Goal: Task Accomplishment & Management: Complete application form

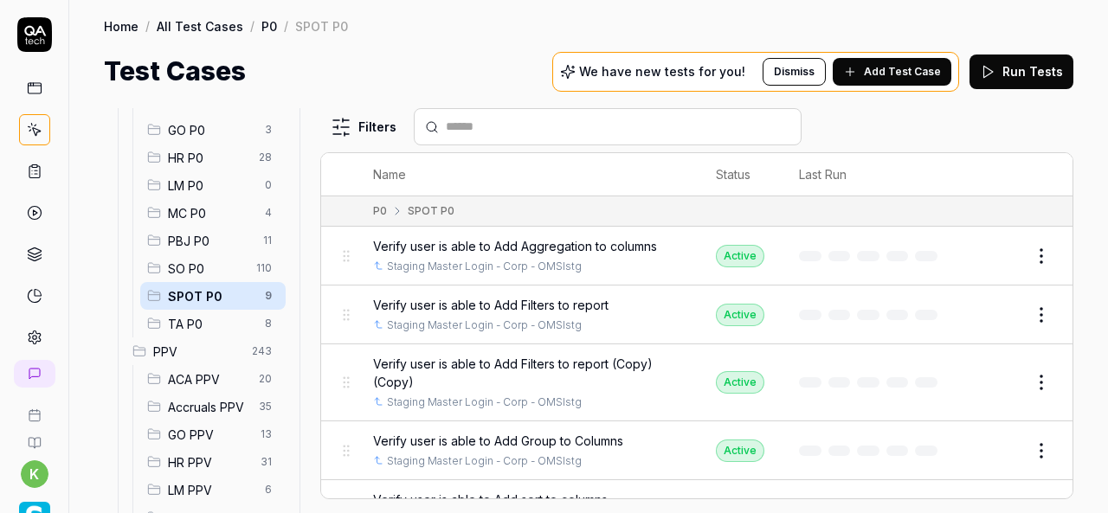
scroll to position [249, 0]
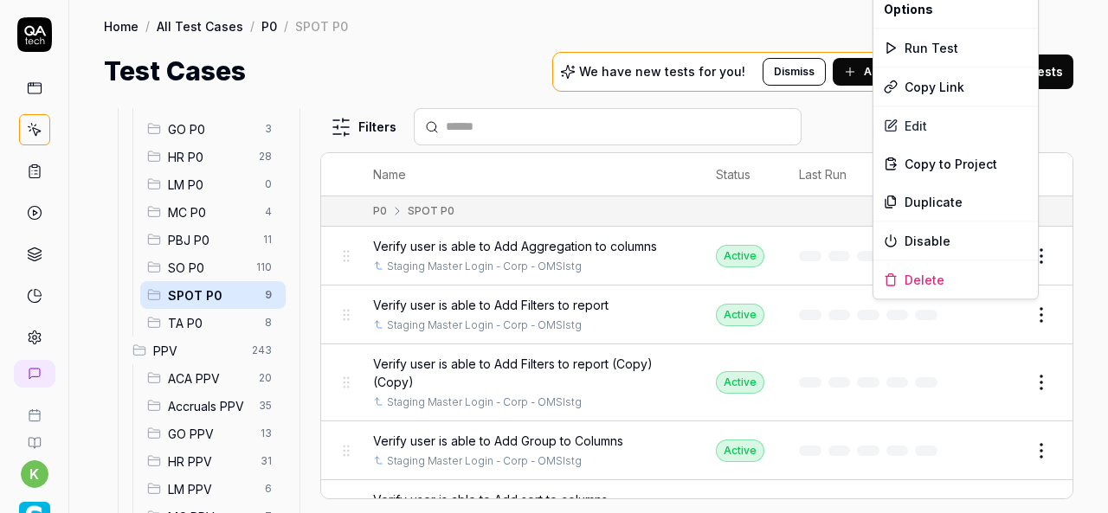
click at [1031, 309] on html "k Home / All Test Cases / P0 / SPOT P0 Home / All Test Cases / P0 / SPOT P0 Tes…" at bounding box center [554, 256] width 1108 height 513
click at [938, 194] on div "Duplicate" at bounding box center [956, 202] width 164 height 38
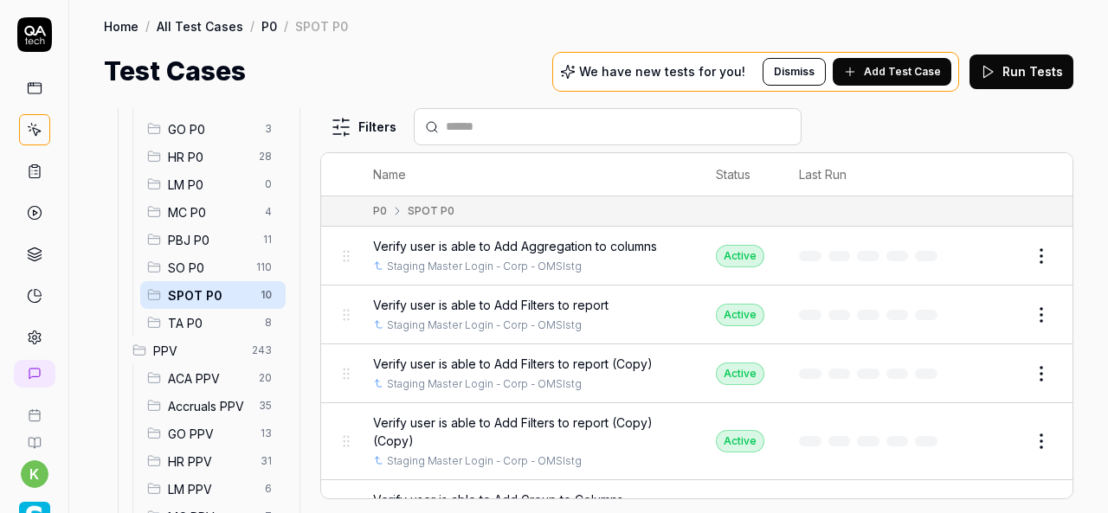
click at [987, 378] on button "Edit" at bounding box center [1000, 374] width 42 height 28
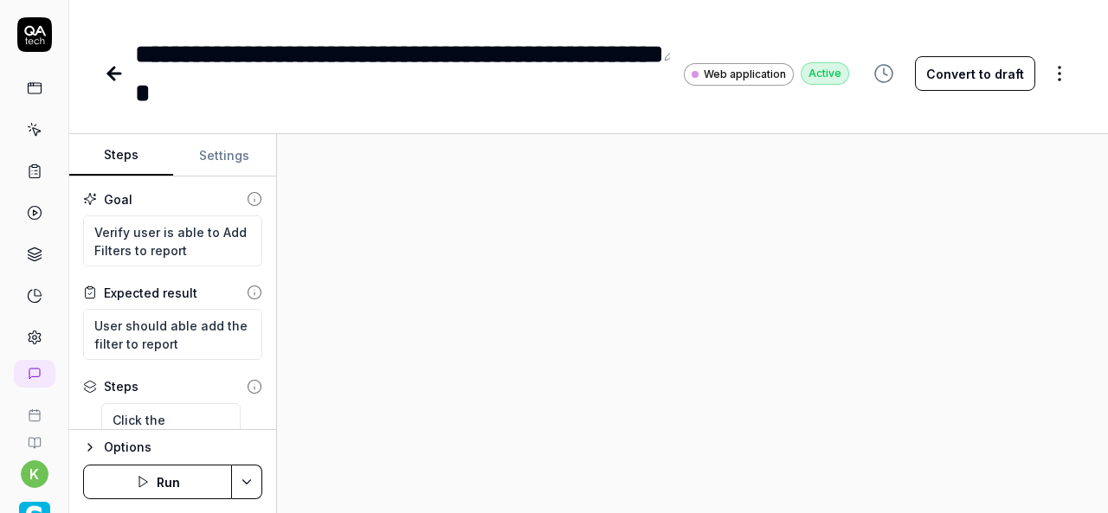
type textarea "*"
click at [315, 95] on div "**********" at bounding box center [394, 74] width 519 height 78
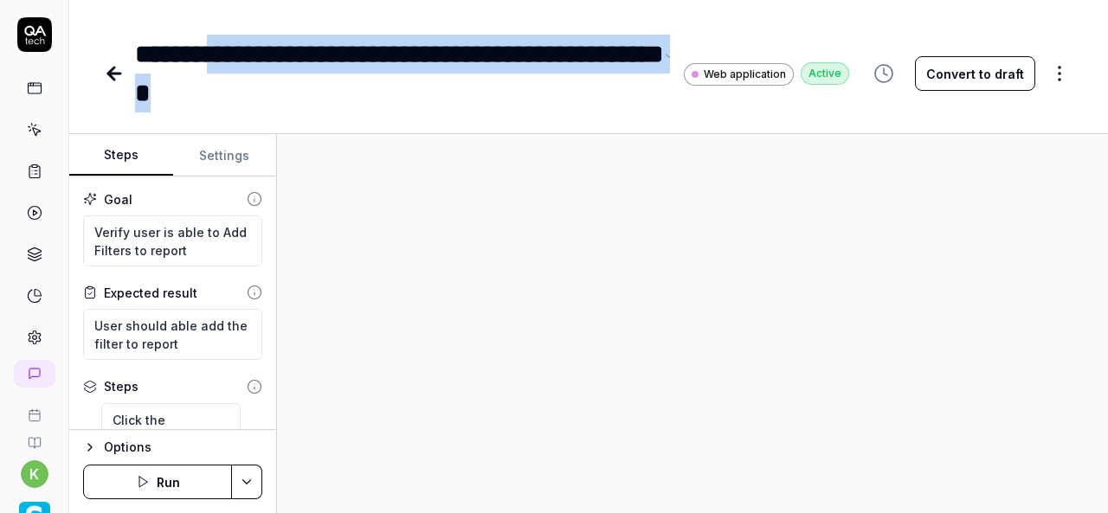
click at [227, 52] on div "**********" at bounding box center [394, 74] width 519 height 78
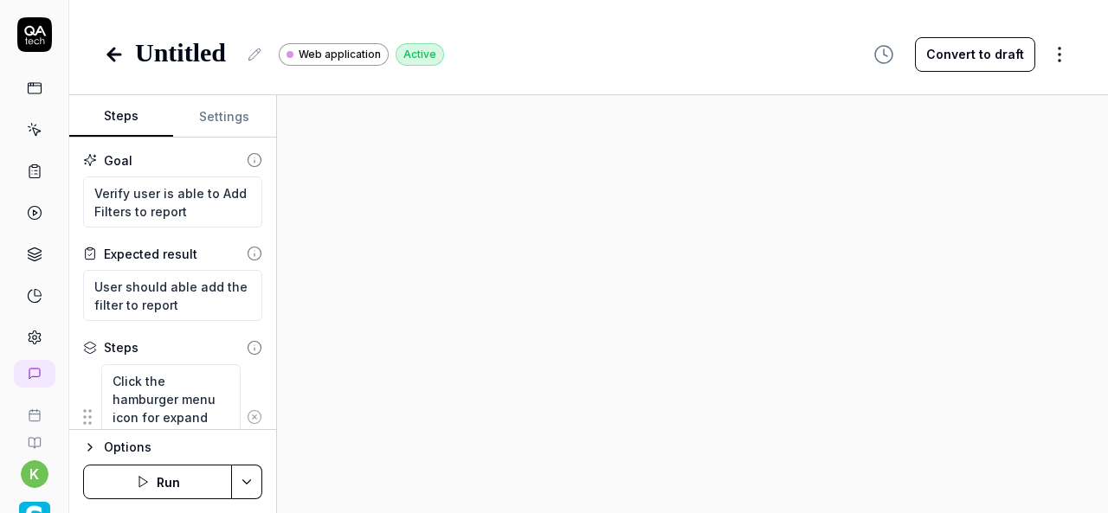
click at [248, 58] on icon at bounding box center [255, 55] width 14 height 14
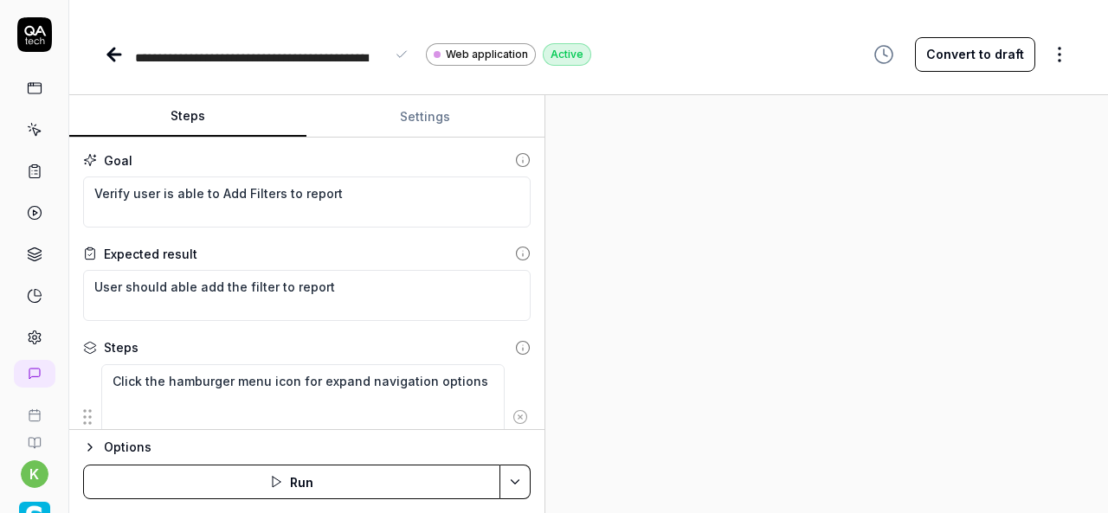
click at [547, 196] on div "Steps Settings Goal Verify user is able to Add Filters to report Expected resul…" at bounding box center [588, 304] width 1039 height 418
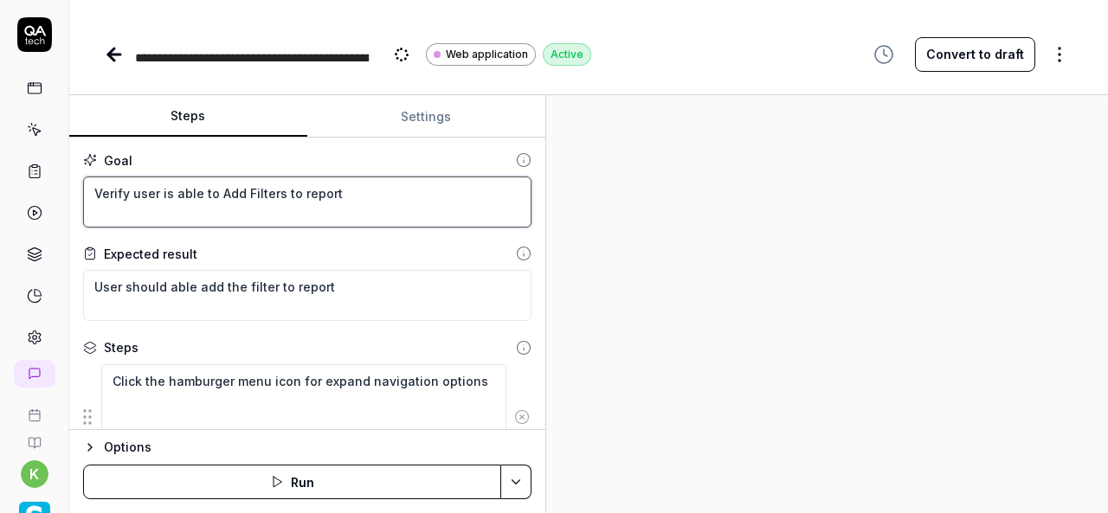
click at [377, 188] on textarea "Verify user is able to Add Filters to report" at bounding box center [307, 202] width 448 height 51
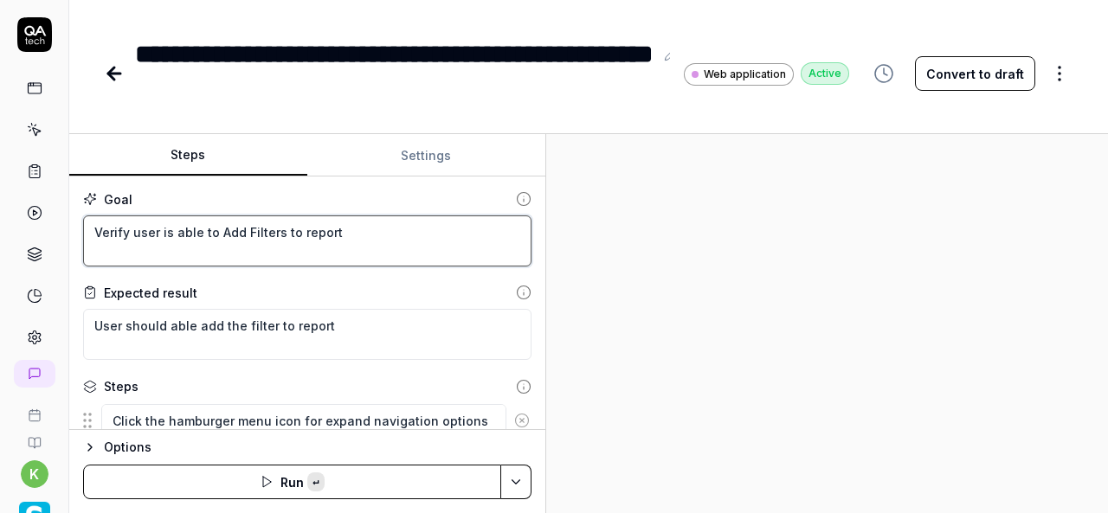
paste textarea "add the Add chart"
type textarea "*"
type textarea "Verify user is able to add the Add chart to report"
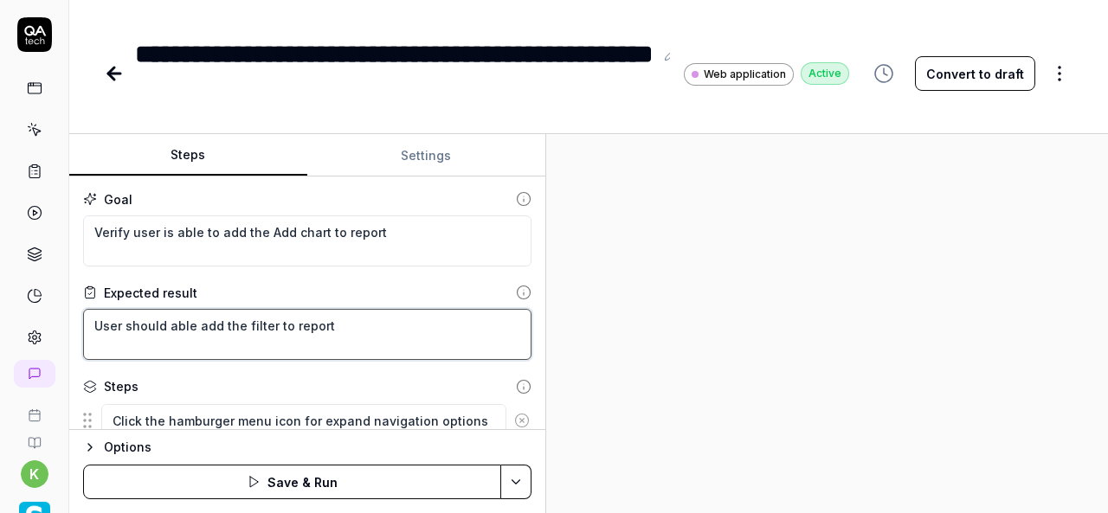
click at [319, 328] on textarea "User should able add the filter to report" at bounding box center [307, 334] width 448 height 51
click at [97, 333] on textarea "User should able add the filter to report" at bounding box center [307, 334] width 448 height 51
type textarea "*"
type textarea "t"
type textarea "*"
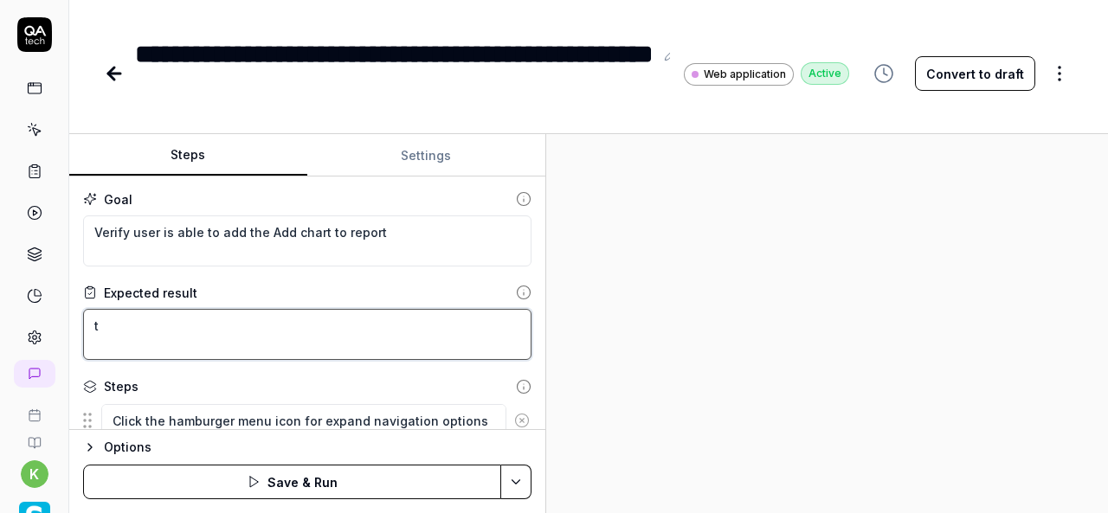
type textarea "Ut"
type textarea "*"
type textarea "Ust"
type textarea "*"
type textarea "Uset"
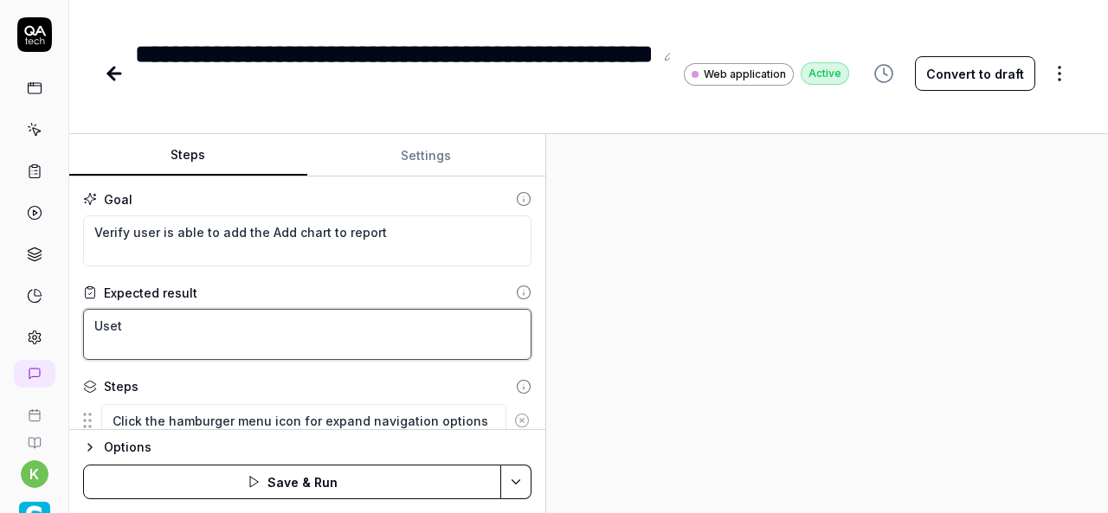
type textarea "*"
type textarea "Usert"
type textarea "*"
type textarea "User t"
type textarea "*"
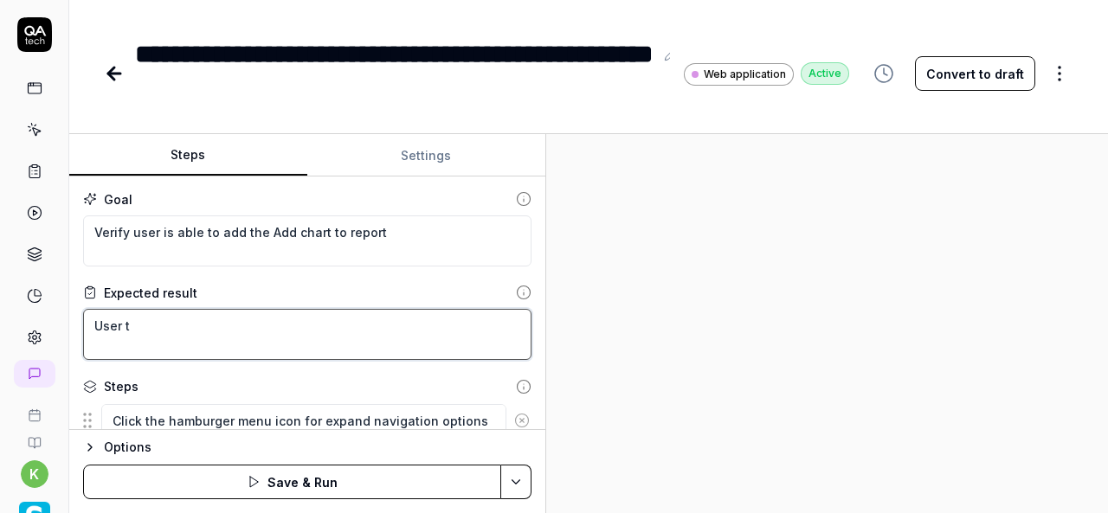
type textarea "User st"
type textarea "*"
type textarea "User sht"
type textarea "*"
type textarea "User shot"
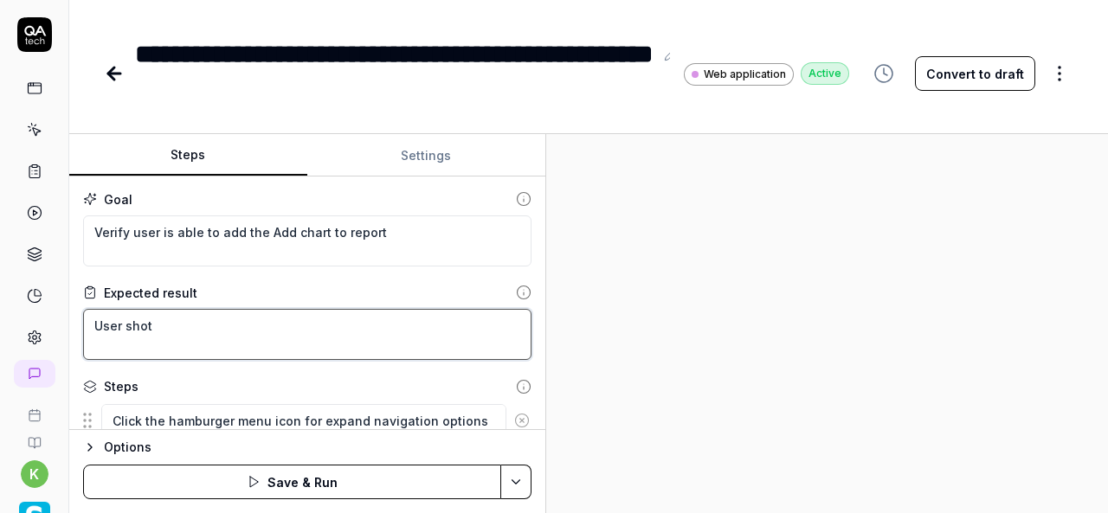
type textarea "*"
type textarea "User shout"
type textarea "*"
type textarea "User shoult"
type textarea "*"
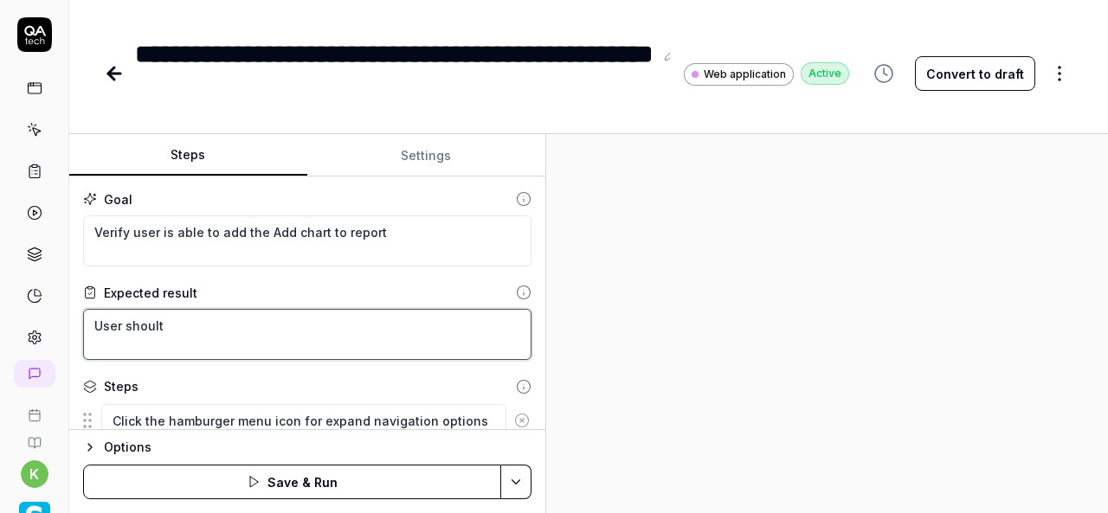
type textarea "User shouldt"
type textarea "*"
type textarea "User should t"
click at [173, 321] on textarea "User should t" at bounding box center [307, 334] width 448 height 51
type textarea "*"
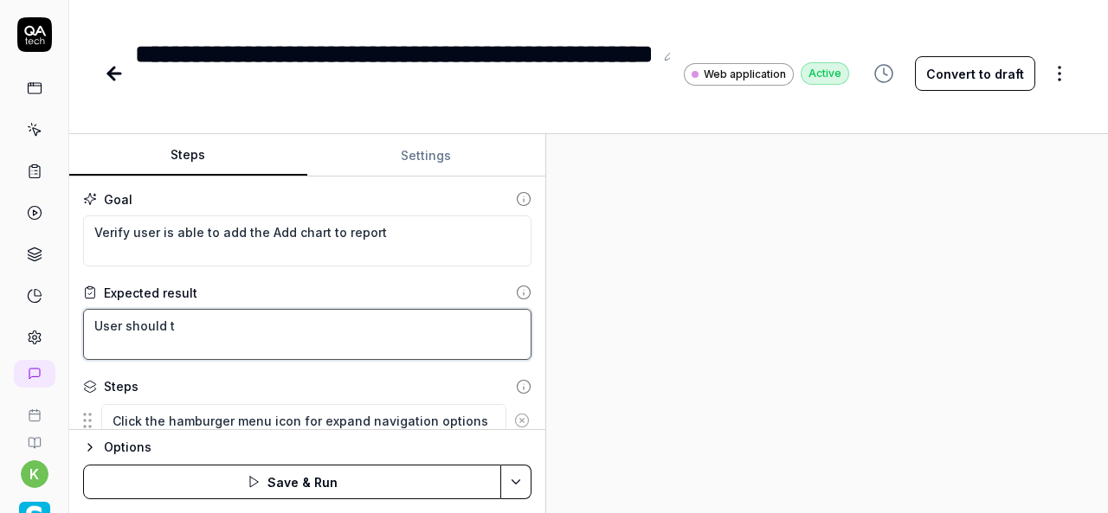
type textarea "User should"
type textarea "*"
type textarea "User should a"
type textarea "*"
type textarea "User should ab"
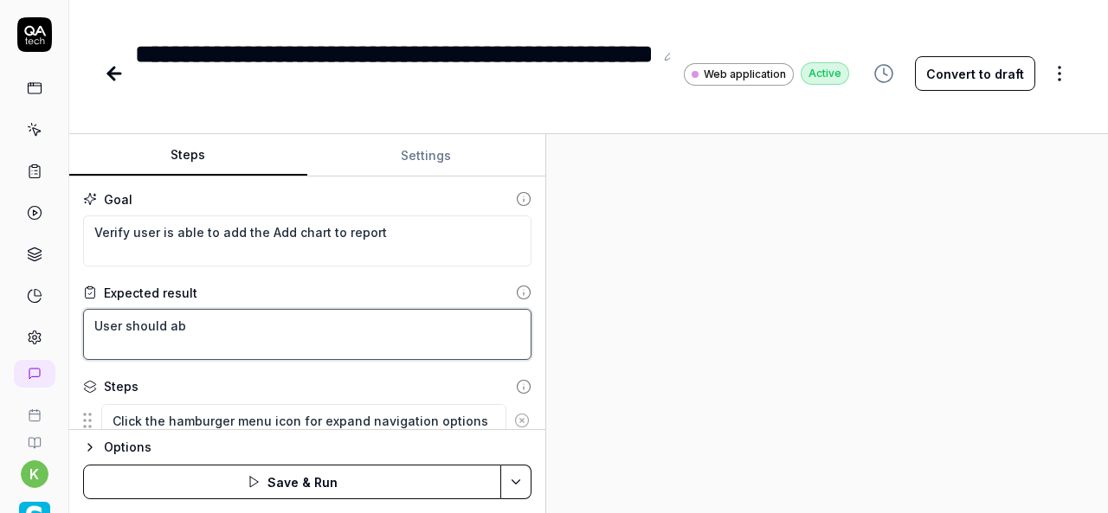
type textarea "*"
type textarea "User should abl"
type textarea "*"
type textarea "User should able"
type textarea "*"
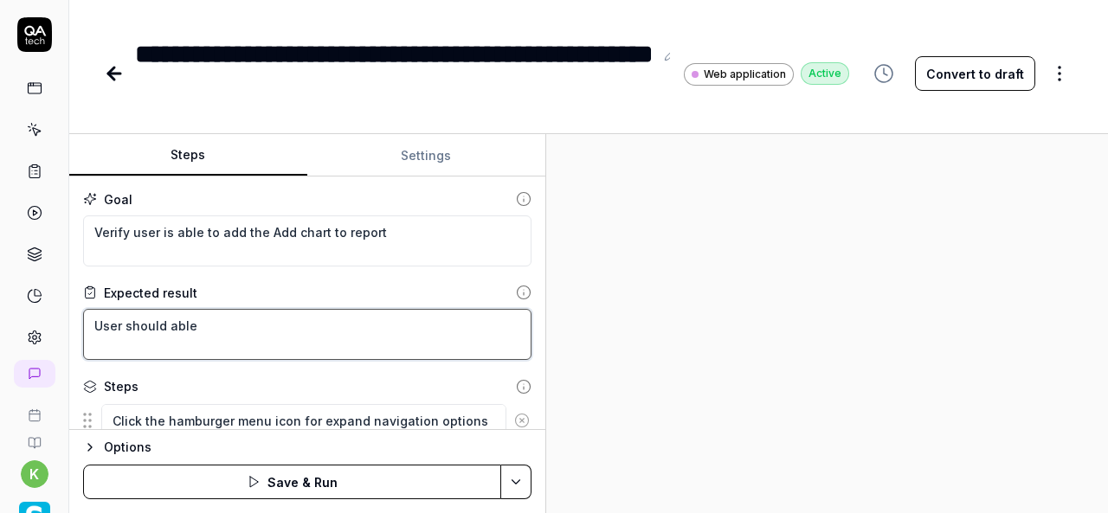
type textarea "User should able"
type textarea "*"
type textarea "User should able t"
type textarea "*"
type textarea "User should able to"
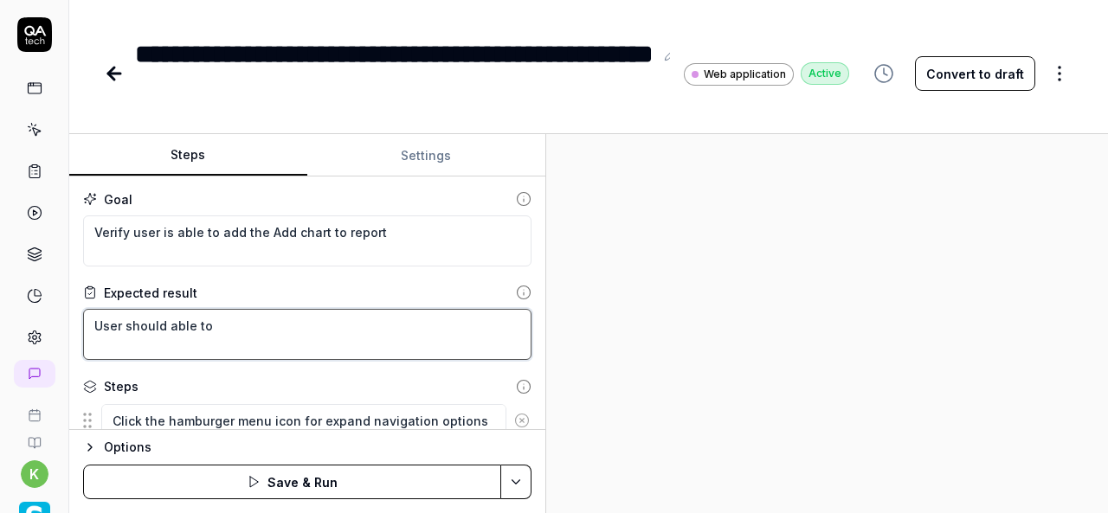
type textarea "*"
type textarea "User should able to"
type textarea "*"
type textarea "User should able to a"
type textarea "*"
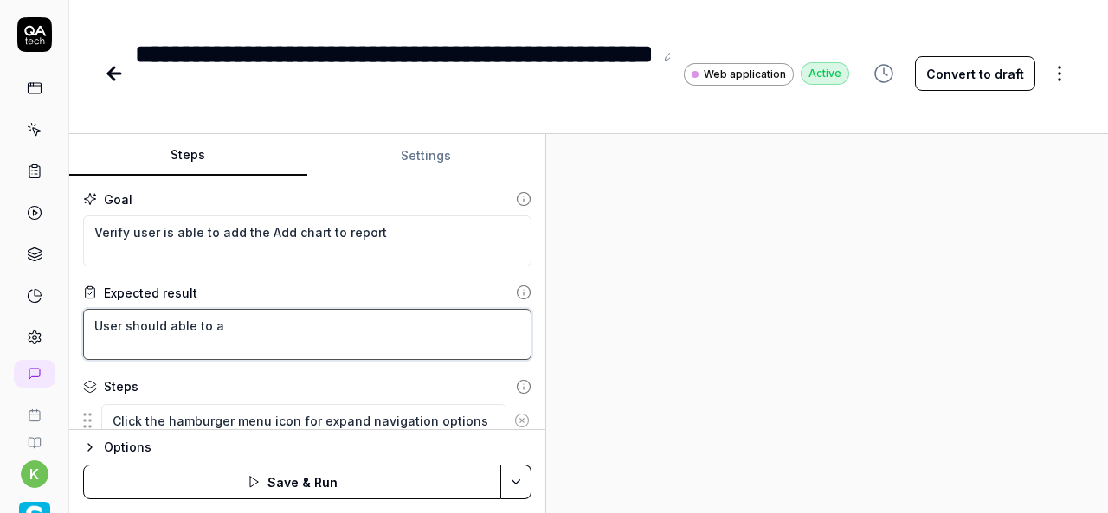
type textarea "User should able to ad"
type textarea "*"
type textarea "User should able to add"
type textarea "*"
type textarea "User should able to add"
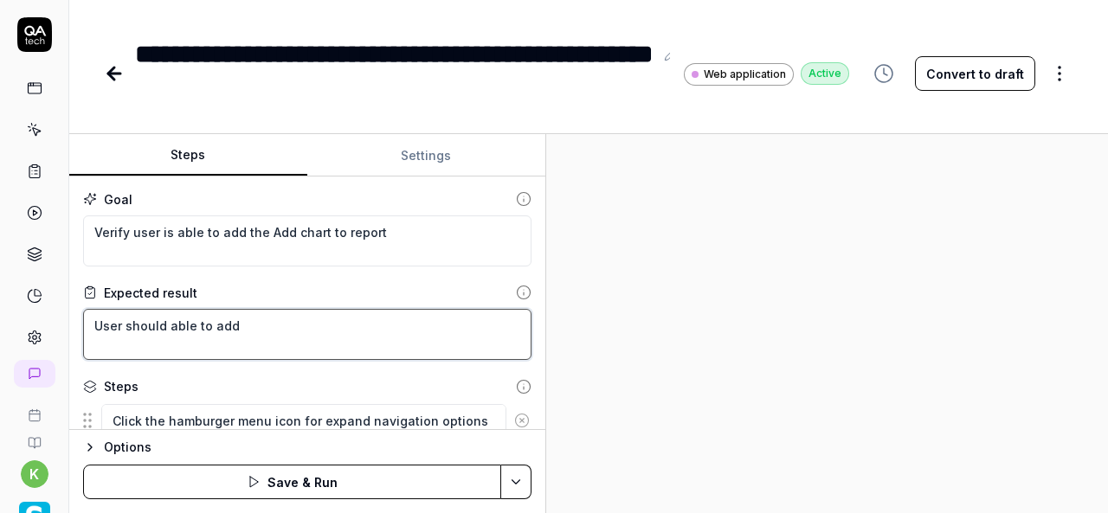
type textarea "*"
type textarea "User should able to add t"
type textarea "*"
type textarea "User should able to add th"
type textarea "*"
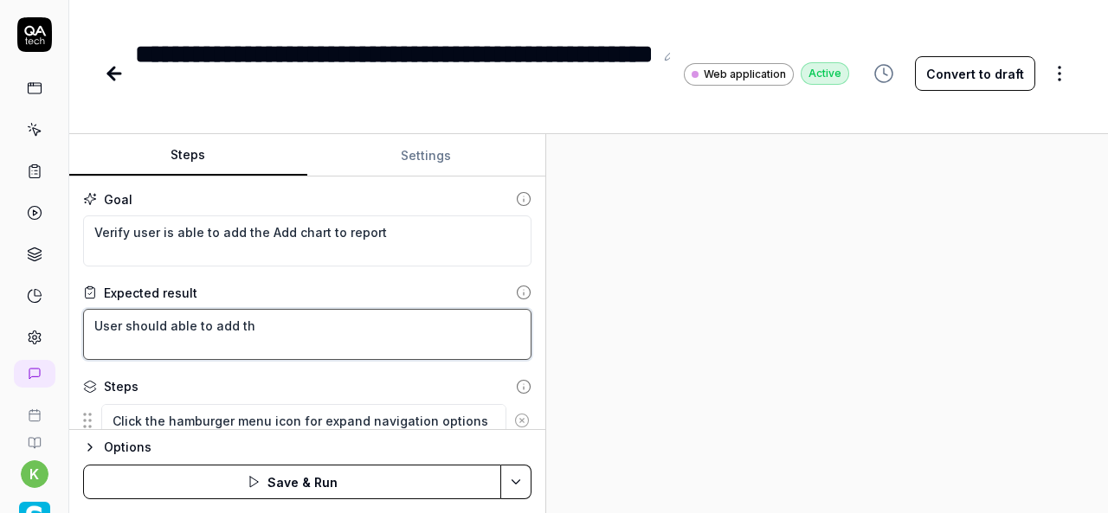
type textarea "User should able to add the"
type textarea "*"
type textarea "User should able to add the"
type textarea "*"
type textarea "User should able to add the c"
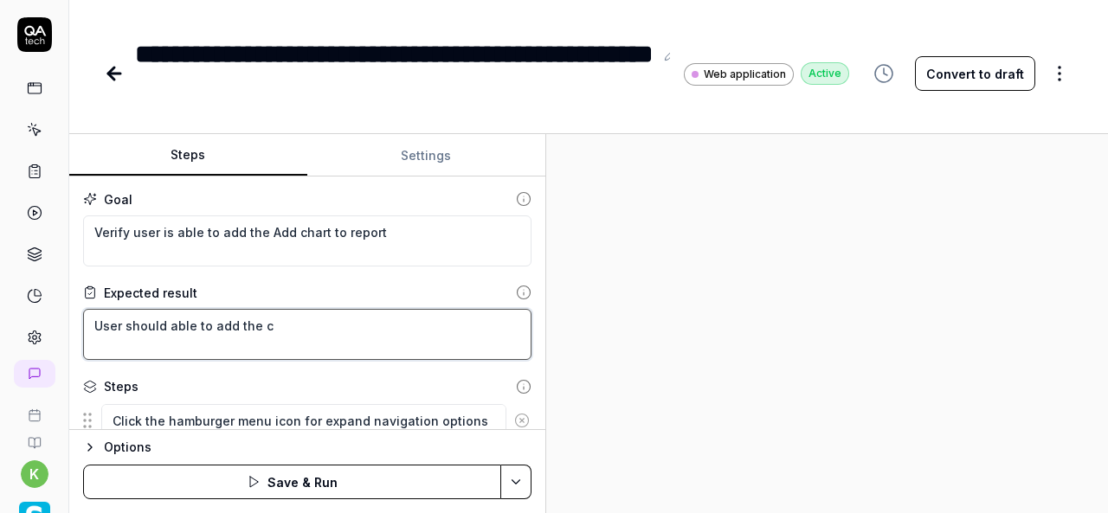
type textarea "*"
type textarea "User should able to add the ch"
type textarea "*"
type textarea "User should able to add the cha"
type textarea "*"
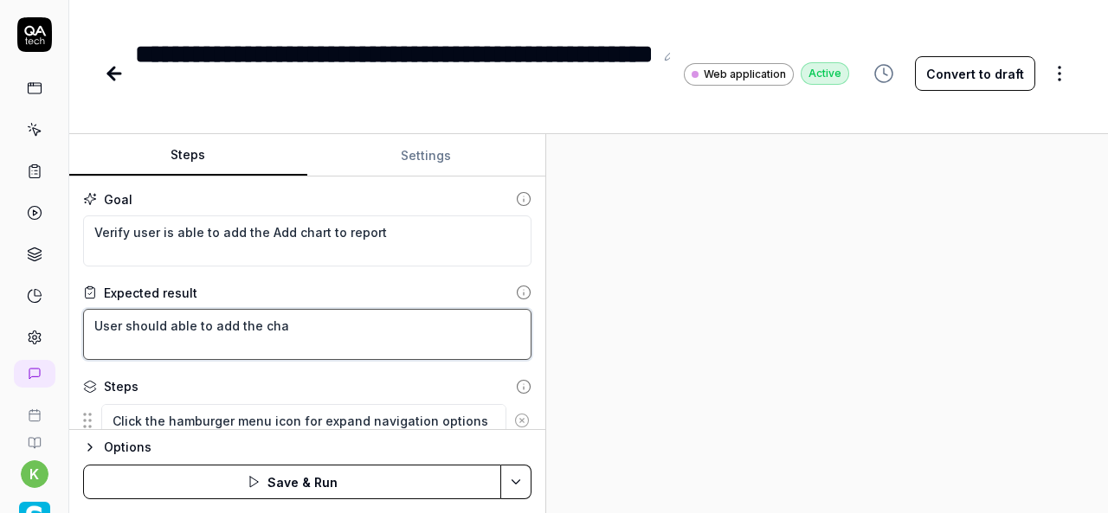
type textarea "User should able to add the char"
type textarea "*"
type textarea "User should able to add the chart"
type textarea "*"
type textarea "User should able to add the chart"
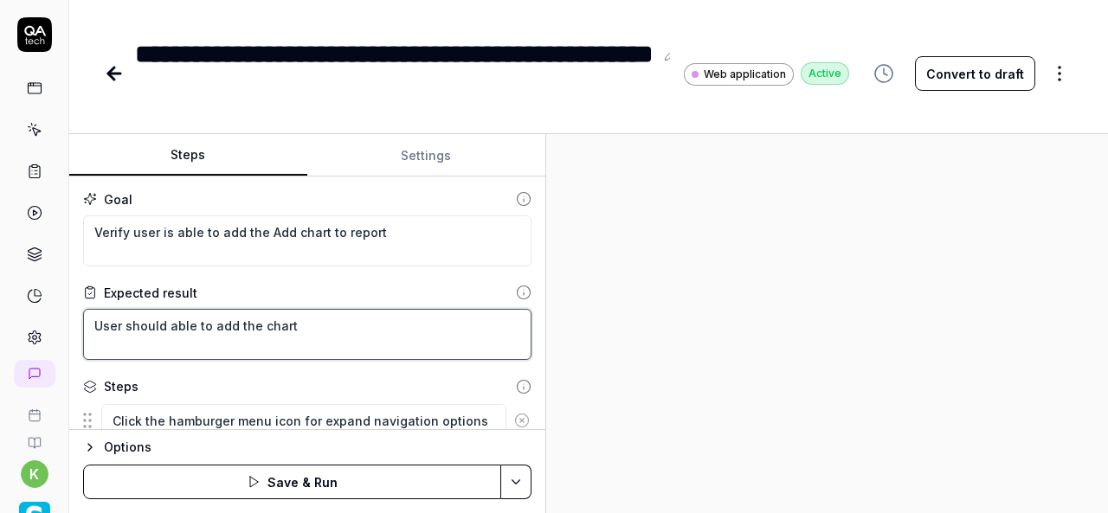
type textarea "*"
type textarea "User should able to add the chart t"
type textarea "*"
type textarea "User should able to add the chart to"
type textarea "*"
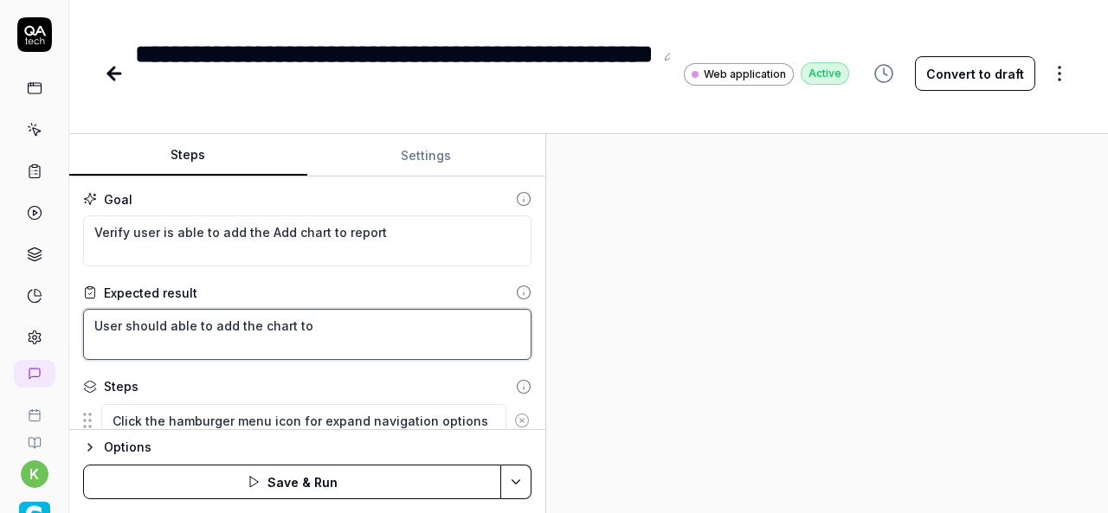
type textarea "User should able to add the chart to"
type textarea "*"
type textarea "User should able to add the chart to r"
type textarea "*"
type textarea "User should able to add the chart to re"
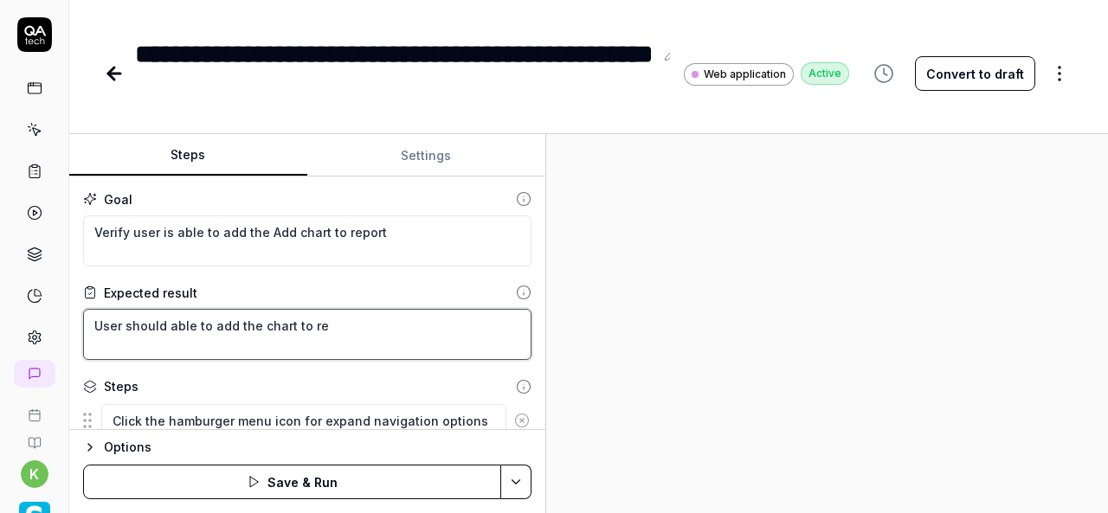
type textarea "*"
type textarea "User should able to add the chart to rep"
type textarea "*"
type textarea "User should able to add the chart to repo"
type textarea "*"
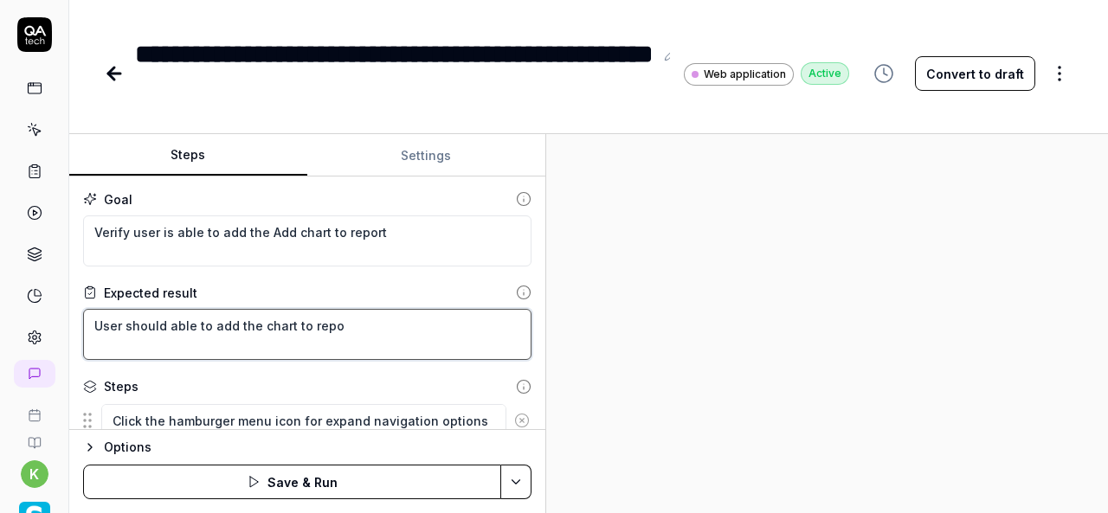
type textarea "User should able to add the chart to repor"
type textarea "*"
click at [358, 337] on textarea "User should able to add the chart to report" at bounding box center [307, 334] width 448 height 51
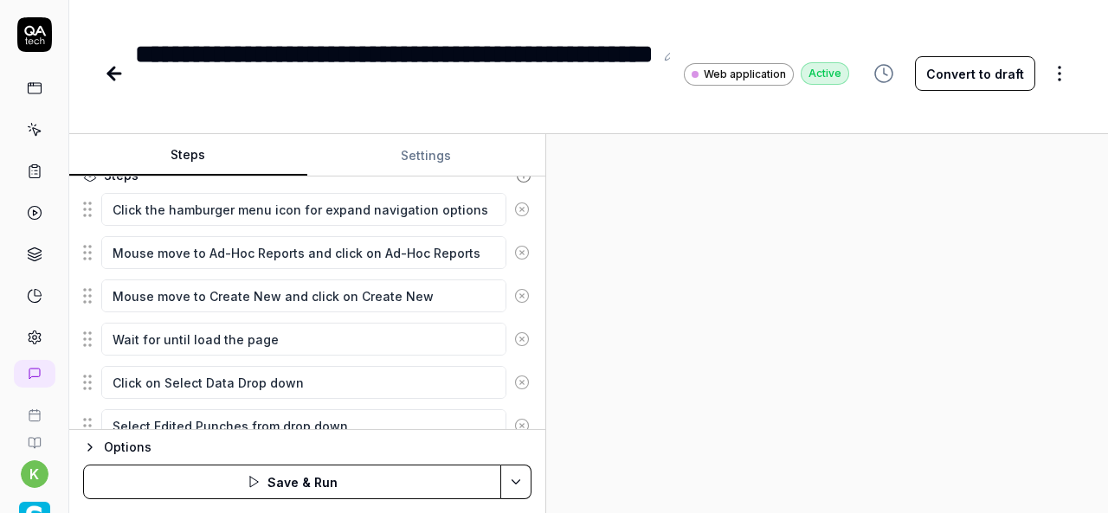
scroll to position [215, 0]
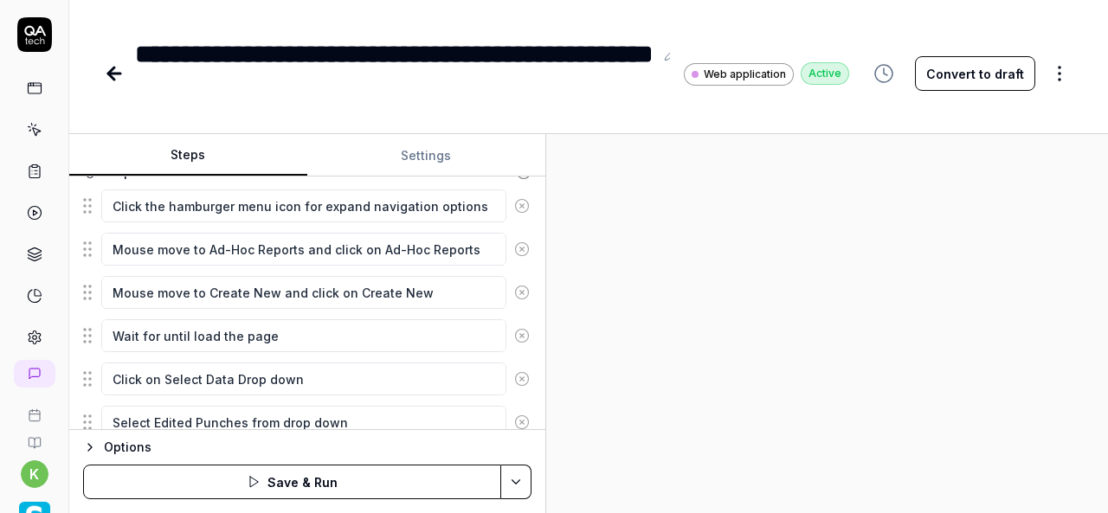
type textarea "User should able to add the chart to report"
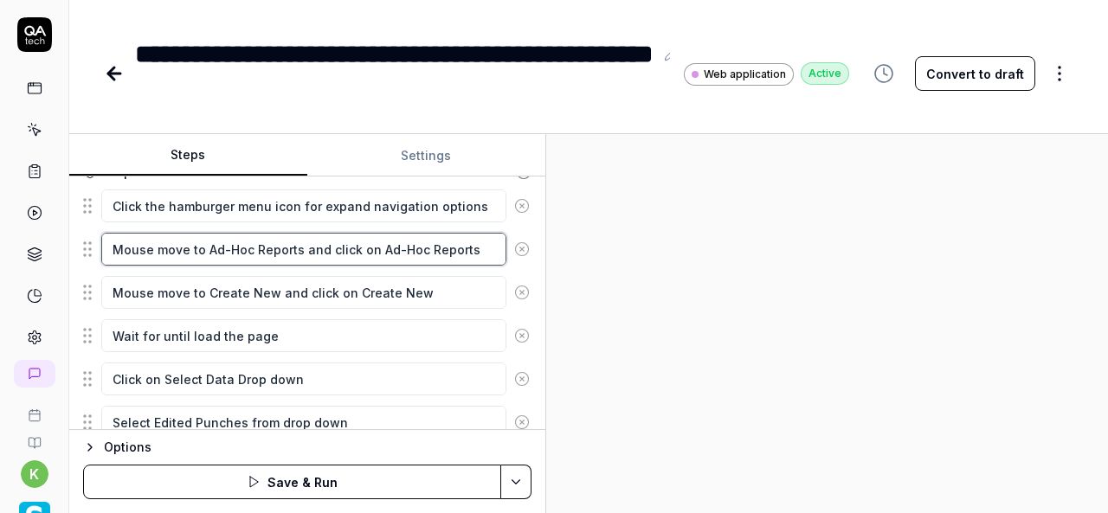
click at [384, 261] on textarea "Mouse move to Ad-Hoc Reports and click on Ad-Hoc Reports" at bounding box center [303, 249] width 405 height 33
click at [210, 245] on textarea "Mouse move to Ad-Hoc Reports and click on Ad-Hoc Reports" at bounding box center [303, 249] width 405 height 33
click at [209, 245] on textarea "Mouse move to Ad-Hoc Reports and click on Ad-Hoc Reports" at bounding box center [303, 249] width 405 height 33
click at [206, 245] on textarea "Mouse move to Ad-Hoc Reports and click on Ad-Hoc Reports" at bounding box center [303, 249] width 405 height 33
click at [295, 248] on textarea "Mouse move to Ad-Hoc Reports and click on Ad-Hoc Reports" at bounding box center [303, 249] width 405 height 33
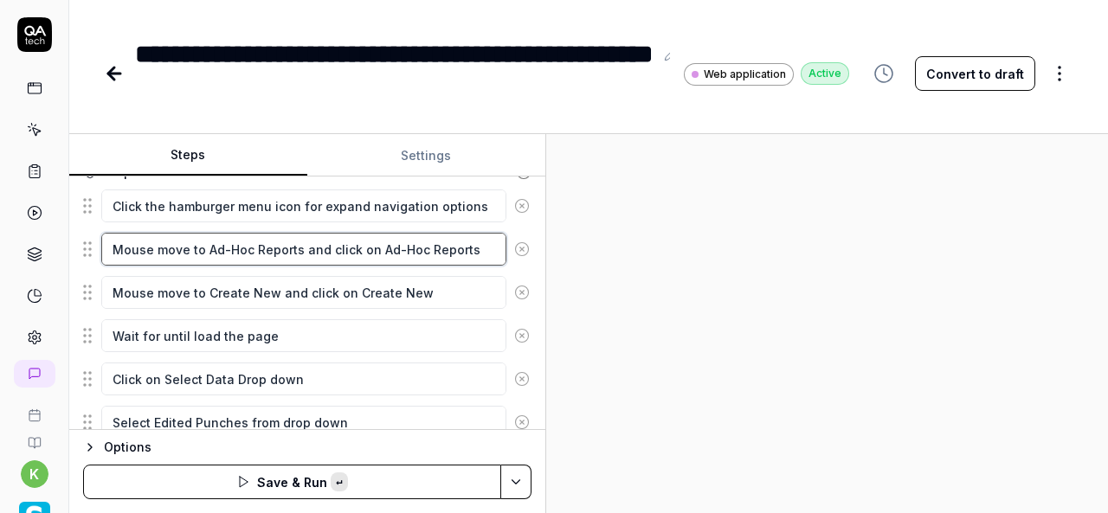
paste textarea "Spotlight"
type textarea "*"
type textarea "Mouse move to Spotlight and click on Ad-Hoc Reports"
click at [318, 247] on textarea "Mouse move to Spotlight and click on Ad-Hoc Reports" at bounding box center [303, 249] width 405 height 33
click at [333, 245] on textarea "Mouse move to Spotlight and click on Ad-Hoc Reports" at bounding box center [303, 249] width 405 height 33
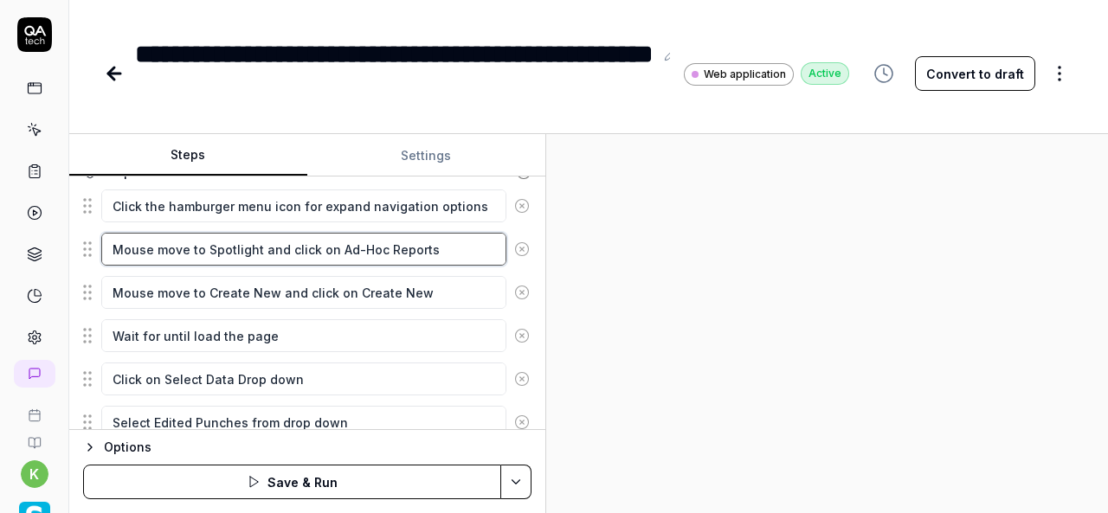
click at [433, 253] on textarea "Mouse move to Spotlight and click on Ad-Hoc Reports" at bounding box center [303, 249] width 405 height 33
paste textarea "Spotlight"
type textarea "*"
type textarea "Mouse move to Spotlight and click on Spotlight"
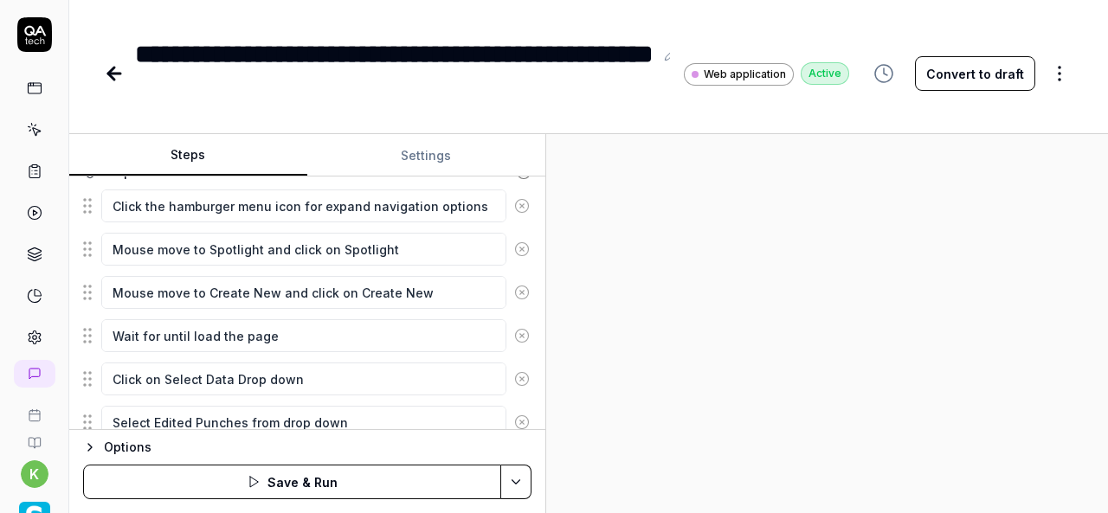
click at [725, 300] on div at bounding box center [827, 323] width 562 height 379
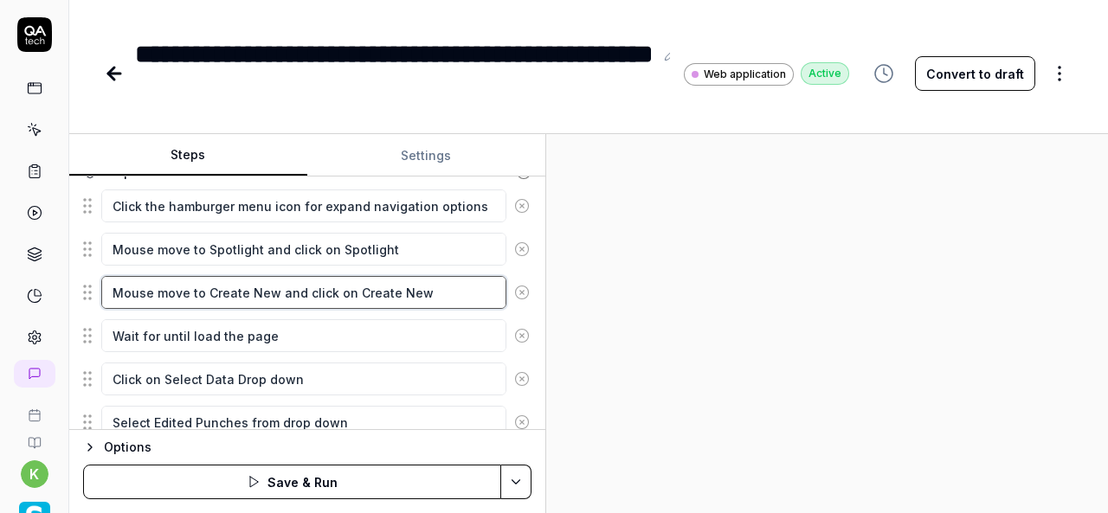
click at [289, 290] on textarea "Mouse move to Create New and click on Create New" at bounding box center [303, 292] width 405 height 33
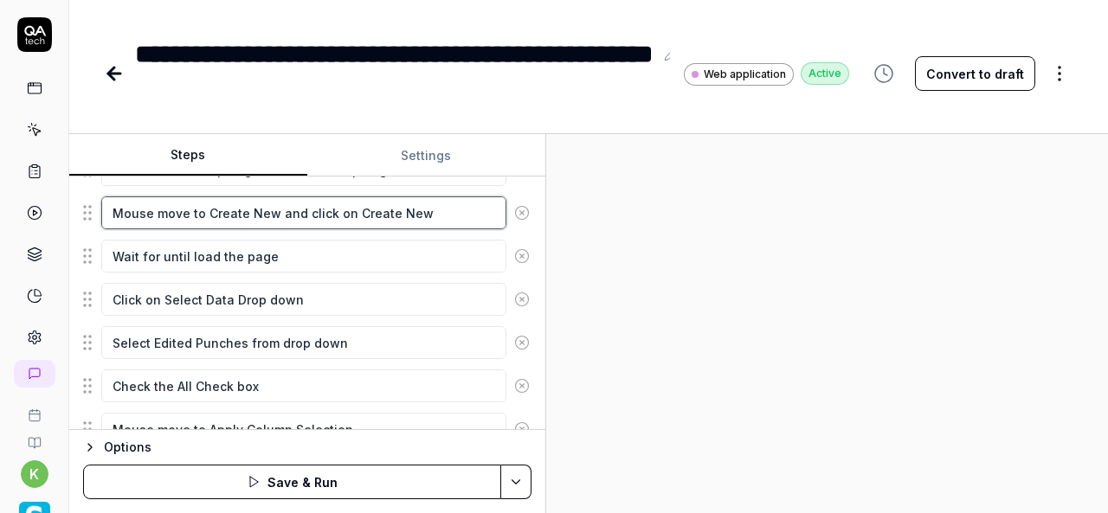
scroll to position [360, 0]
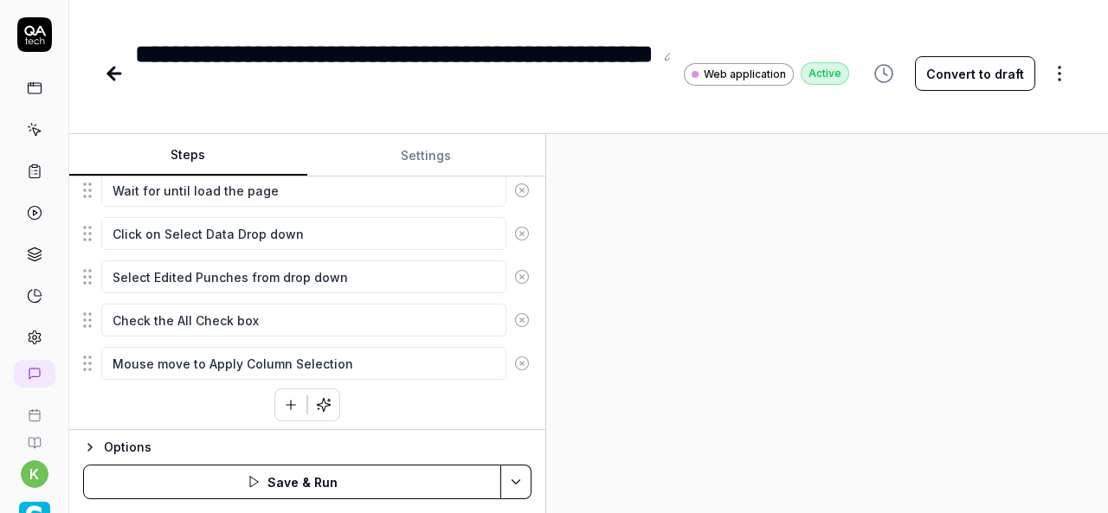
click at [285, 411] on button "button" at bounding box center [290, 405] width 31 height 31
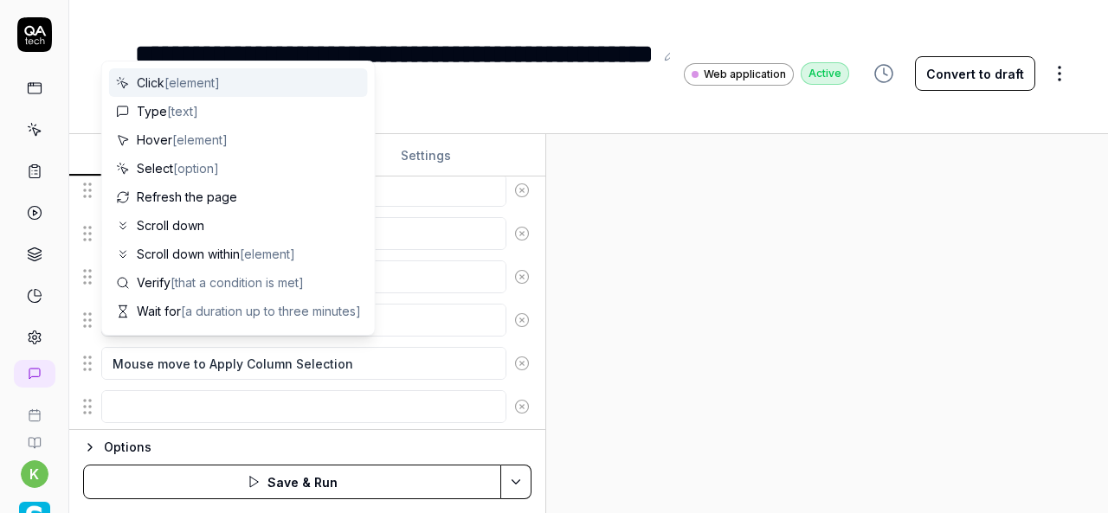
scroll to position [403, 0]
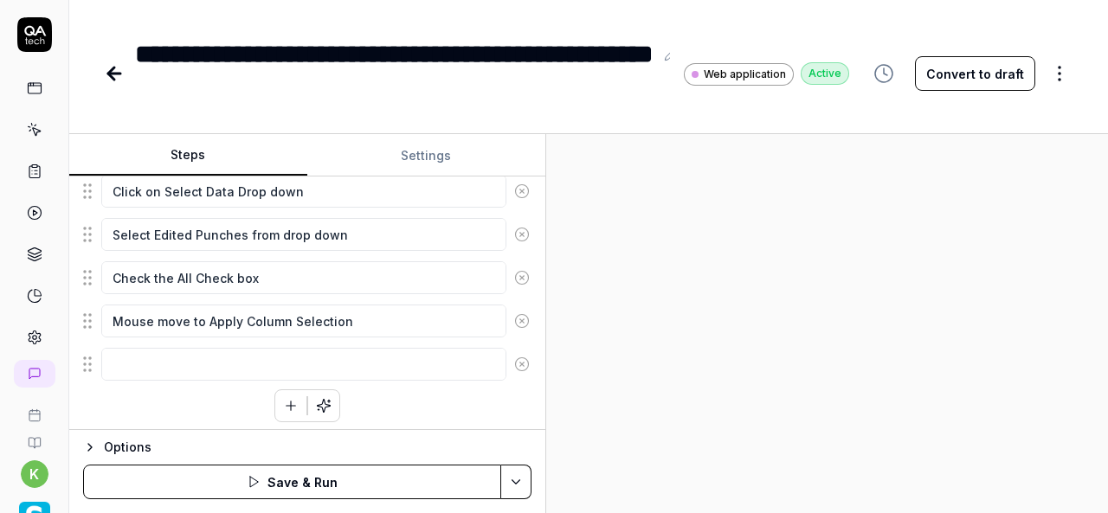
click at [472, 403] on div "Click the hamburger menu icon for expand navigation options Mouse move to Spotl…" at bounding box center [307, 211] width 448 height 422
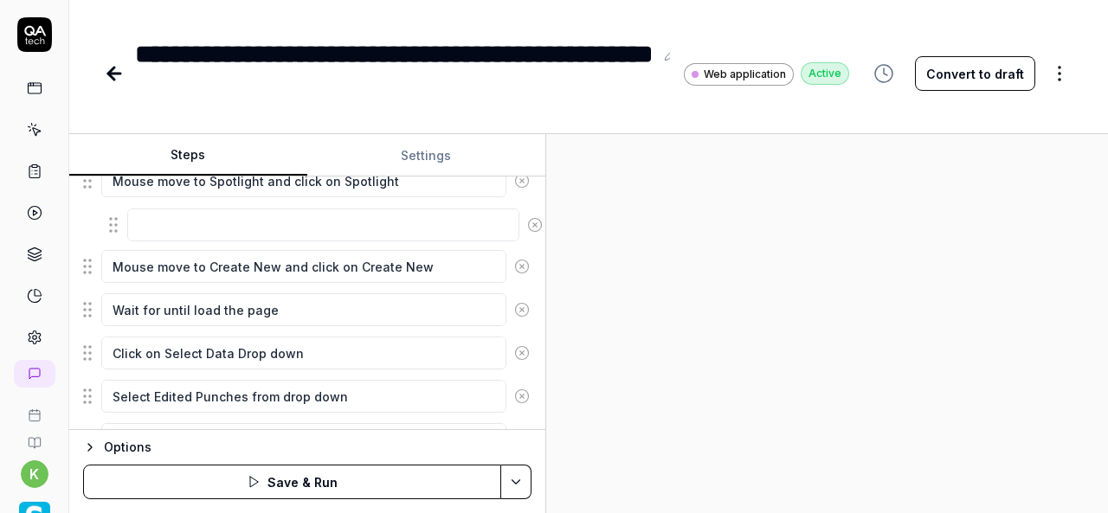
scroll to position [275, 0]
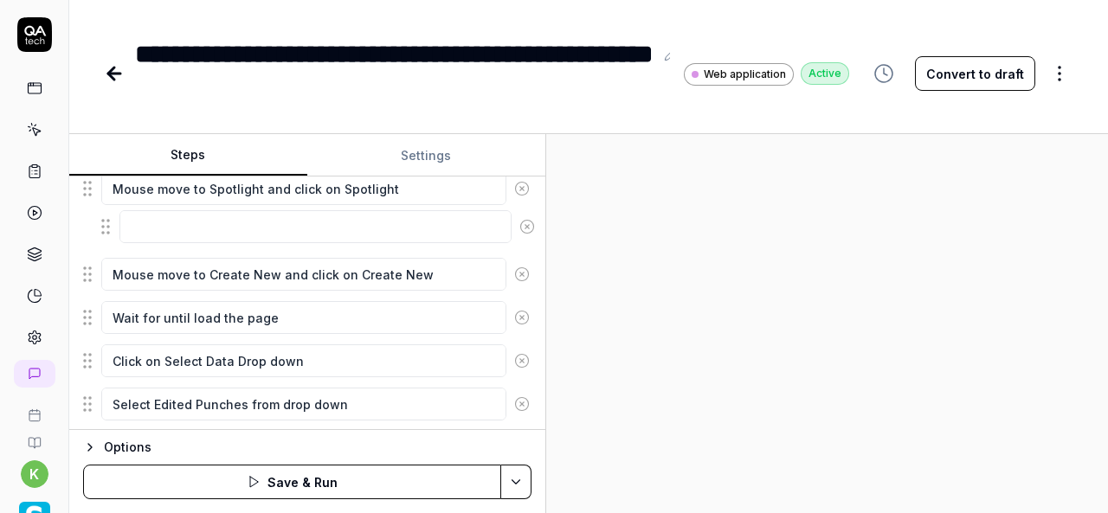
drag, startPoint x: 87, startPoint y: 362, endPoint x: 105, endPoint y: 230, distance: 132.8
click at [105, 230] on fieldset "Click the hamburger menu icon for expand navigation options Mouse move to Spotl…" at bounding box center [307, 318] width 448 height 383
click at [398, 184] on textarea "Mouse move to Spotlight and click on Spotlight" at bounding box center [303, 188] width 405 height 33
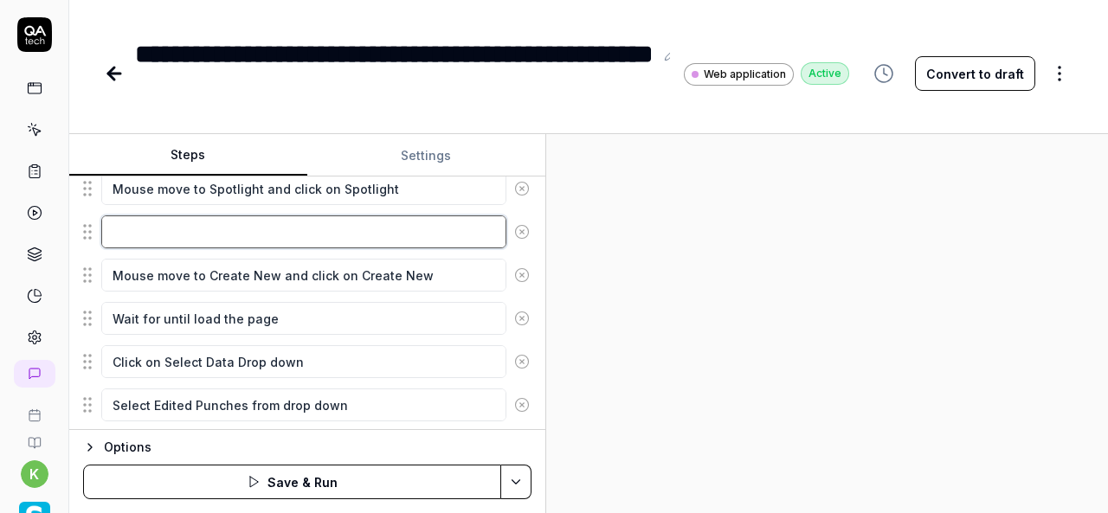
click at [402, 222] on textarea at bounding box center [303, 232] width 405 height 33
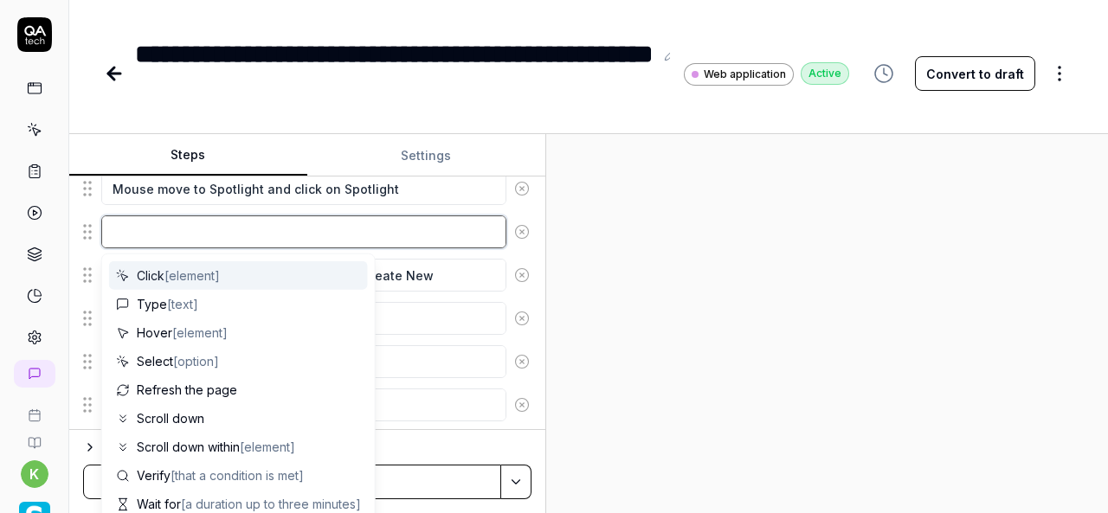
paste textarea "Self Service"
type textarea "*"
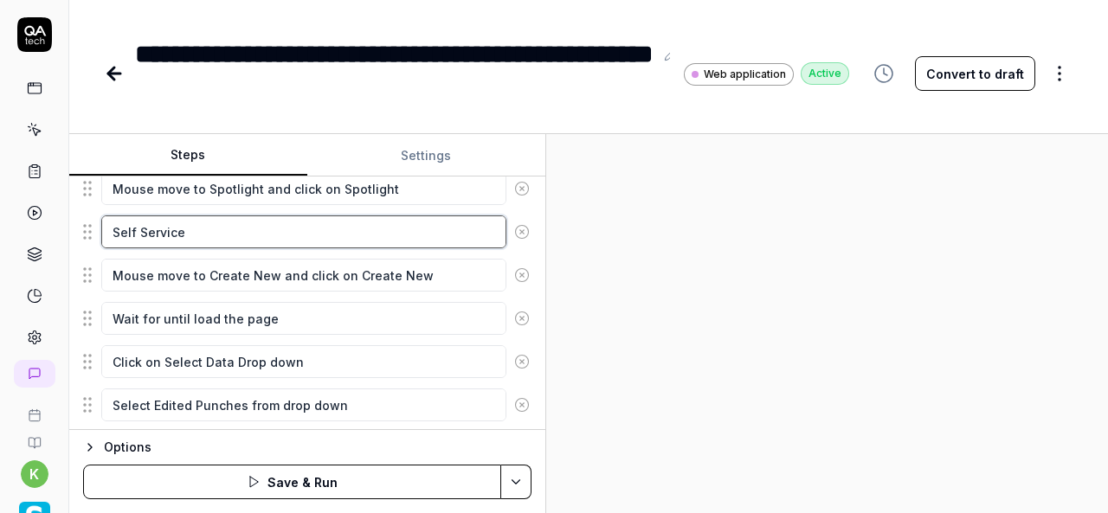
type textarea "Self Service"
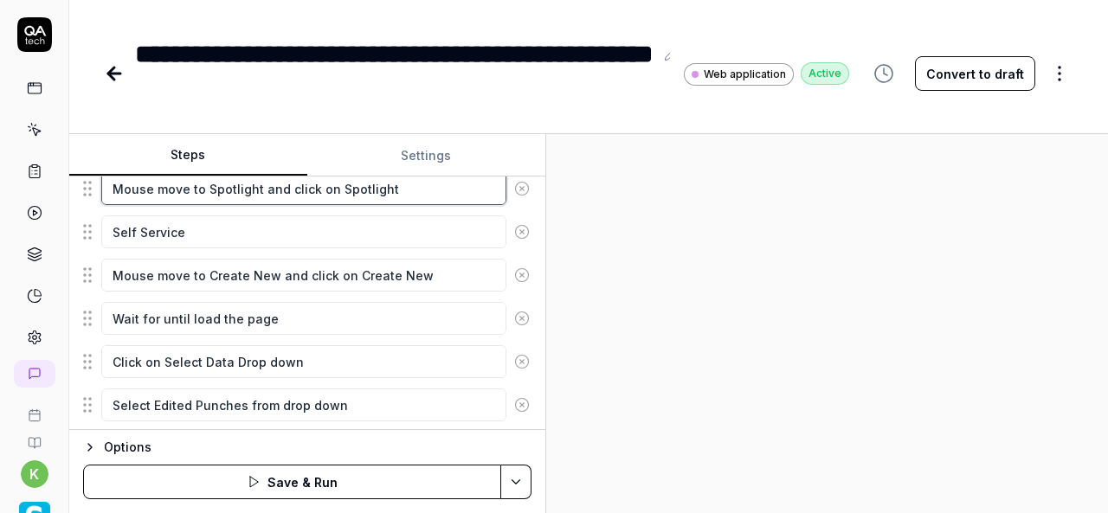
click at [397, 187] on textarea "Mouse move to Spotlight and click on Spotlight" at bounding box center [303, 188] width 405 height 33
click at [106, 184] on textarea "Mouse move to Spotlight and click on Spotlight" at bounding box center [303, 188] width 405 height 33
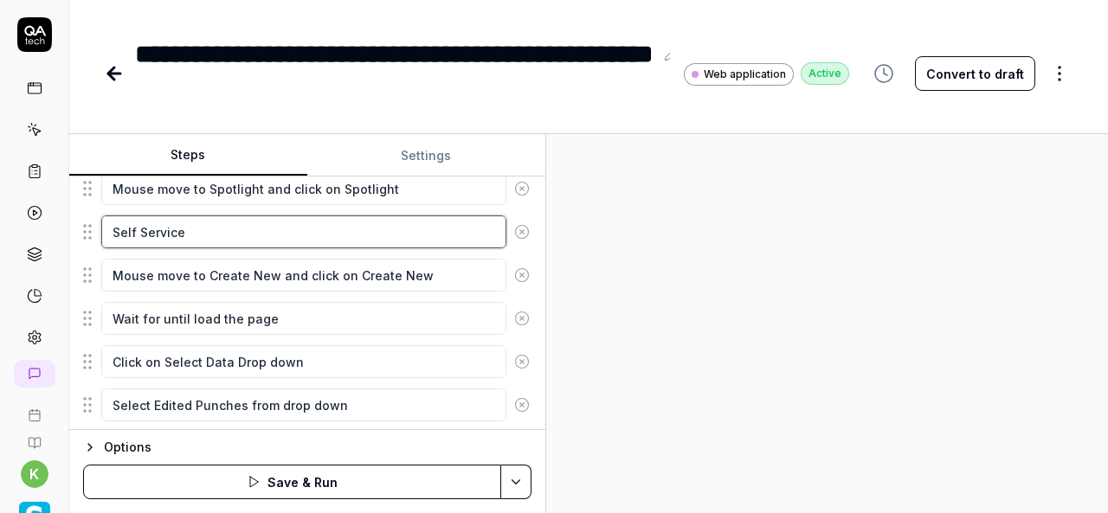
click at [113, 222] on textarea "Self Service" at bounding box center [303, 232] width 405 height 33
paste textarea "Mouse move to Spotlight and click on Spotlight"
type textarea "*"
type textarea "Mouse move to Spotlight and click on SpotlightSelf Service"
click at [473, 240] on textarea "Mouse move to Spotlight and click on SpotlightSelf Service" at bounding box center [303, 232] width 405 height 33
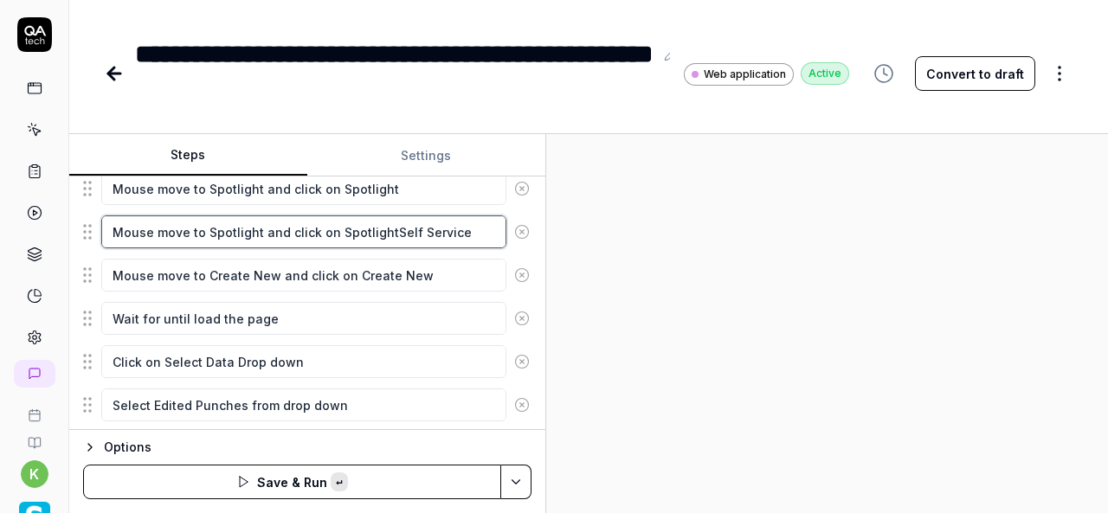
type textarea "*"
type textarea "Mouse move to Spotlight and click on Spotlight"
click at [201, 229] on textarea "Mouse move to Spotlight and click on Spotlight" at bounding box center [303, 232] width 405 height 33
click at [206, 230] on textarea "Mouse move to Spotlight and click on Spotlight" at bounding box center [303, 232] width 405 height 33
click at [254, 224] on textarea "Mouse move to Spotlight and click on Spotlight" at bounding box center [303, 232] width 405 height 33
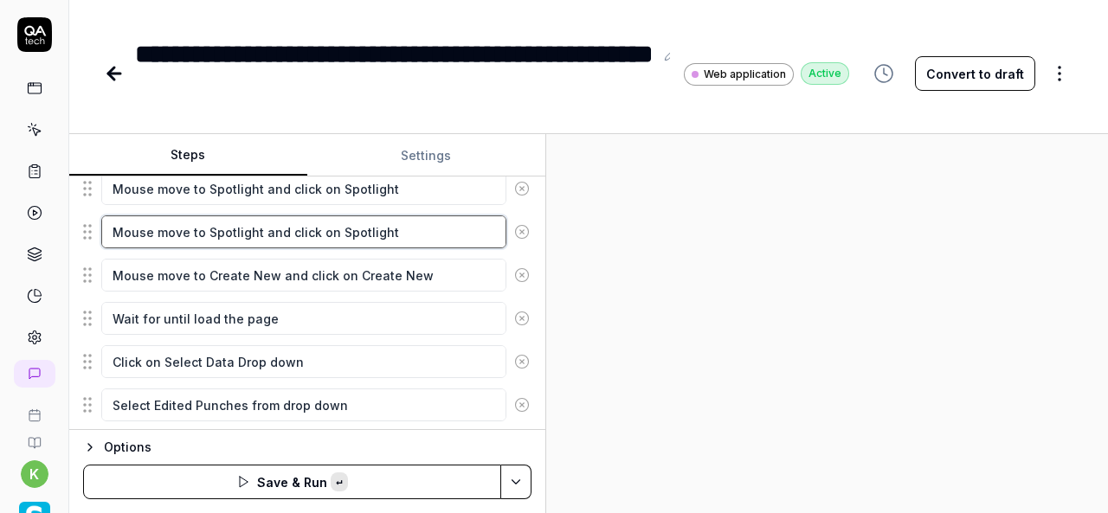
paste textarea "elf Service"
type textarea "*"
type textarea "Mouse move to Self Service and click on Spotlight"
click at [348, 231] on textarea "Mouse move to Self Service and click on Spotlight" at bounding box center [303, 232] width 405 height 33
click at [419, 235] on textarea "Mouse move to Self Service and click on Spotlight" at bounding box center [303, 232] width 405 height 33
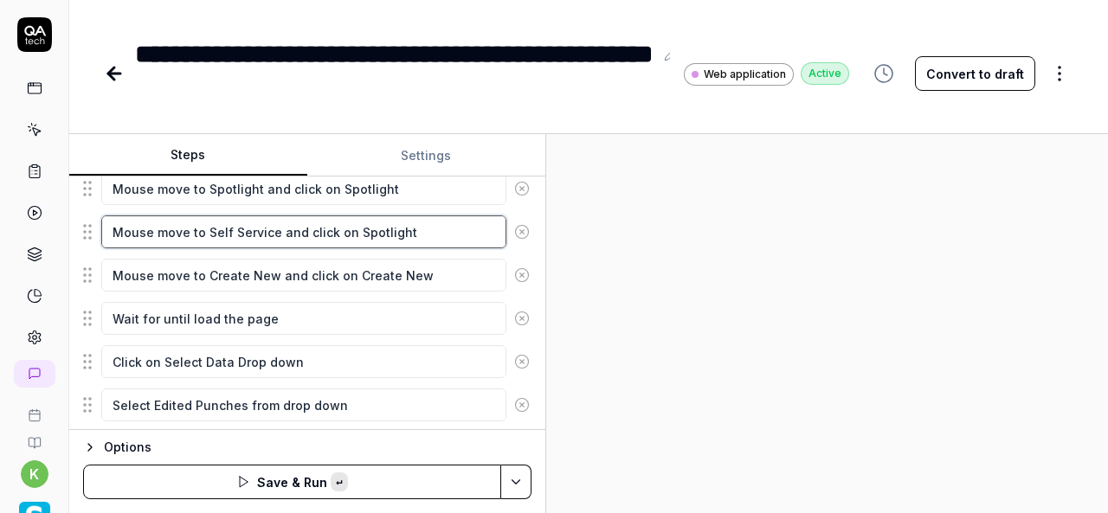
paste textarea "elf Service"
type textarea "*"
type textarea "Mouse move to Self Service and click on Self Service"
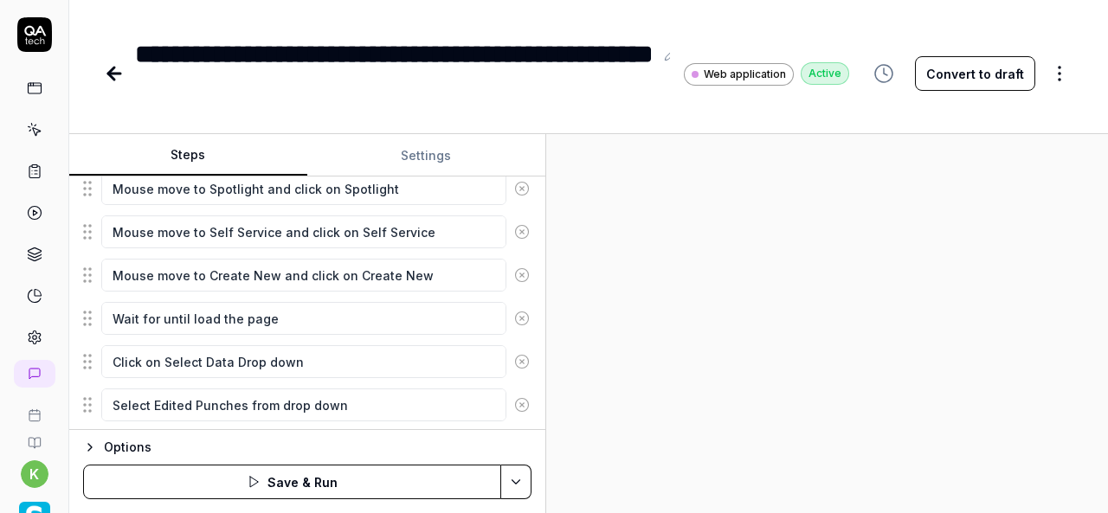
click at [810, 294] on div at bounding box center [827, 323] width 562 height 379
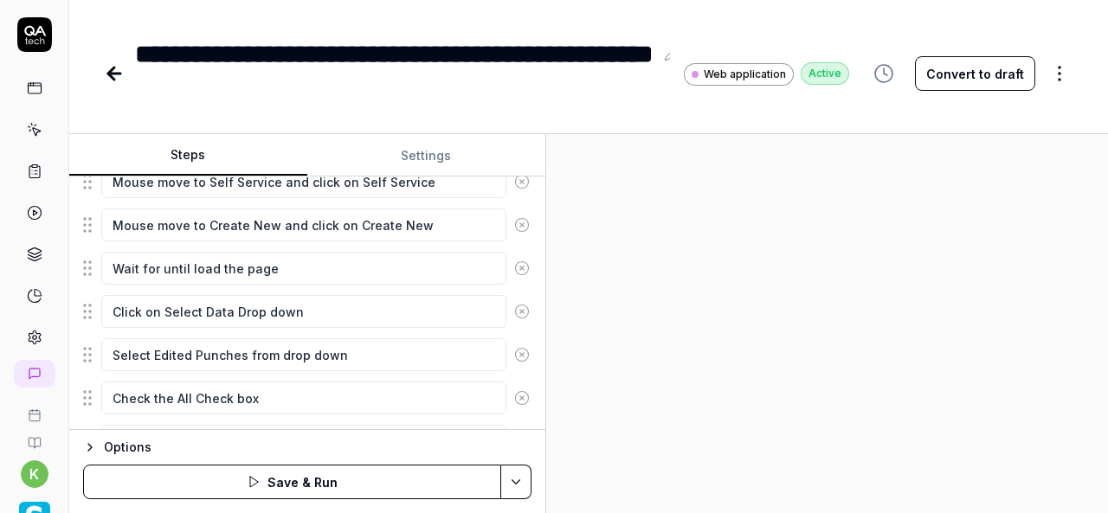
scroll to position [403, 0]
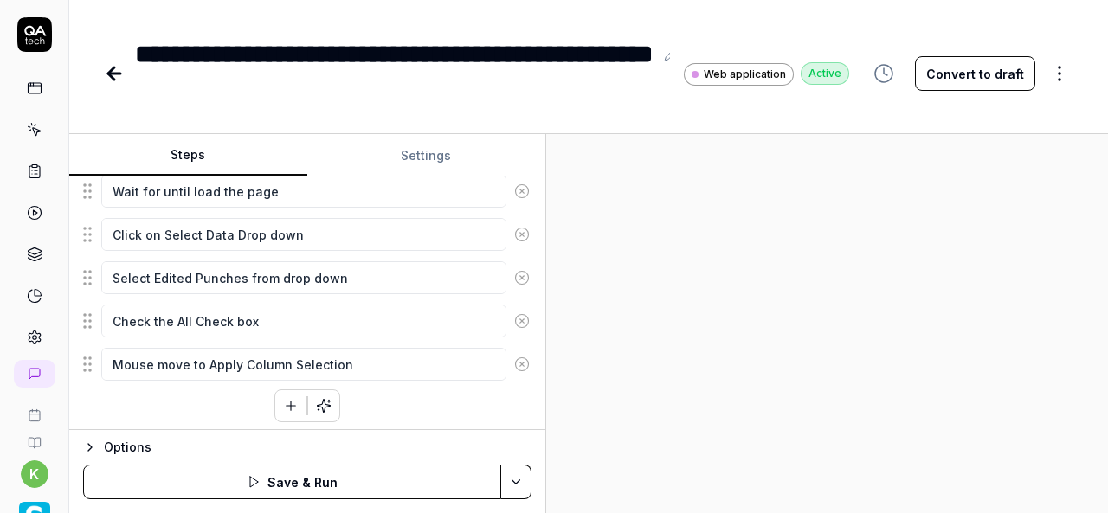
click at [284, 398] on icon "button" at bounding box center [291, 406] width 16 height 16
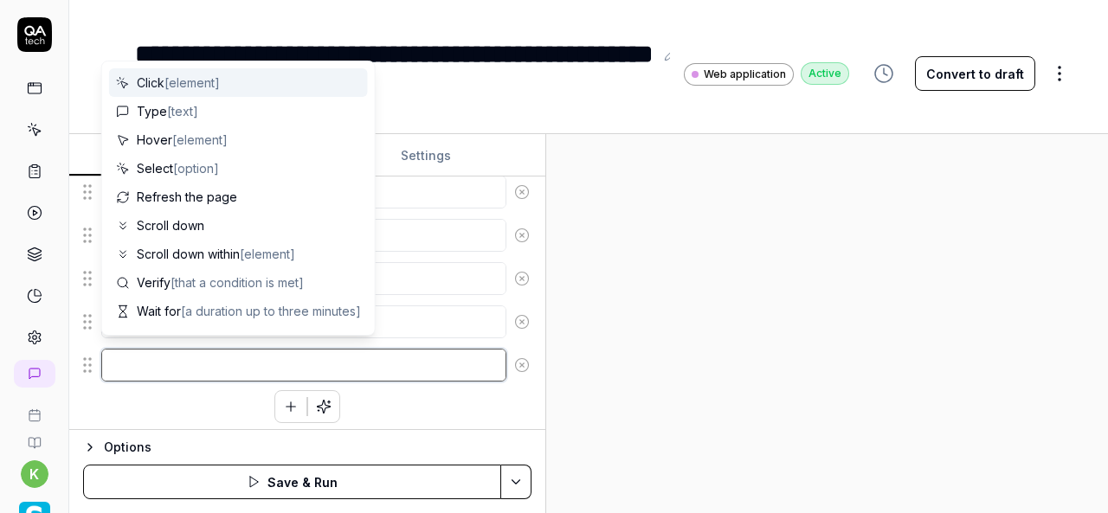
type textarea "*"
type textarea "M"
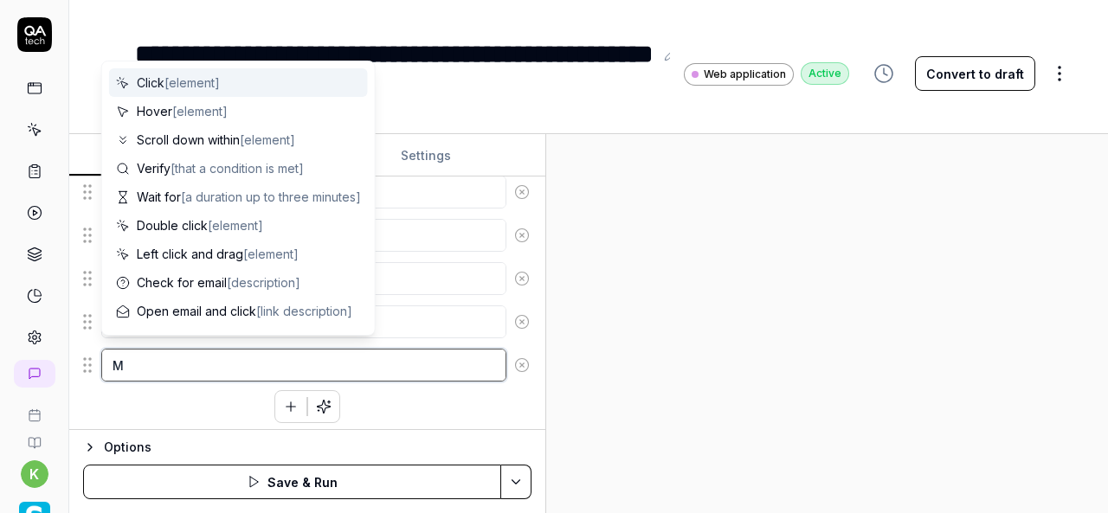
type textarea "*"
type textarea "Mo"
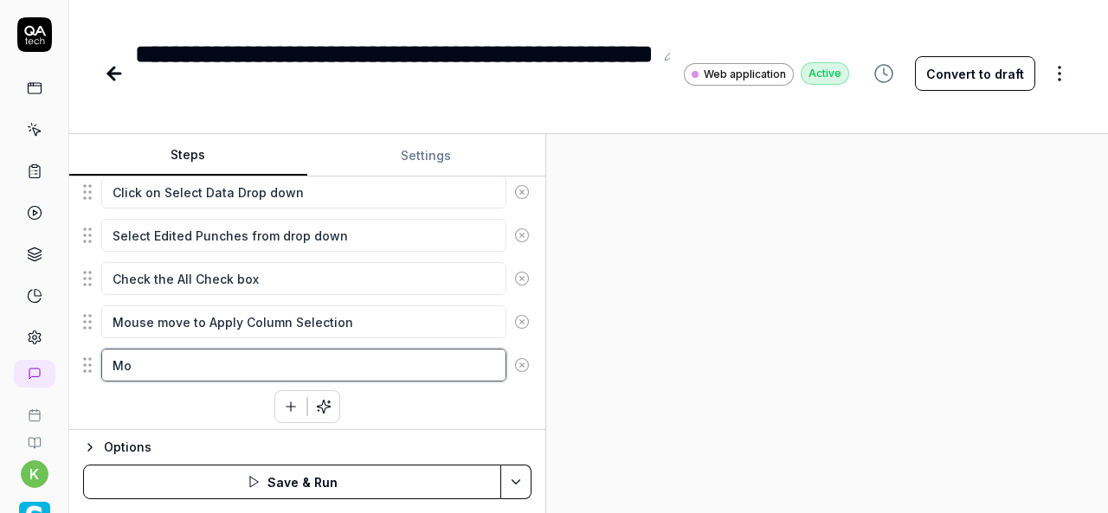
type textarea "*"
type textarea "Mou"
type textarea "*"
type textarea "Mous"
type textarea "*"
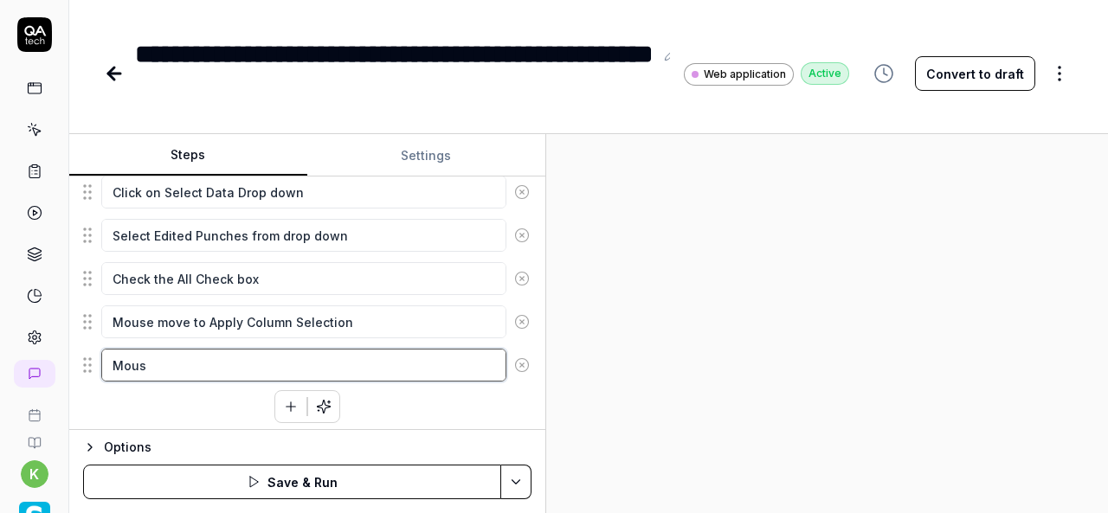
type textarea "Mouse"
type textarea "*"
type textarea "Mouse"
type textarea "*"
type textarea "Mouse m"
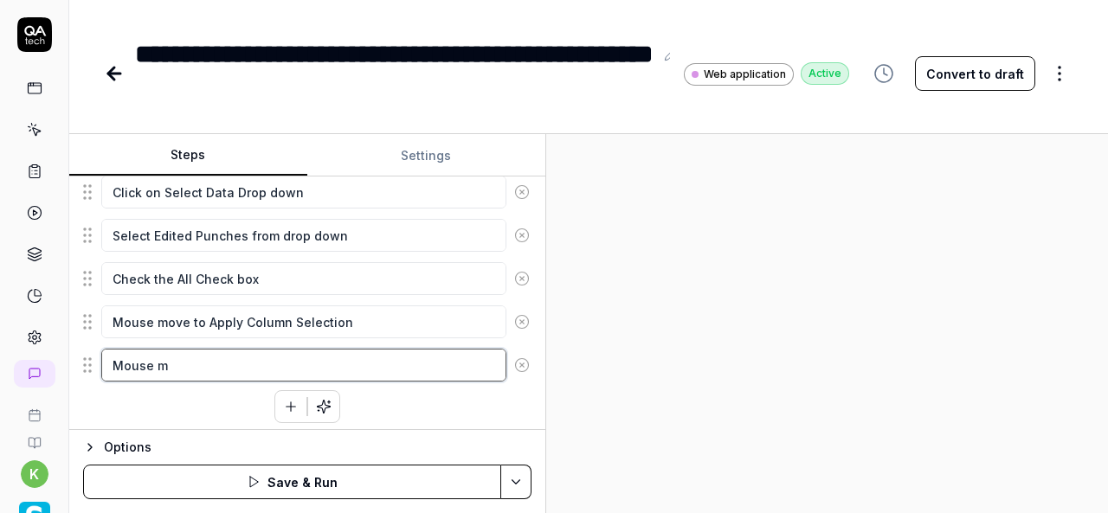
type textarea "*"
type textarea "Mouse mo"
type textarea "*"
type textarea "Mouse mov"
type textarea "*"
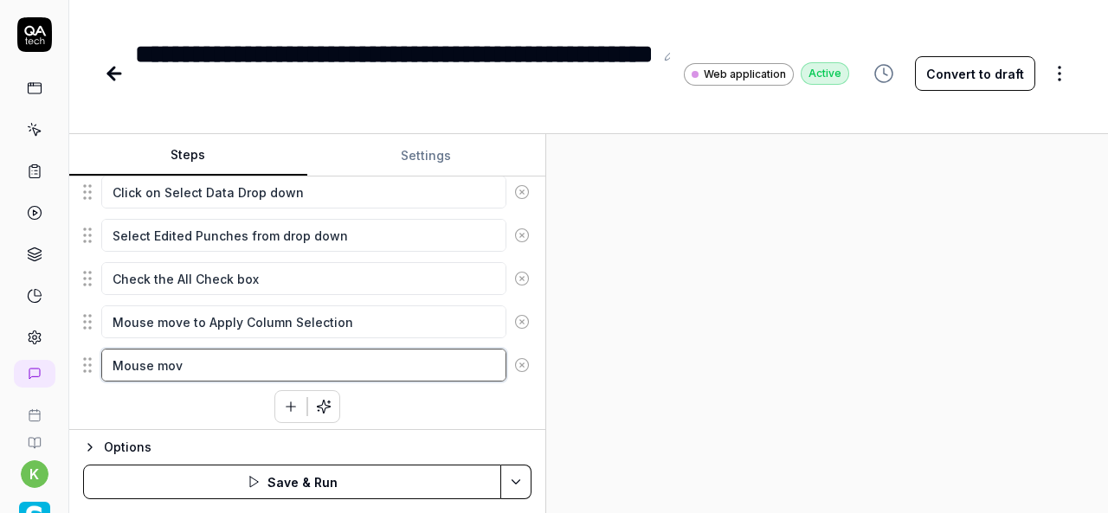
type textarea "Mouse move"
type textarea "*"
type textarea "Mouse movet"
type textarea "*"
type textarea "Mouse moveto"
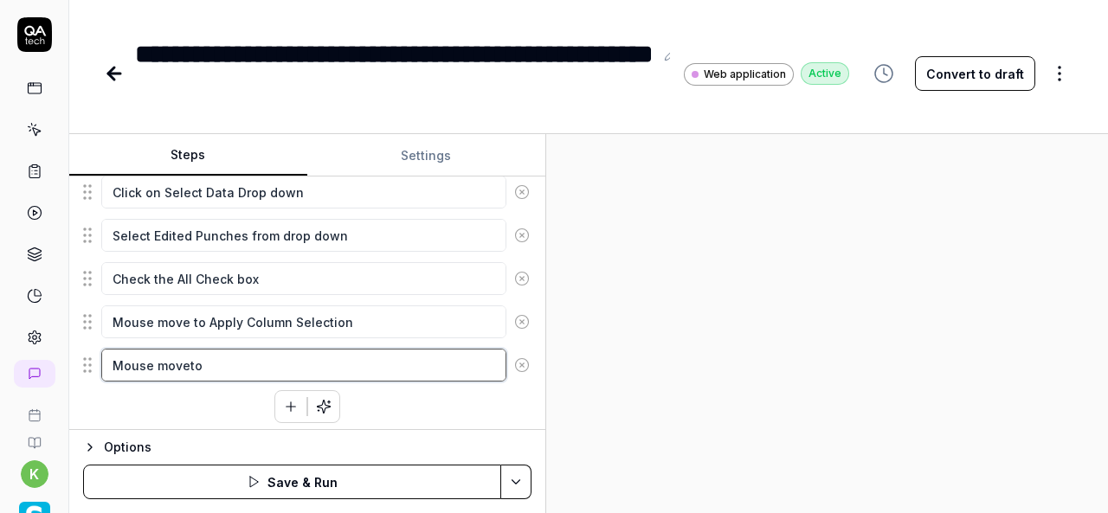
type textarea "*"
type textarea "Mouse moveto"
type textarea "*"
type textarea "Mouse moveto"
type textarea "*"
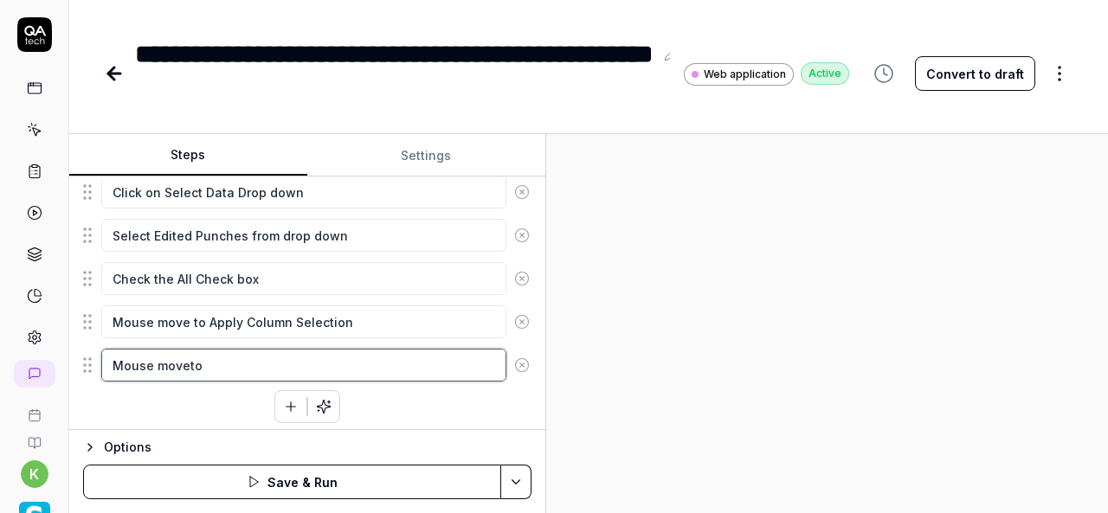
type textarea "Mouse movet"
type textarea "*"
type textarea "Mouse move"
type textarea "*"
type textarea "Mouse move"
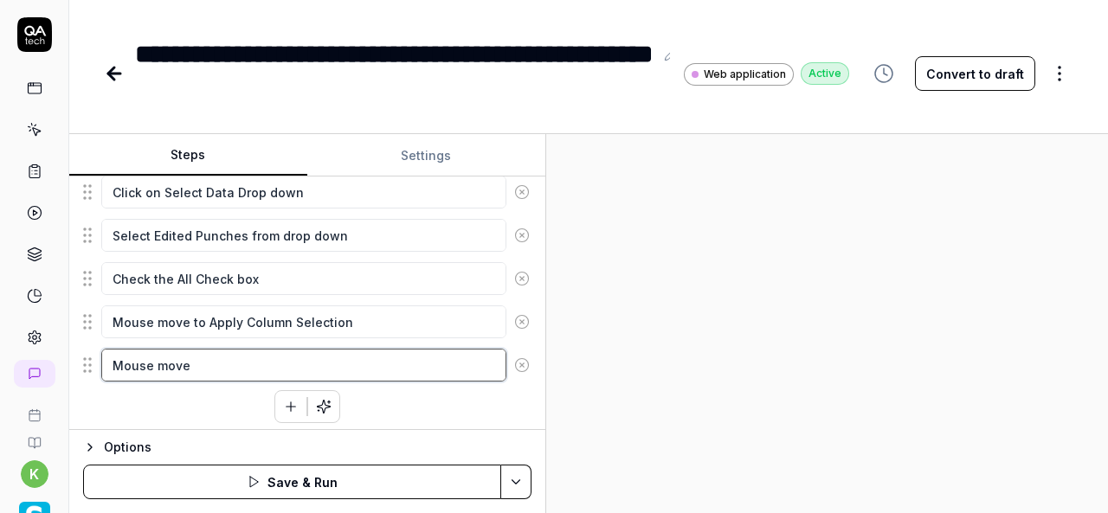
type textarea "*"
type textarea "Mouse move t"
type textarea "*"
type textarea "Mouse move to"
type textarea "*"
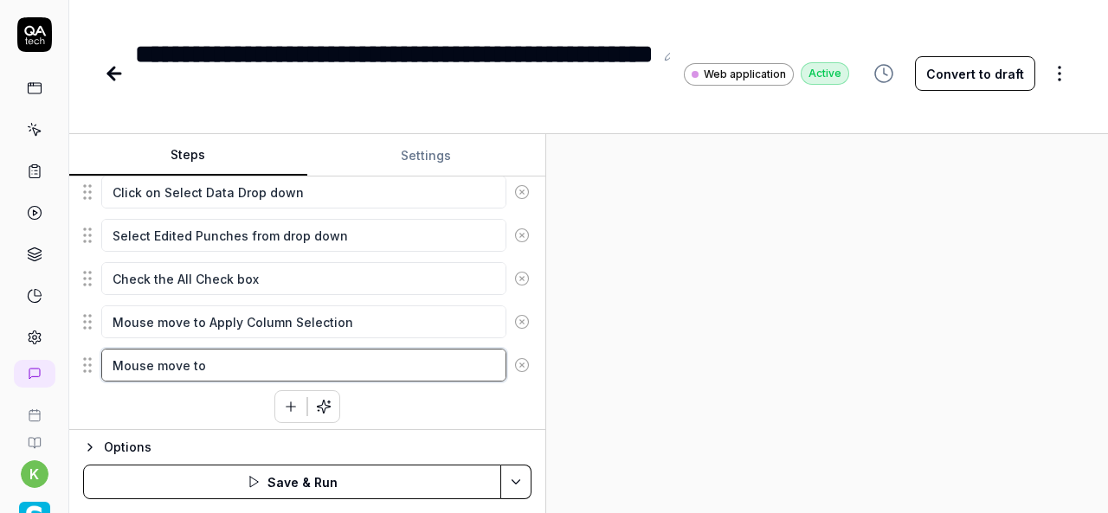
type textarea "Mouse move to"
type textarea "*"
type textarea "Mouse move to A"
type textarea "*"
type textarea "Mouse move to Ad"
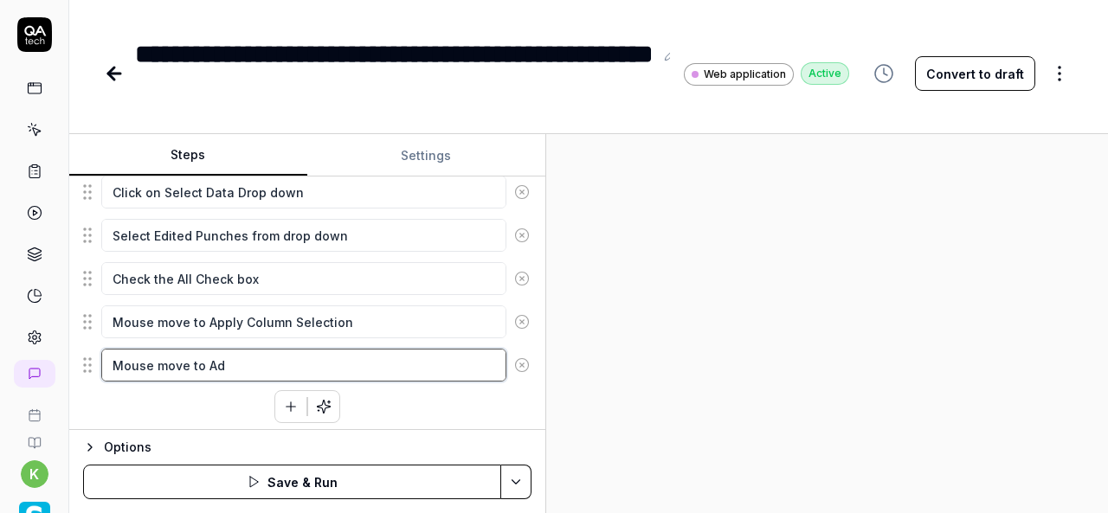
type textarea "*"
type textarea "Mouse move to Add"
type textarea "*"
type textarea "Mouse move to Add"
type textarea "*"
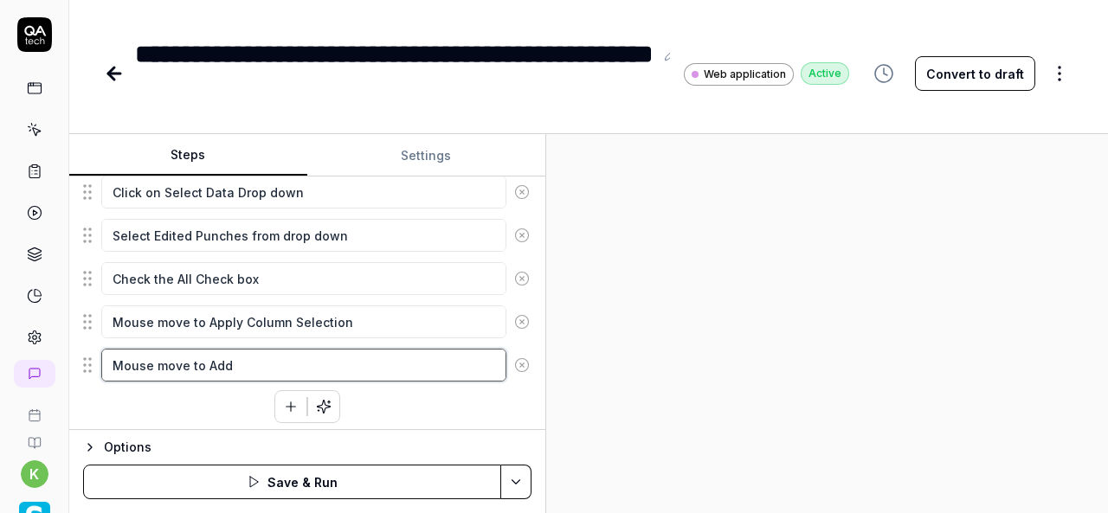
type textarea "Mouse move to Add C"
type textarea "*"
type textarea "Mouse move to Add Ch"
type textarea "*"
type textarea "Mouse move to Add Cha"
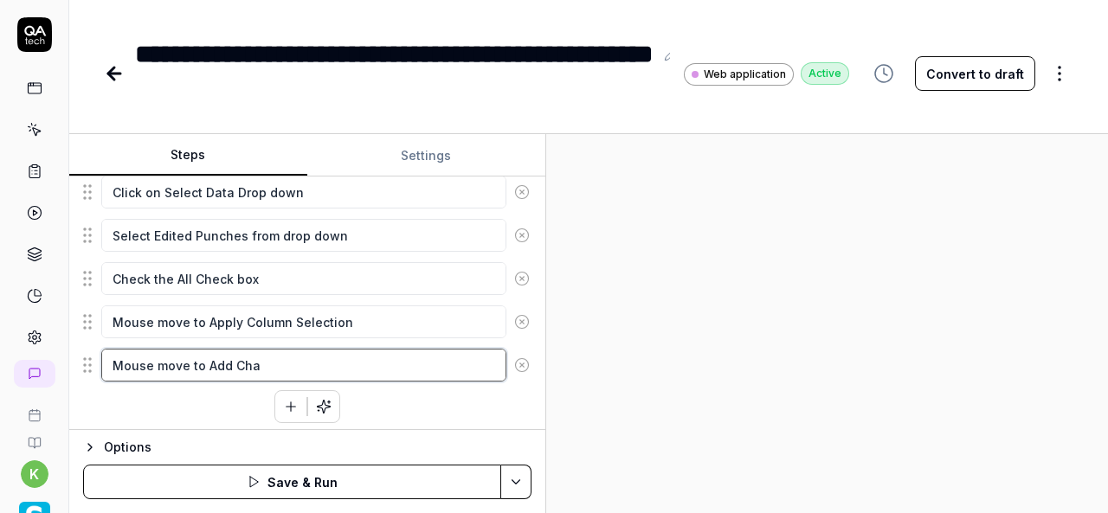
type textarea "*"
type textarea "Mouse move to Add Char"
type textarea "*"
type textarea "Mouse move to Add Chart"
type textarea "*"
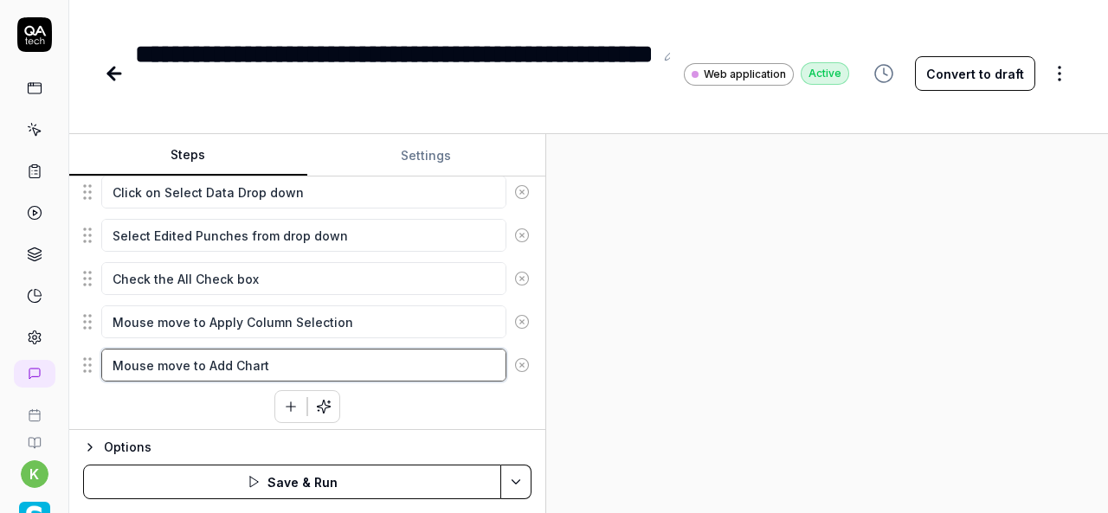
type textarea "Mouse move to Add Chart"
type textarea "*"
type textarea "Mouse move to Add Chart a"
type textarea "*"
type textarea "Mouse move to Add Chart an"
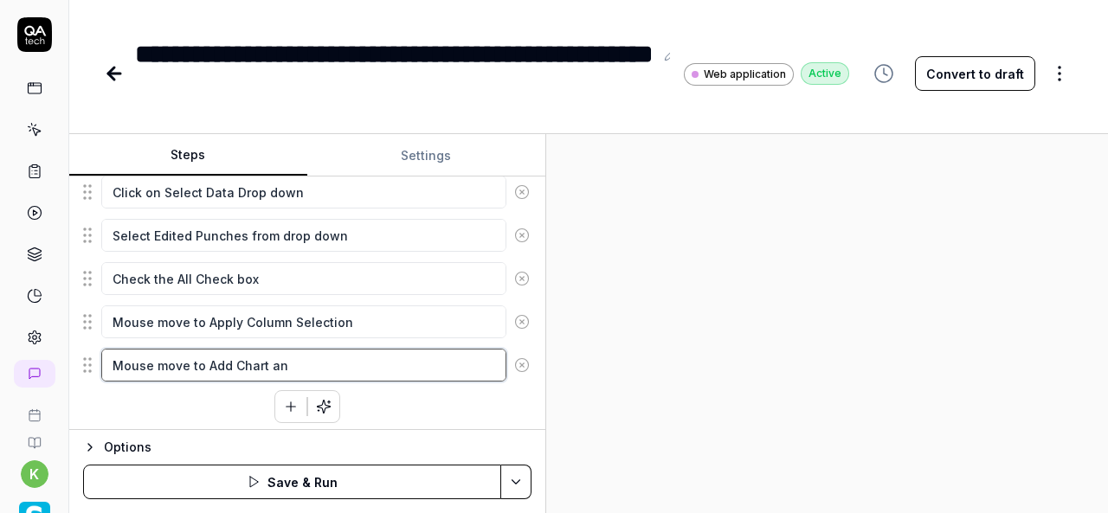
type textarea "*"
type textarea "Mouse move to Add Chart and"
type textarea "*"
type textarea "Mouse move to Add Chart and"
type textarea "*"
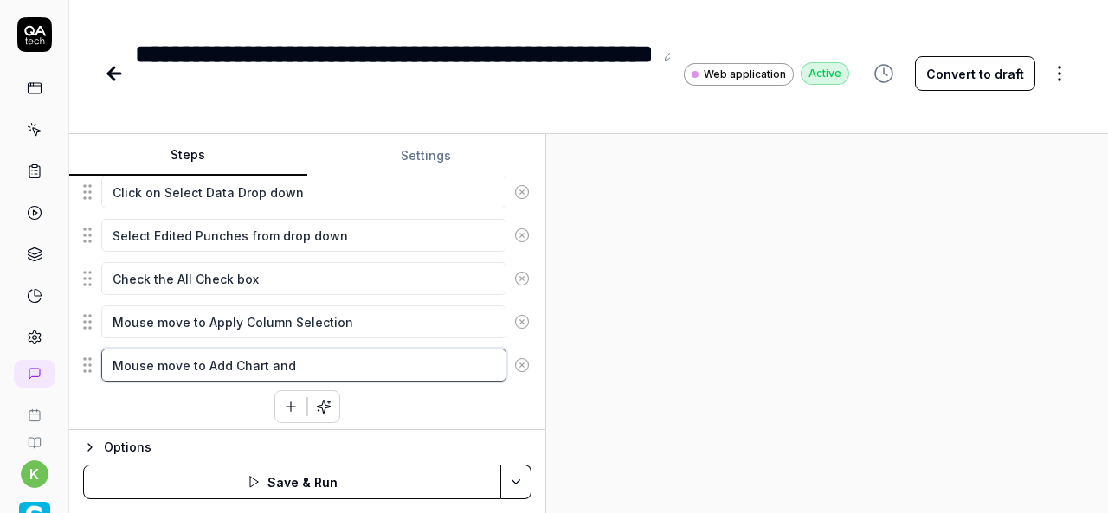
type textarea "Mouse move to Add Chart and c"
type textarea "*"
type textarea "Mouse move to Add Chart and cl"
type textarea "*"
type textarea "Mouse move to Add Chart and c"
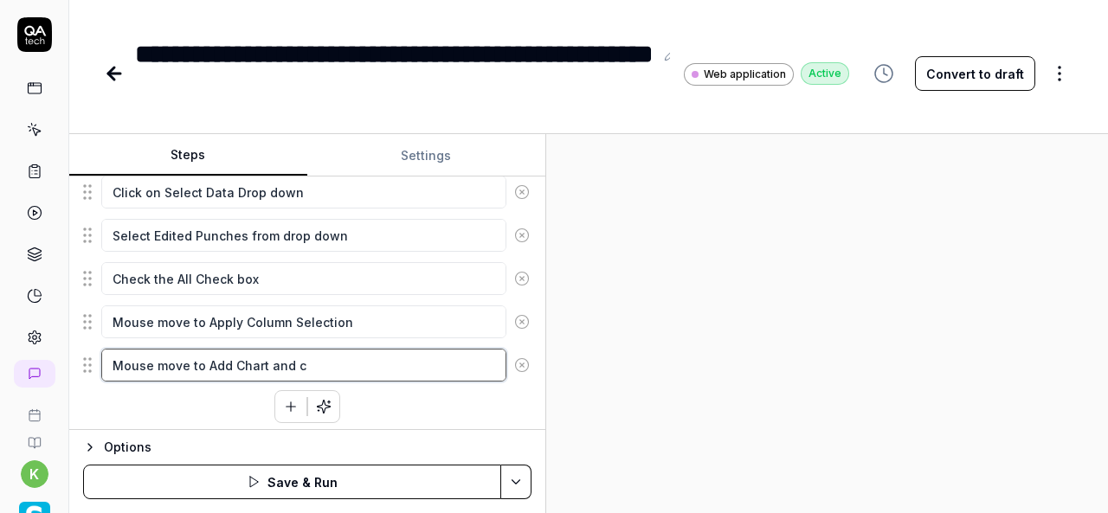
type textarea "*"
type textarea "Mouse move to Add Chart and cc"
type textarea "*"
type textarea "Mouse move to Add Chart and ccl"
type textarea "*"
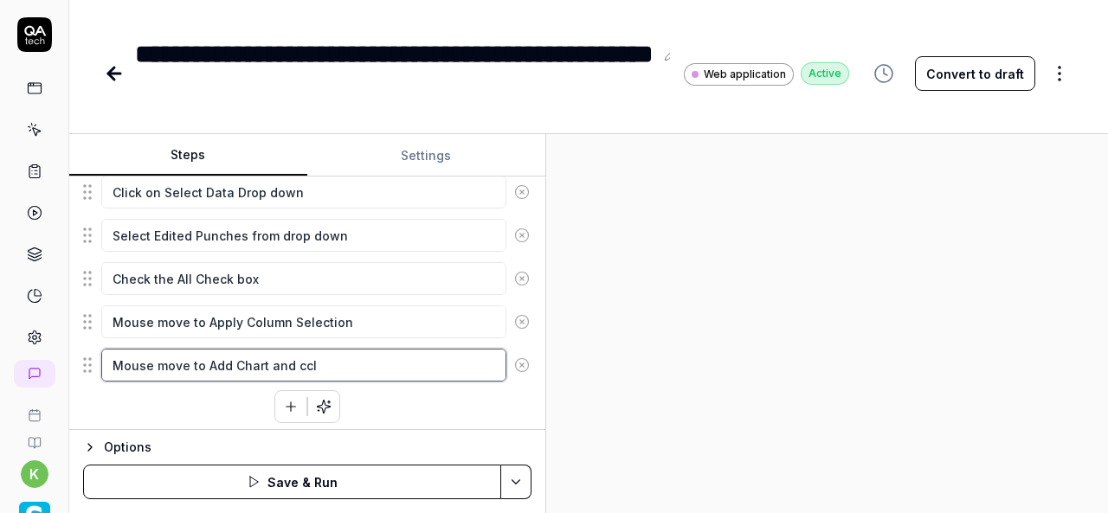
type textarea "Mouse move to Add Chart and ccli"
type textarea "*"
type textarea "Mouse move to Add Chart and cclic"
type textarea "*"
type textarea "Mouse move to Add Chart and cclick"
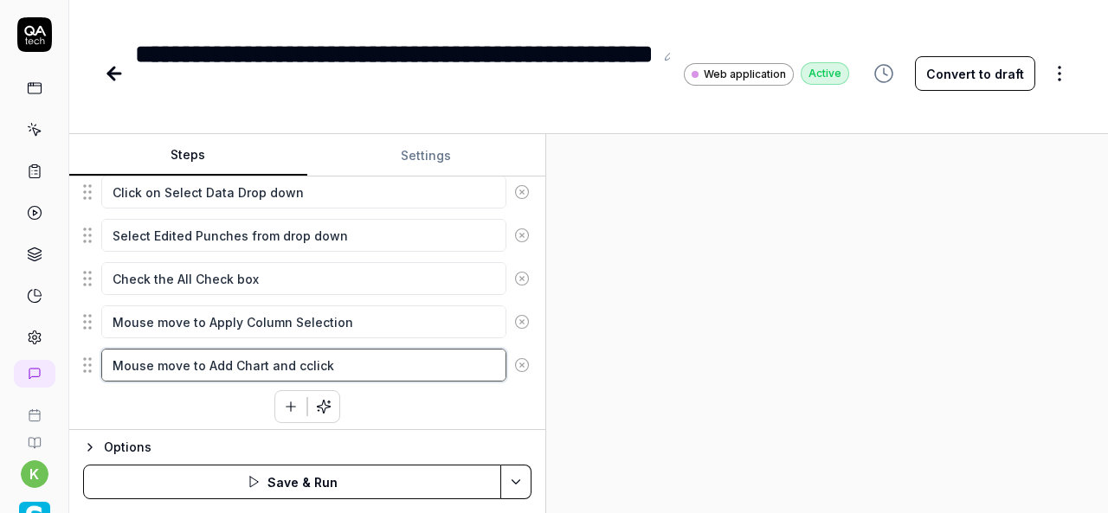
type textarea "*"
type textarea "Mouse move to Add Chart and cclick"
type textarea "*"
type textarea "Mouse move to Add Chart and cclick"
type textarea "*"
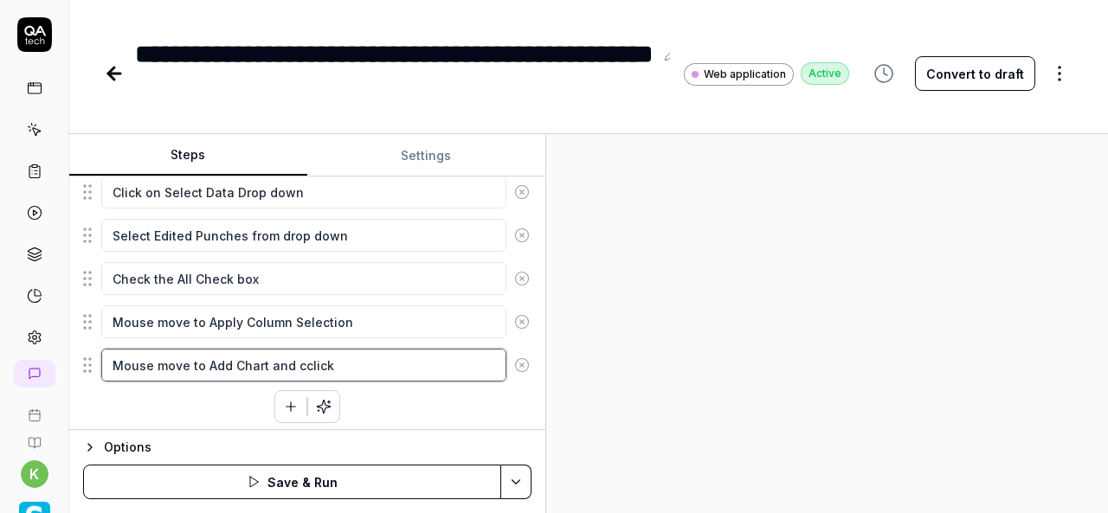
type textarea "Mouse move to Add Chart and cclic"
type textarea "*"
type textarea "Mouse move to Add Chart and ccli"
click at [206, 358] on textarea "Mouse move to Add Chart and click on" at bounding box center [303, 365] width 405 height 33
click at [261, 357] on textarea "Mouse move to Add Chart and click on" at bounding box center [303, 365] width 405 height 33
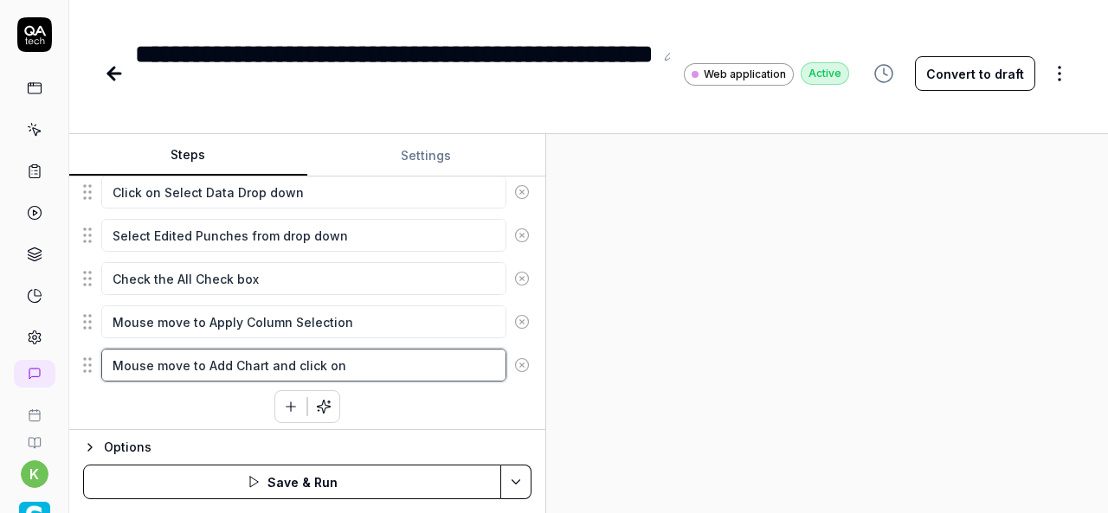
click at [360, 363] on textarea "Mouse move to Add Chart and click on" at bounding box center [303, 365] width 405 height 33
paste textarea "Add Chart"
click at [686, 360] on div at bounding box center [827, 323] width 562 height 379
click at [429, 361] on textarea "Mouse move to Add Chart and click on Add Chart" at bounding box center [303, 365] width 405 height 33
click at [287, 407] on icon "button" at bounding box center [292, 407] width 10 height 0
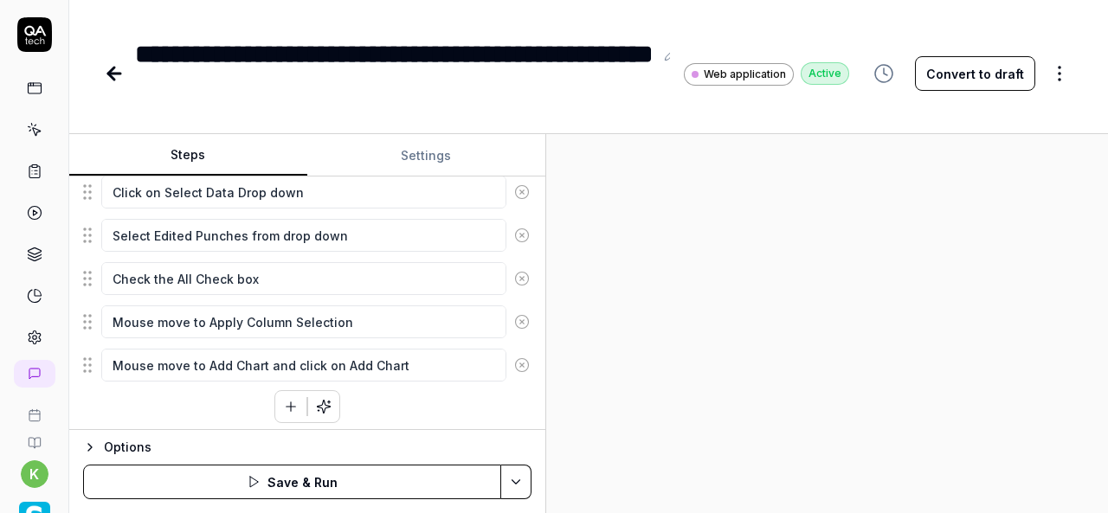
scroll to position [488, 0]
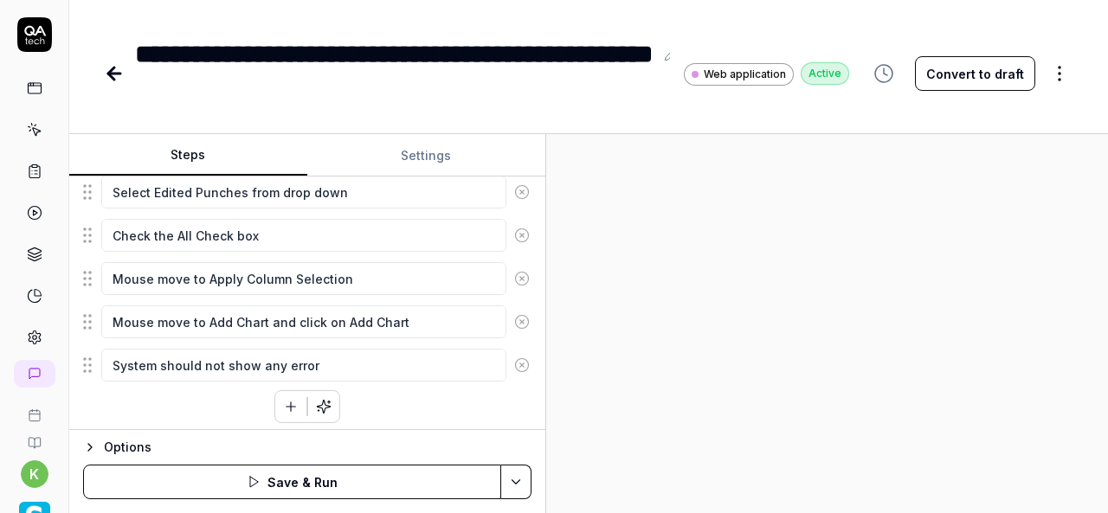
click at [758, 397] on div at bounding box center [827, 323] width 562 height 379
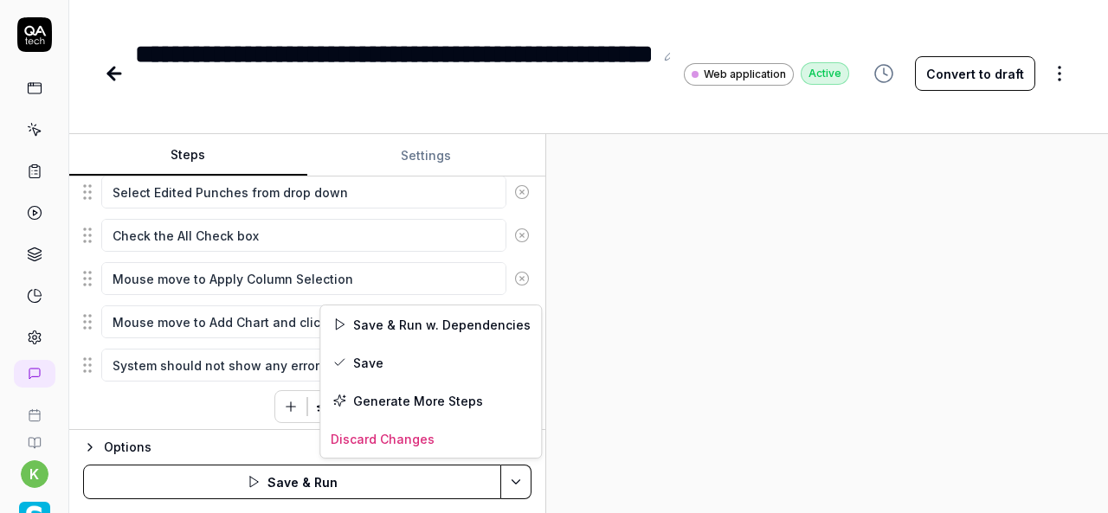
click at [519, 475] on html "**********" at bounding box center [554, 256] width 1108 height 513
click at [438, 328] on div "Save & Run w. Dependencies" at bounding box center [430, 325] width 221 height 38
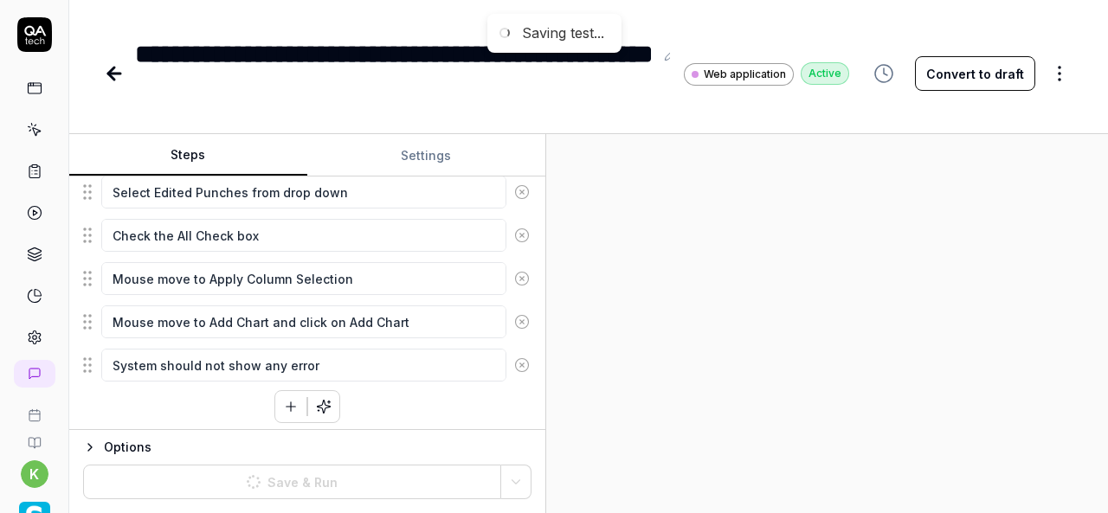
click at [598, 339] on div at bounding box center [827, 323] width 562 height 379
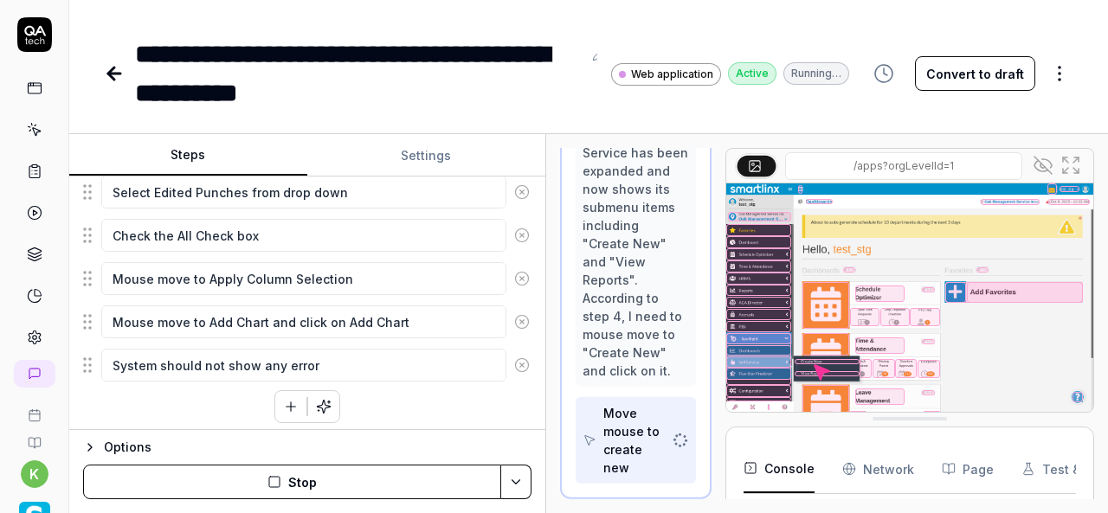
scroll to position [933, 0]
click at [1033, 158] on icon at bounding box center [1043, 165] width 21 height 21
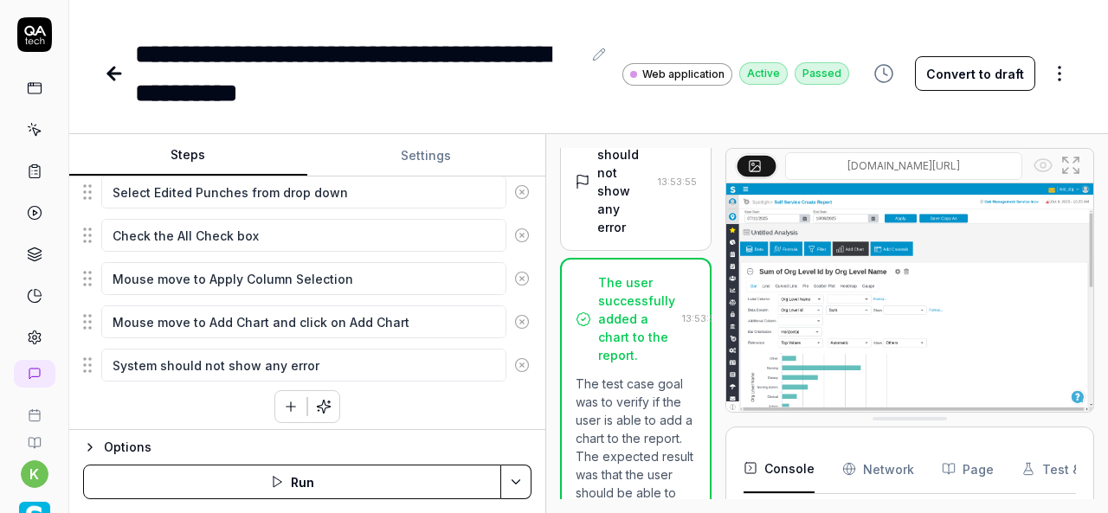
scroll to position [2256, 0]
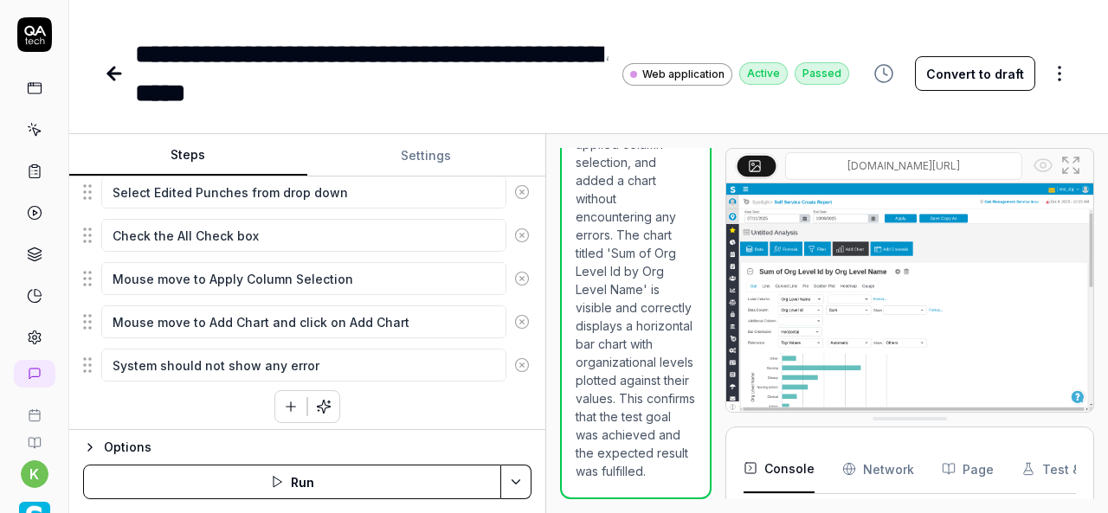
click at [113, 68] on icon at bounding box center [111, 74] width 6 height 12
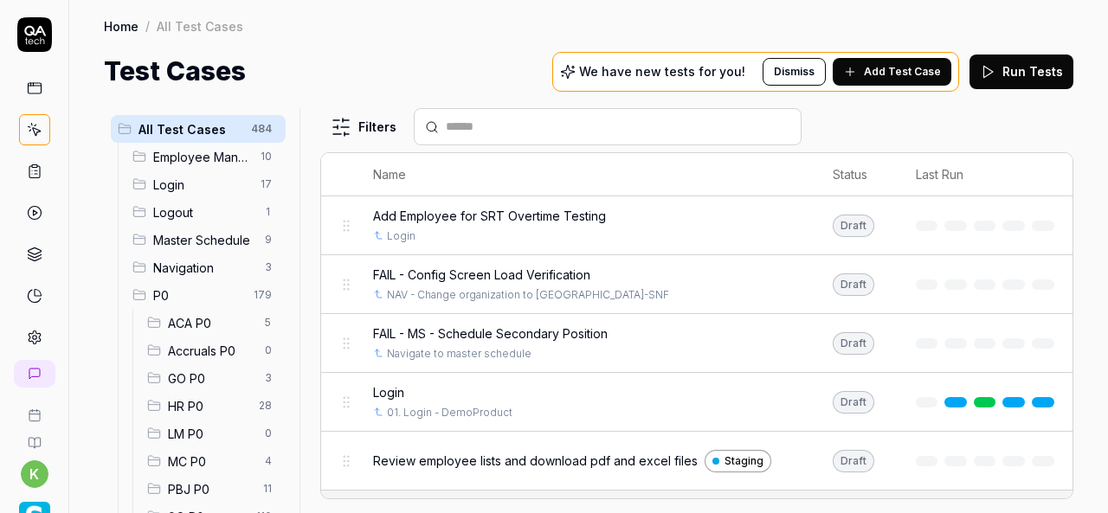
scroll to position [250, 0]
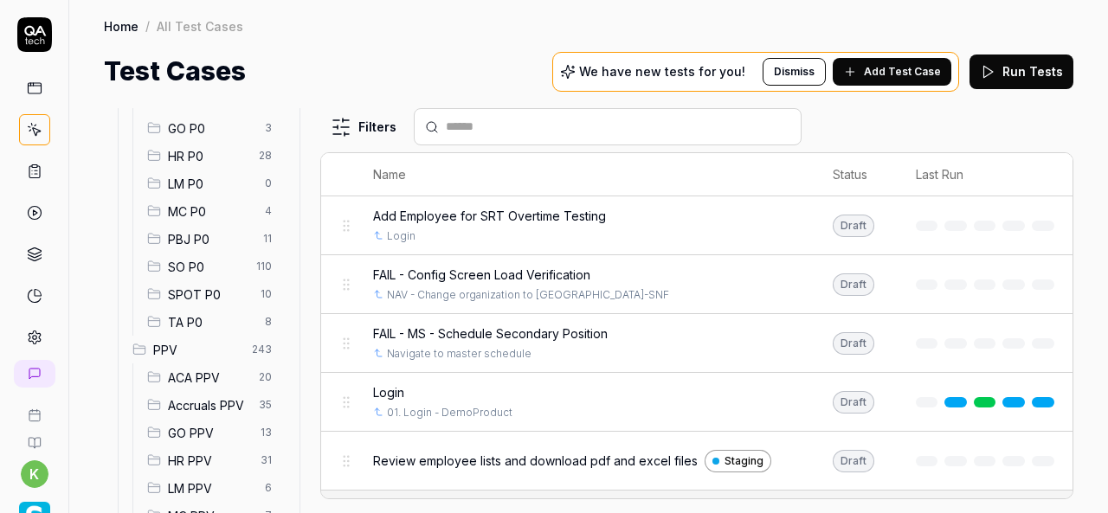
click at [206, 297] on span "SPOT P0" at bounding box center [209, 295] width 82 height 18
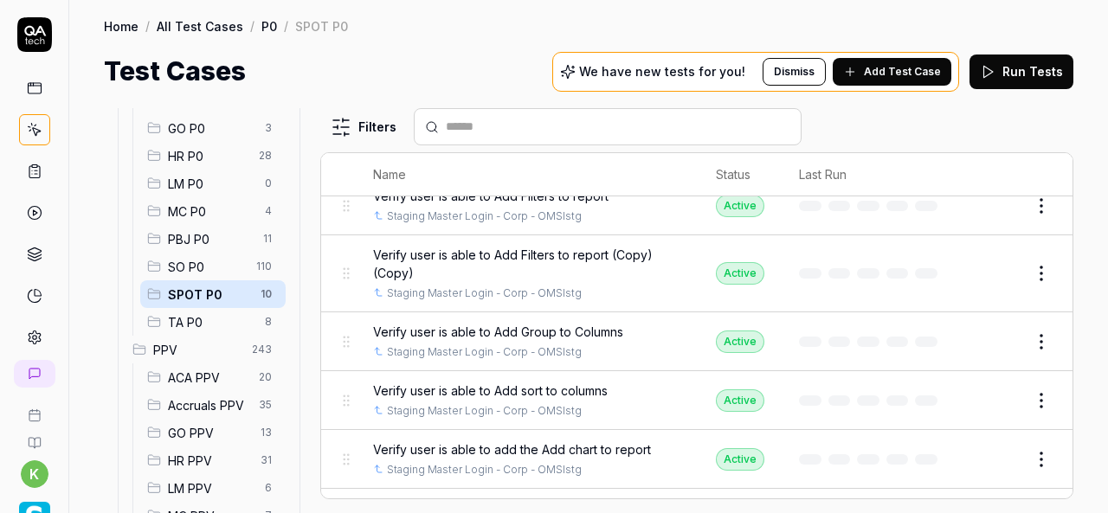
scroll to position [167, 0]
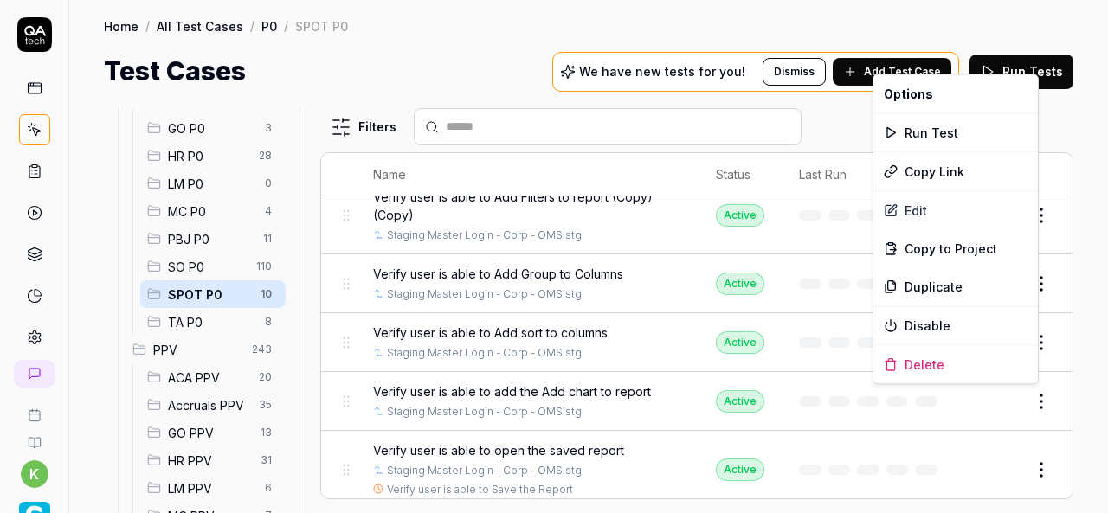
click at [1033, 399] on html "k Home / All Test Cases / P0 / SPOT P0 Home / All Test Cases / P0 / SPOT P0 Tes…" at bounding box center [554, 256] width 1108 height 513
click at [938, 280] on div "Duplicate" at bounding box center [956, 287] width 164 height 38
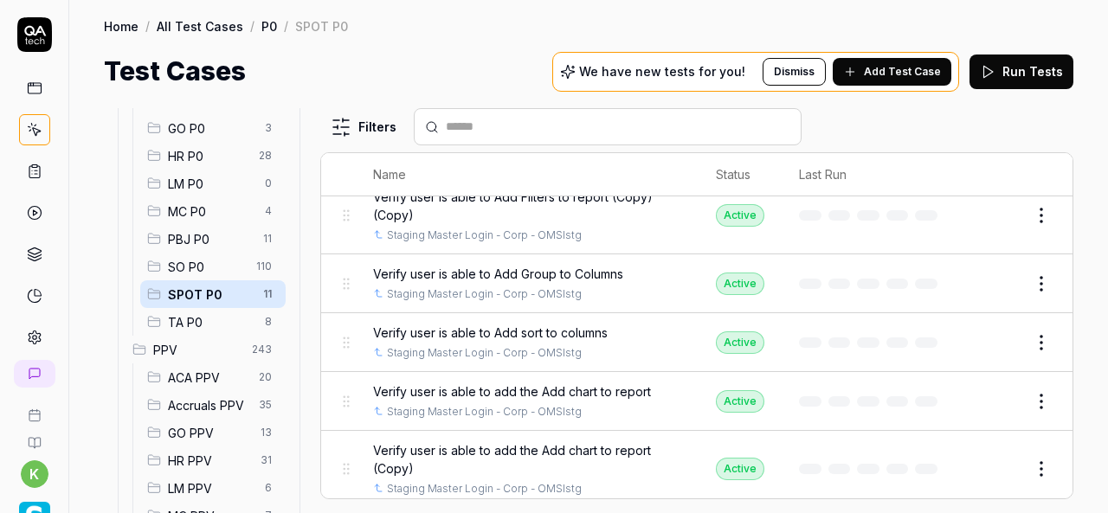
click at [991, 461] on button "Edit" at bounding box center [1000, 469] width 42 height 28
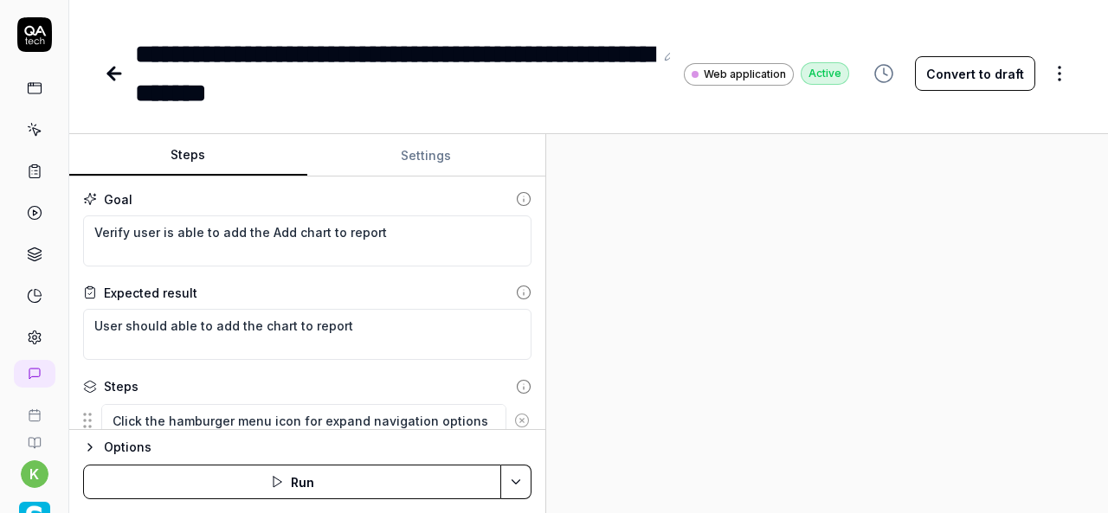
click at [350, 94] on div "**********" at bounding box center [394, 74] width 519 height 78
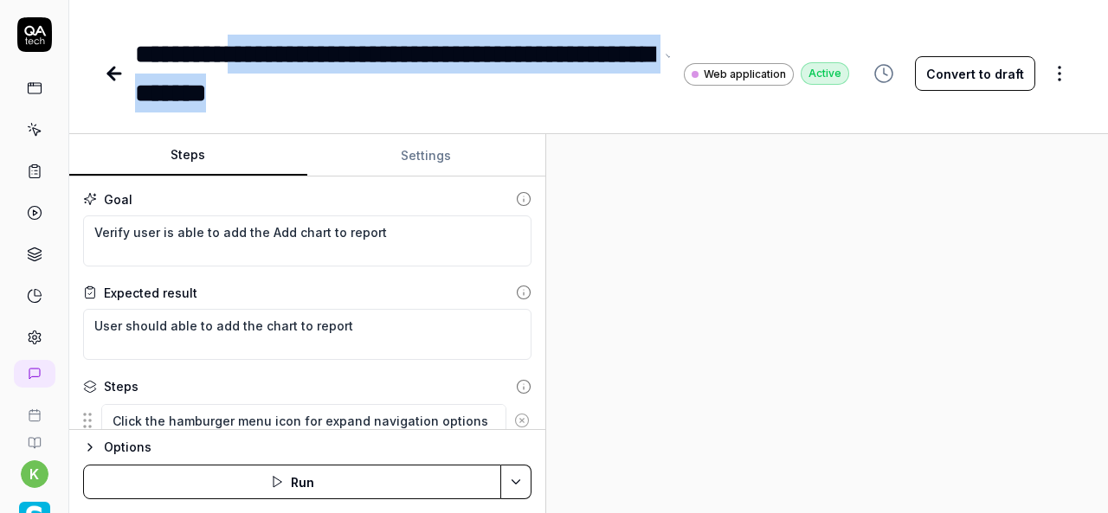
click at [258, 55] on div "**********" at bounding box center [394, 74] width 519 height 78
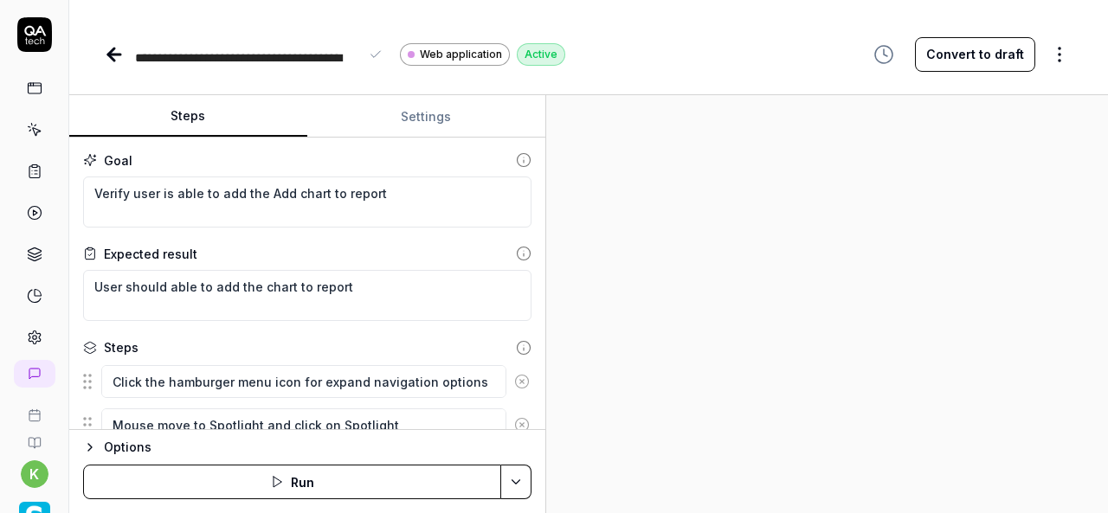
click at [767, 248] on div at bounding box center [827, 304] width 562 height 418
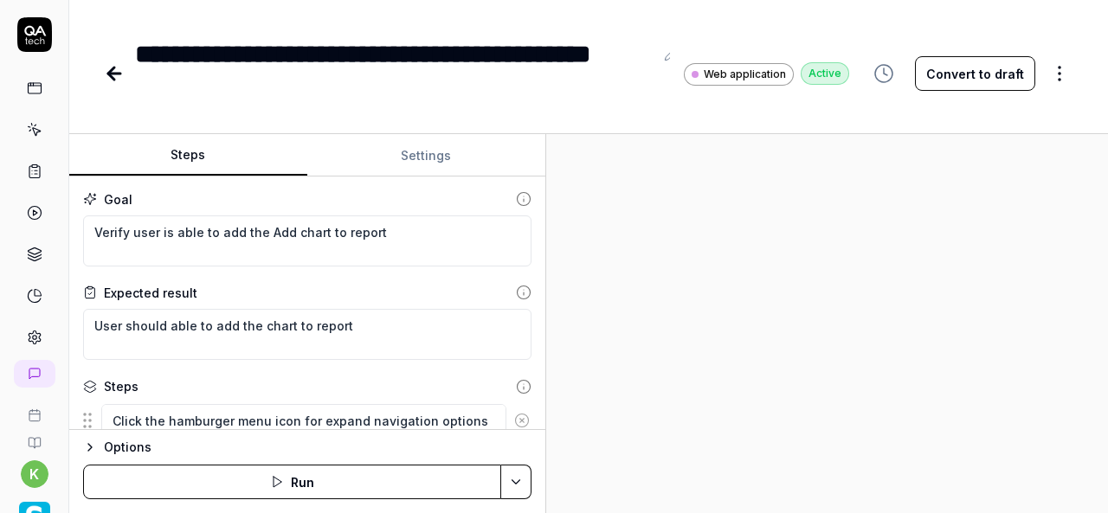
click at [386, 197] on div "Goal" at bounding box center [307, 199] width 448 height 18
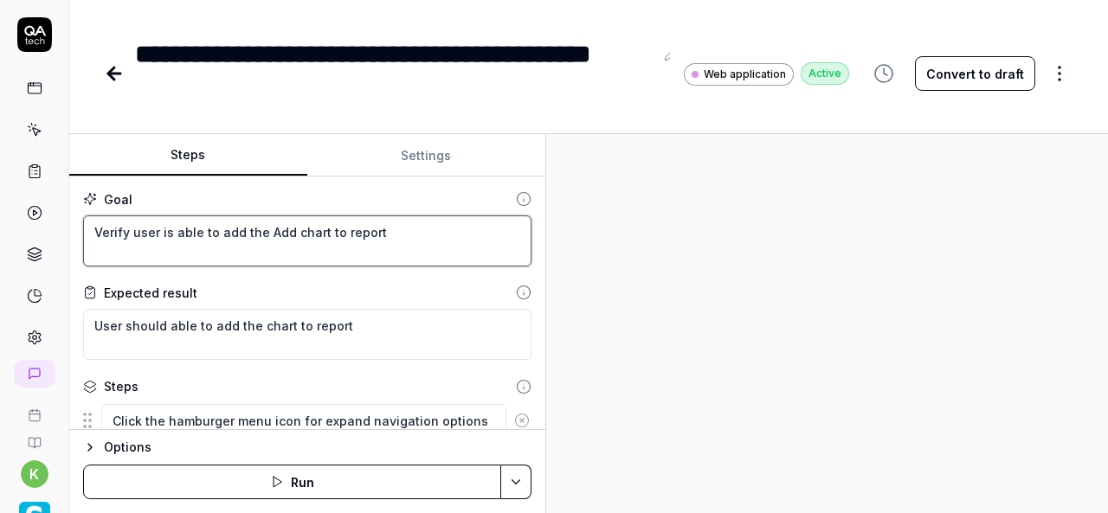
click at [377, 240] on textarea "Verify user is able to add the Add chart to report" at bounding box center [307, 241] width 448 height 51
paste textarea "Add the Add Cross Tab"
click at [261, 230] on textarea "Verify user is able to Add the Add Cross Tab" at bounding box center [307, 241] width 448 height 51
click at [377, 239] on textarea "Verify user is able to Add the Add Cross Tab" at bounding box center [307, 241] width 448 height 51
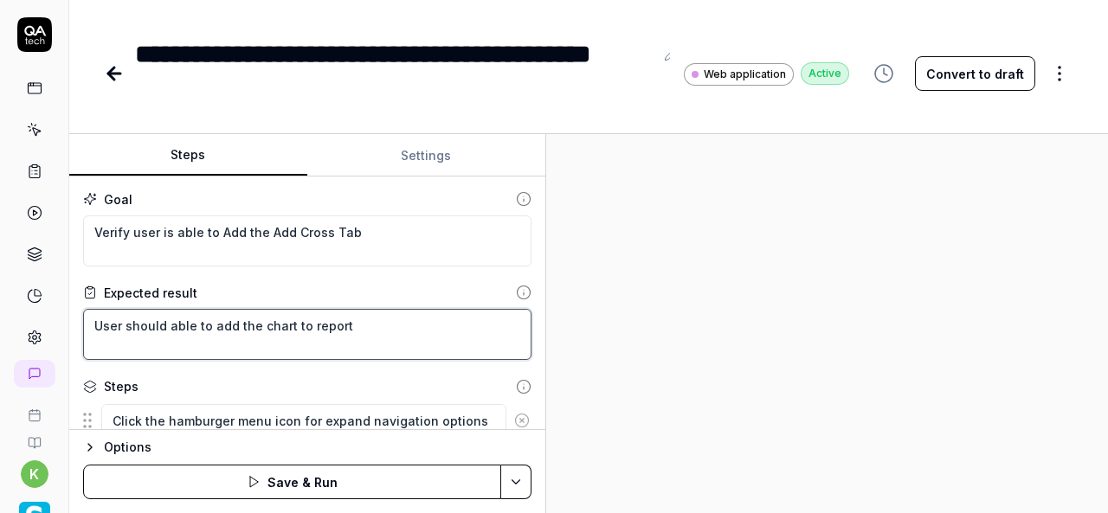
click at [255, 323] on textarea "User should able to add the chart to report" at bounding box center [307, 334] width 448 height 51
click at [371, 324] on textarea "User should able to add the chart to report" at bounding box center [307, 334] width 448 height 51
paste textarea "Add Cross Tab"
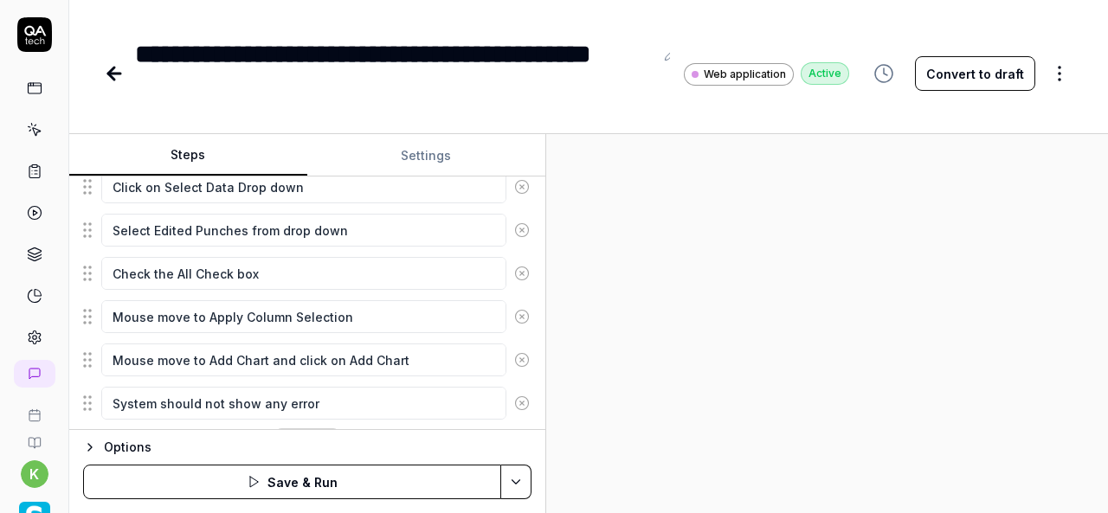
scroll to position [488, 0]
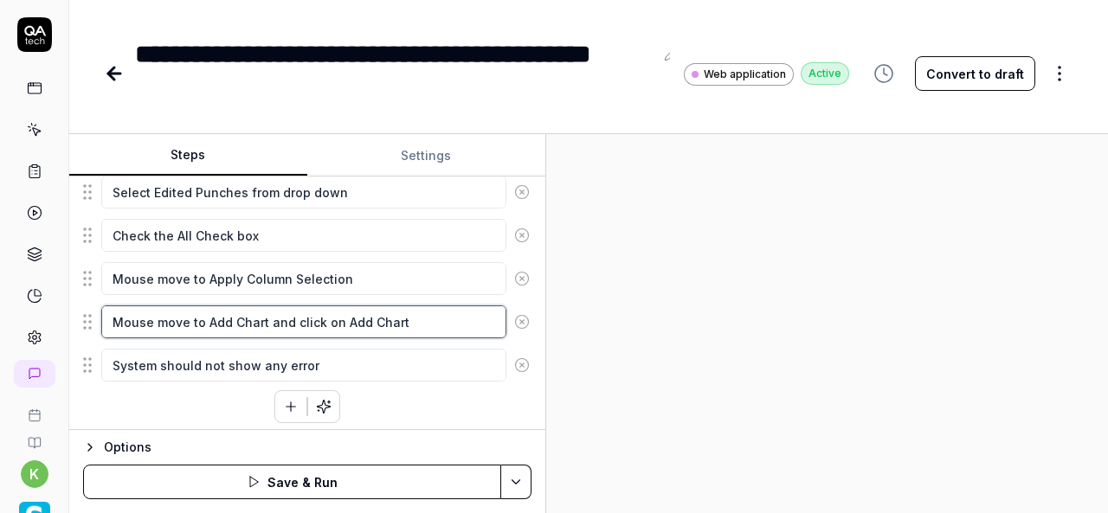
click at [210, 317] on textarea "Mouse move to Add Chart and click on Add Chart" at bounding box center [303, 322] width 405 height 33
click at [206, 314] on textarea "Mouse move to Add Chart and click on Add Chart" at bounding box center [303, 322] width 405 height 33
click at [265, 316] on textarea "Mouse move to Add Chart and click on Add Chart" at bounding box center [303, 322] width 405 height 33
paste textarea "Add Cross Tab"
click at [272, 313] on textarea "Mouse move to Add Cross Tab and click on Add Chart" at bounding box center [303, 322] width 405 height 33
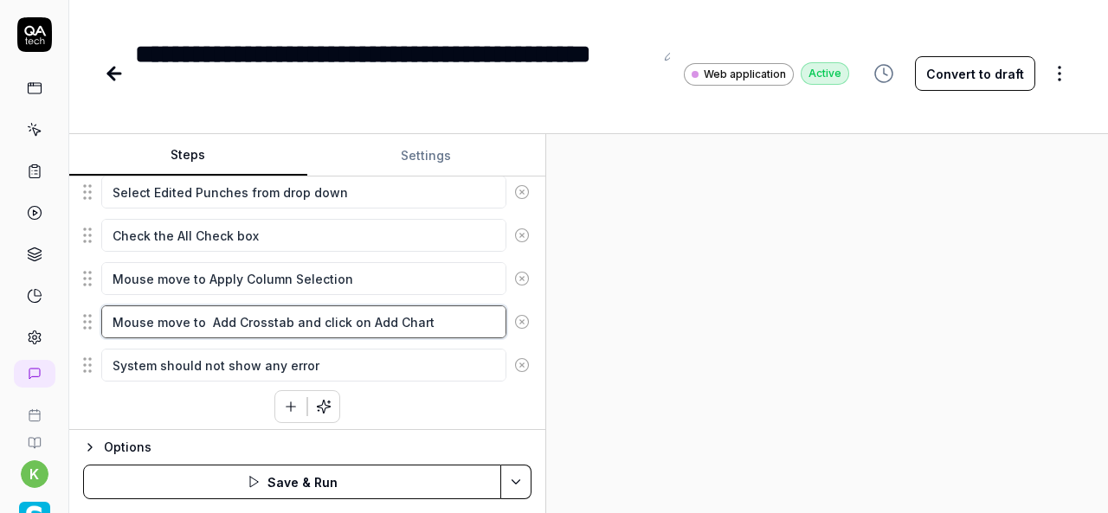
click at [207, 313] on textarea "Mouse move to Add Crosstab and click on Add Chart" at bounding box center [303, 322] width 405 height 33
click at [285, 314] on textarea "Mouse move to Add Crosstab and click on Add Chart" at bounding box center [303, 322] width 405 height 33
click at [365, 315] on textarea "Mouse move to Add Crosstab and click on Add Chart" at bounding box center [303, 322] width 405 height 33
click at [442, 314] on textarea "Mouse move to Add Crosstab and click on Add Chart" at bounding box center [303, 322] width 405 height 33
paste textarea "rosstab"
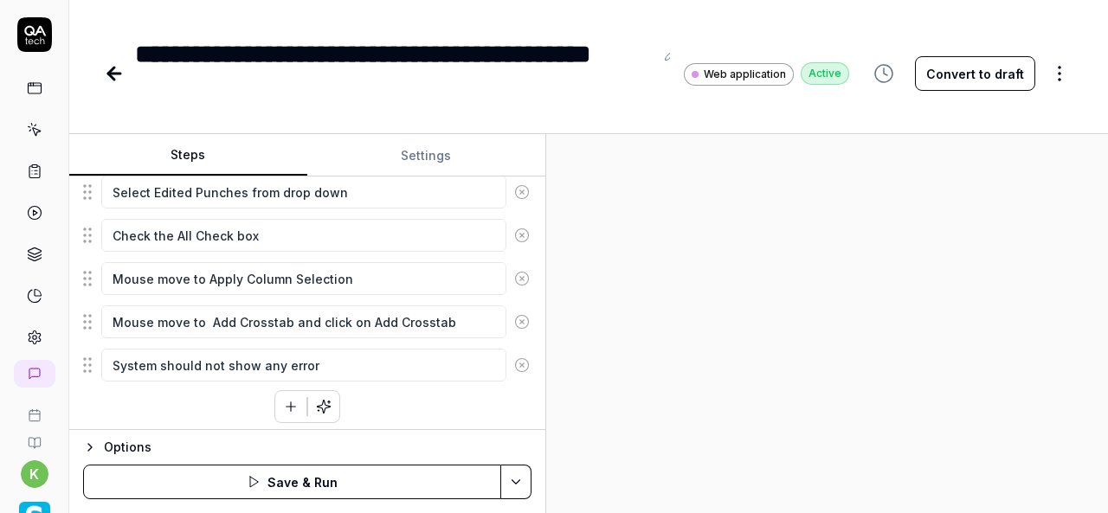
click at [871, 316] on div at bounding box center [827, 323] width 562 height 379
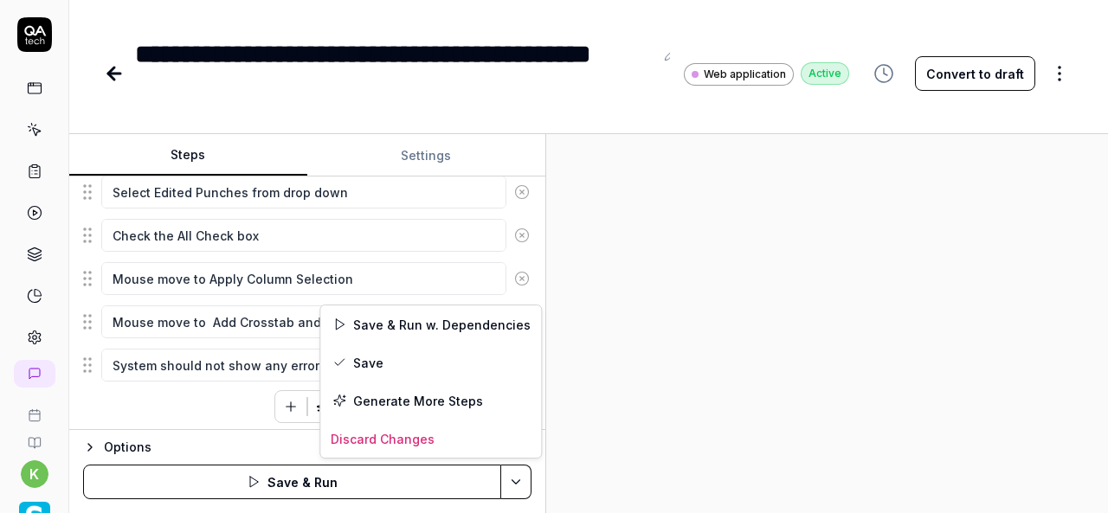
click at [519, 487] on html "**********" at bounding box center [554, 256] width 1108 height 513
click at [429, 316] on div "Save & Run w. Dependencies" at bounding box center [430, 325] width 221 height 38
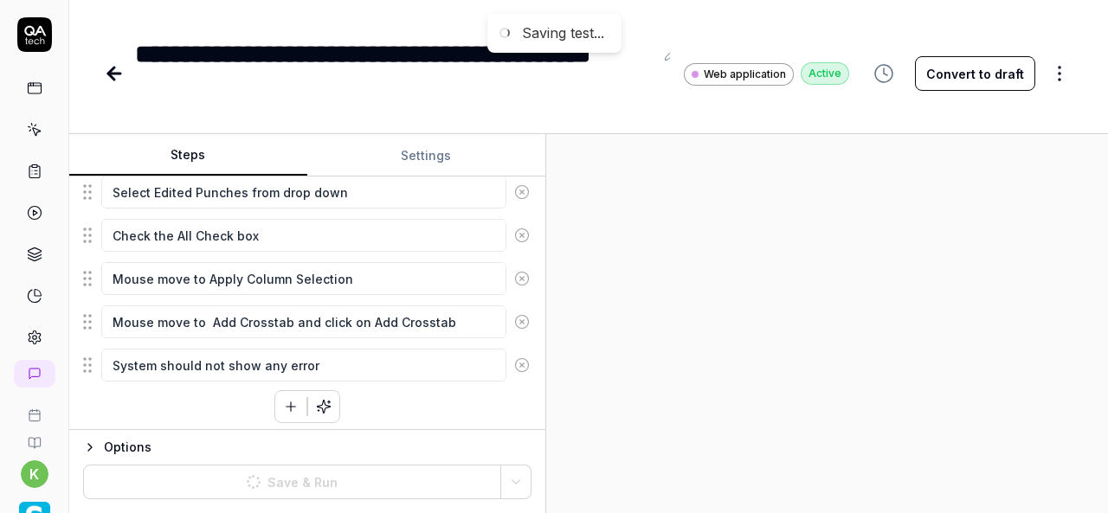
click at [795, 309] on div at bounding box center [827, 323] width 562 height 379
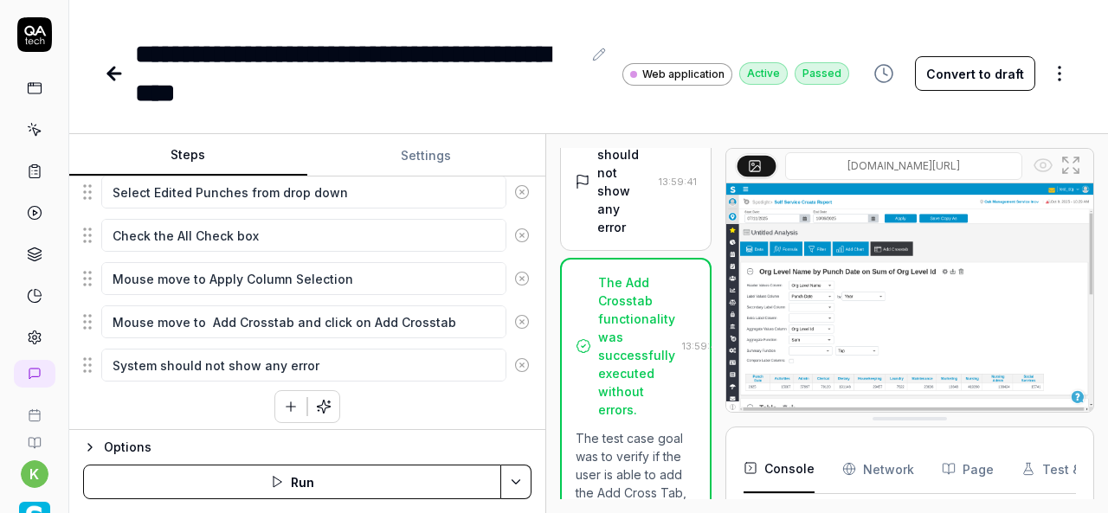
scroll to position [1588, 0]
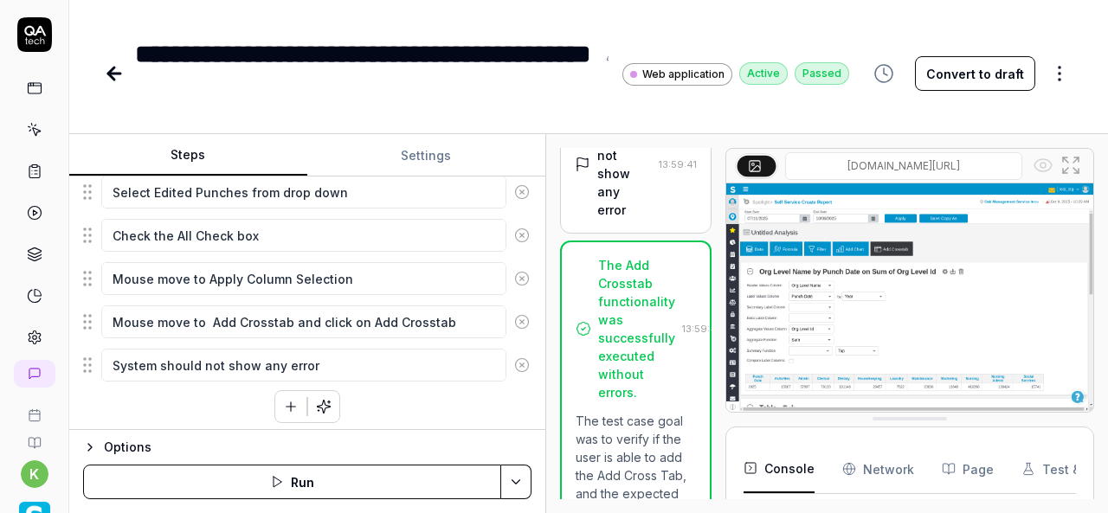
click at [110, 82] on icon at bounding box center [114, 73] width 21 height 21
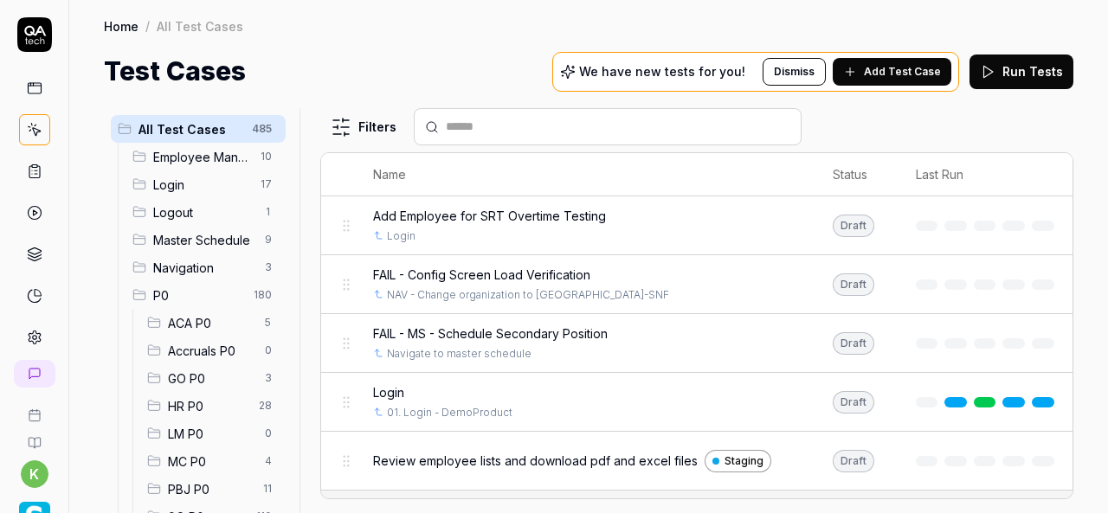
click at [405, 26] on div "Home / All Test Cases" at bounding box center [589, 25] width 970 height 17
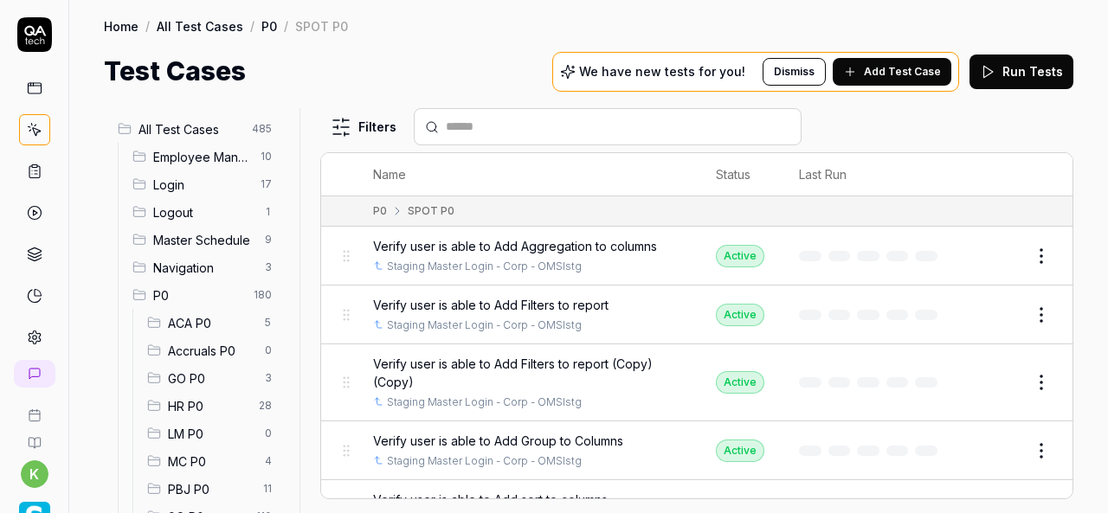
scroll to position [214, 0]
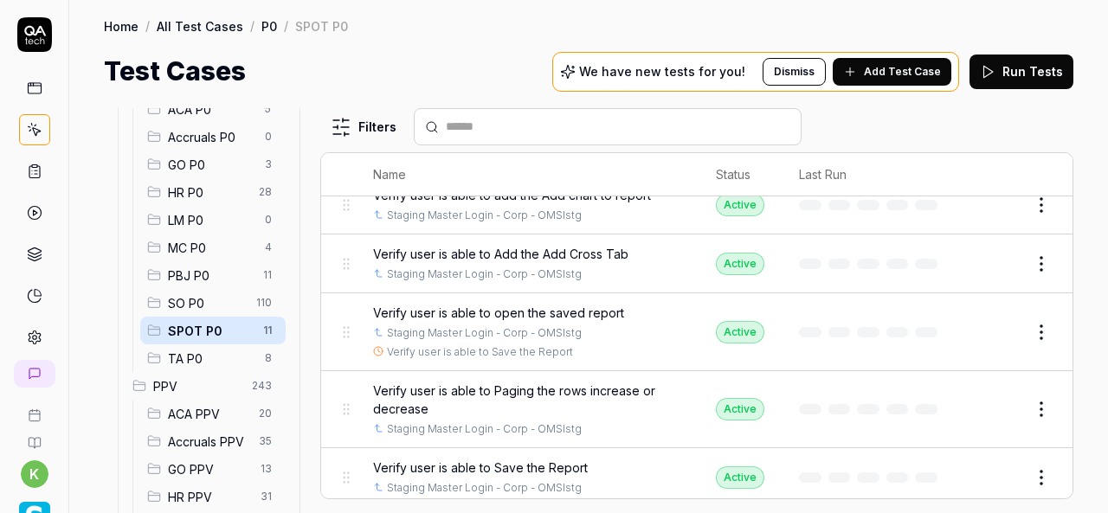
scroll to position [395, 0]
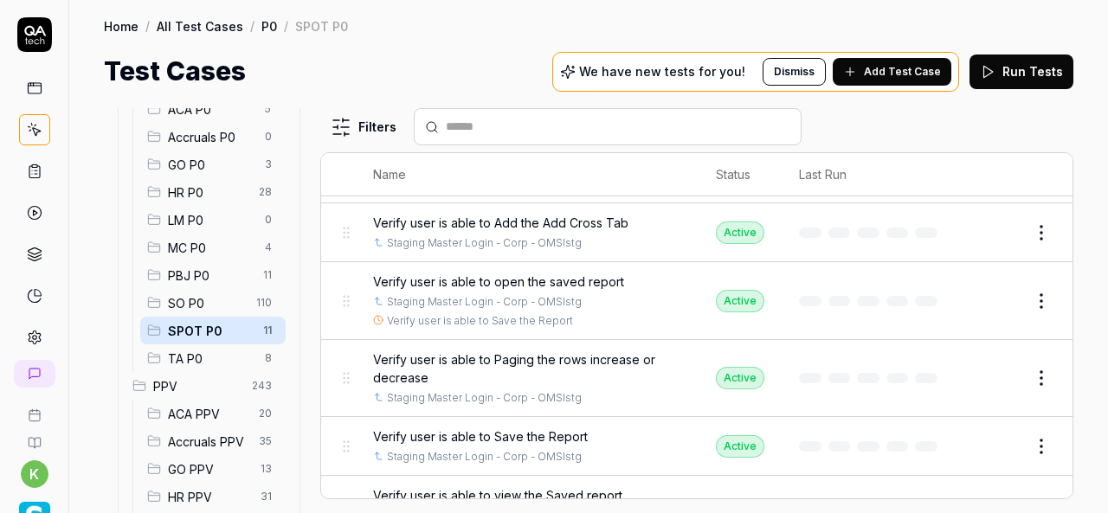
click at [1028, 435] on html "k Home / All Test Cases / P0 / SPOT P0 Home / All Test Cases / P0 / SPOT P0 Tes…" at bounding box center [554, 256] width 1108 height 513
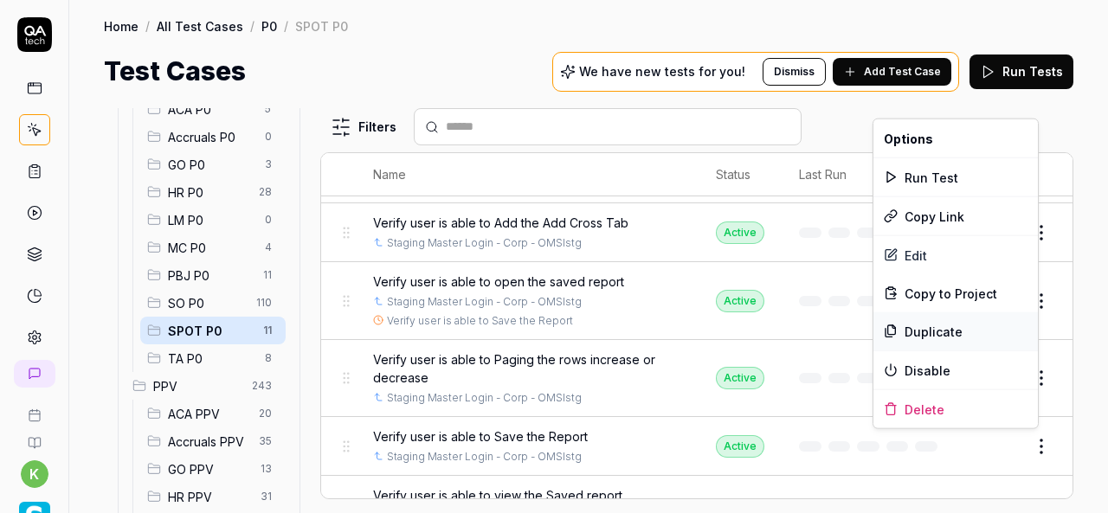
click at [932, 326] on div "Duplicate" at bounding box center [956, 332] width 164 height 38
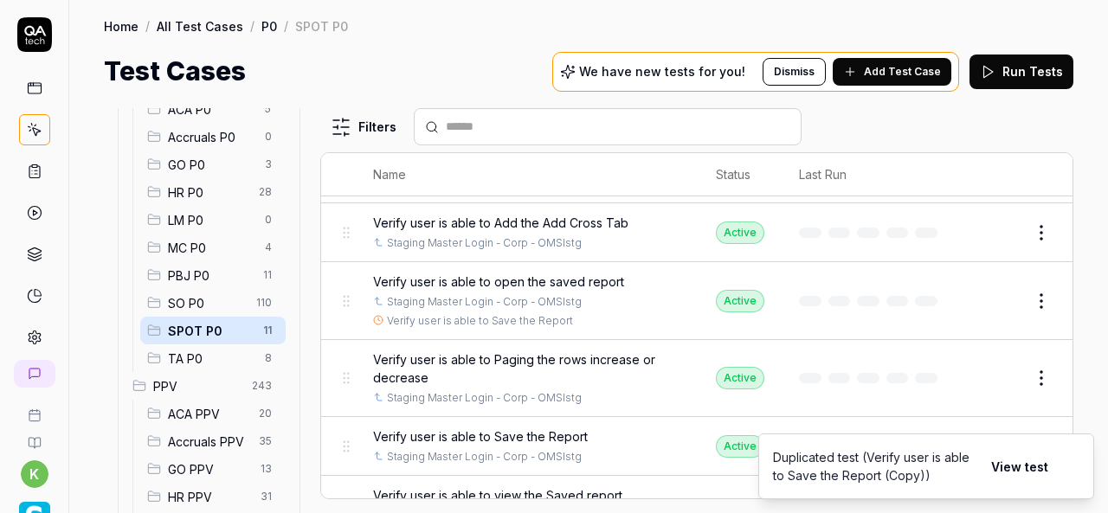
scroll to position [444, 0]
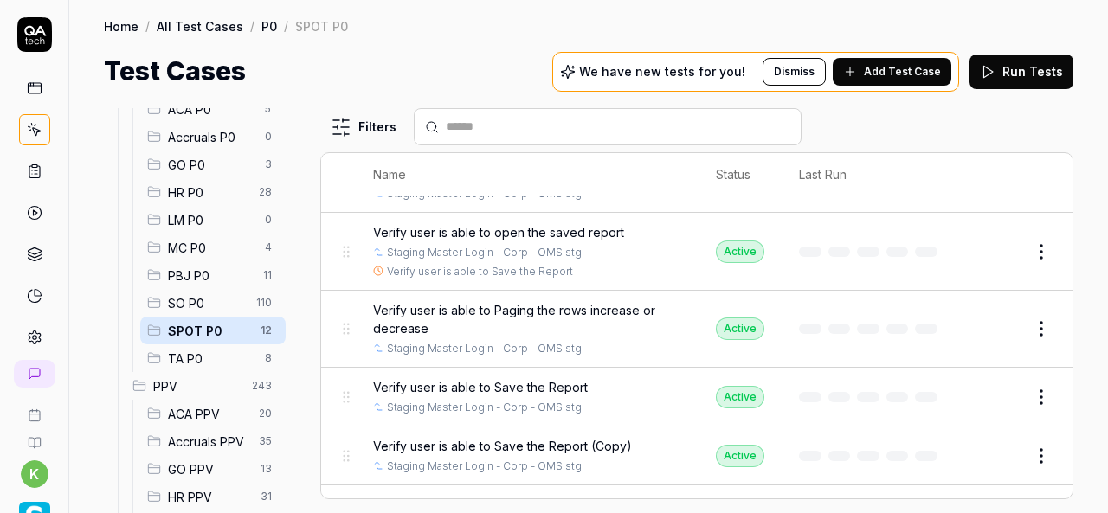
click at [985, 456] on button "Edit" at bounding box center [1000, 456] width 42 height 28
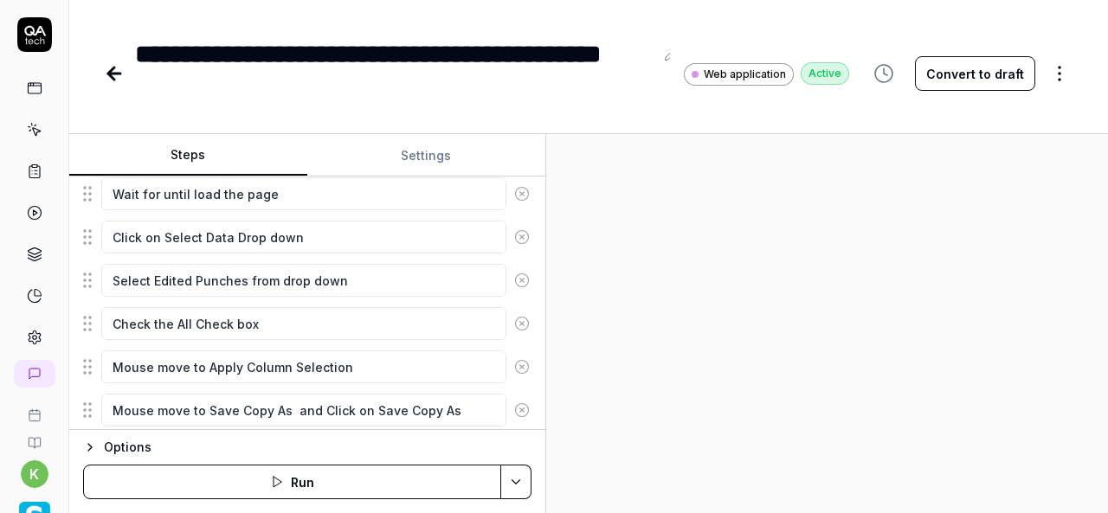
scroll to position [523, 0]
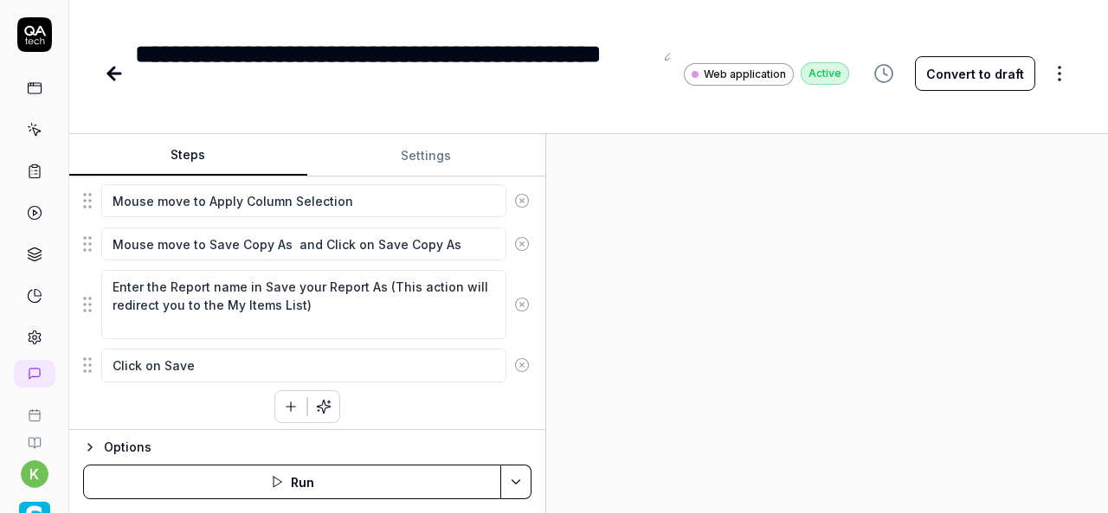
click at [283, 399] on icon "button" at bounding box center [291, 407] width 16 height 16
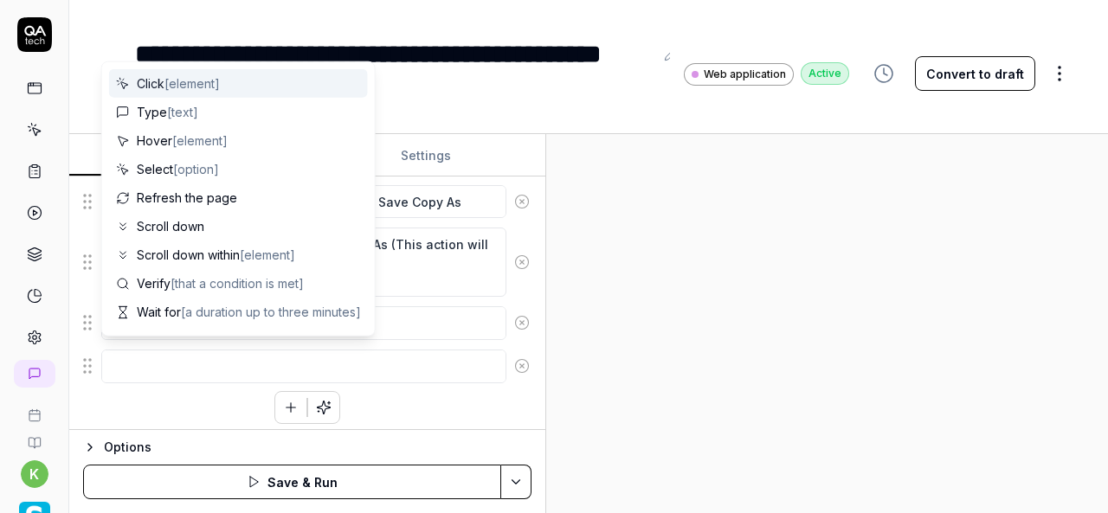
click at [197, 358] on textarea at bounding box center [303, 366] width 405 height 33
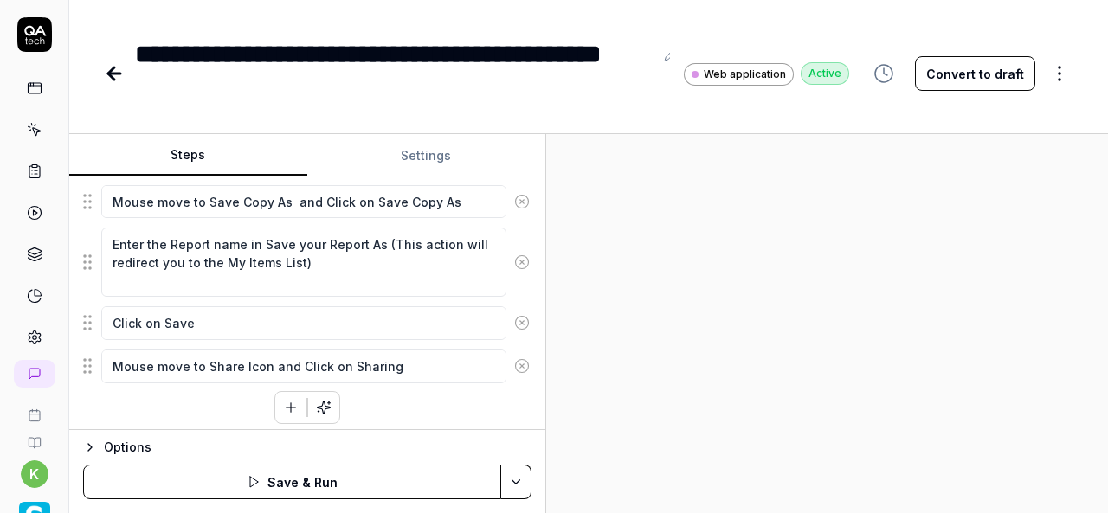
click at [412, 408] on div "Click the hamburger menu icon for expand navigation options Mouse move to Ad-Ho…" at bounding box center [307, 130] width 448 height 587
click at [265, 89] on div "**********" at bounding box center [394, 74] width 519 height 78
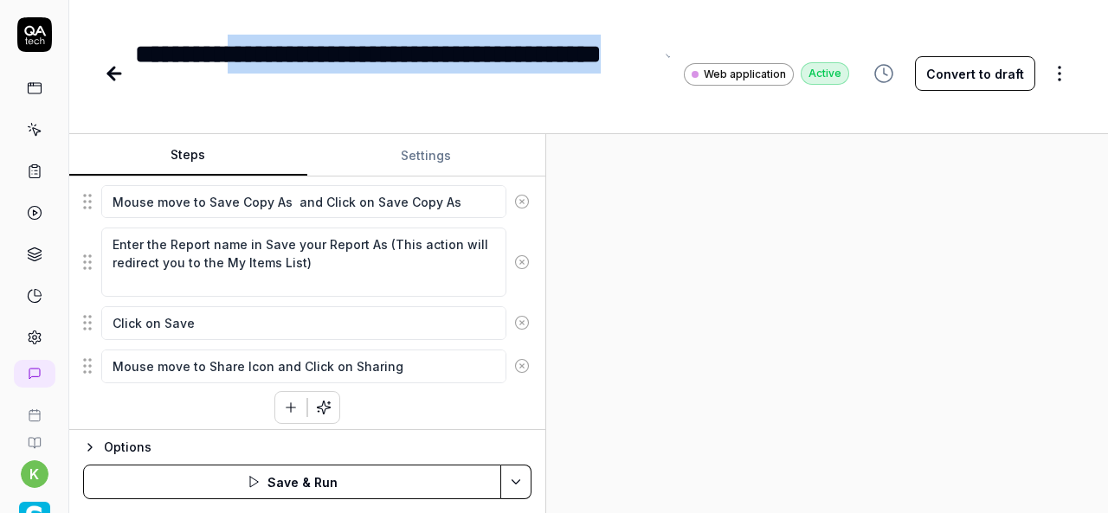
click at [256, 60] on div "**********" at bounding box center [394, 74] width 519 height 78
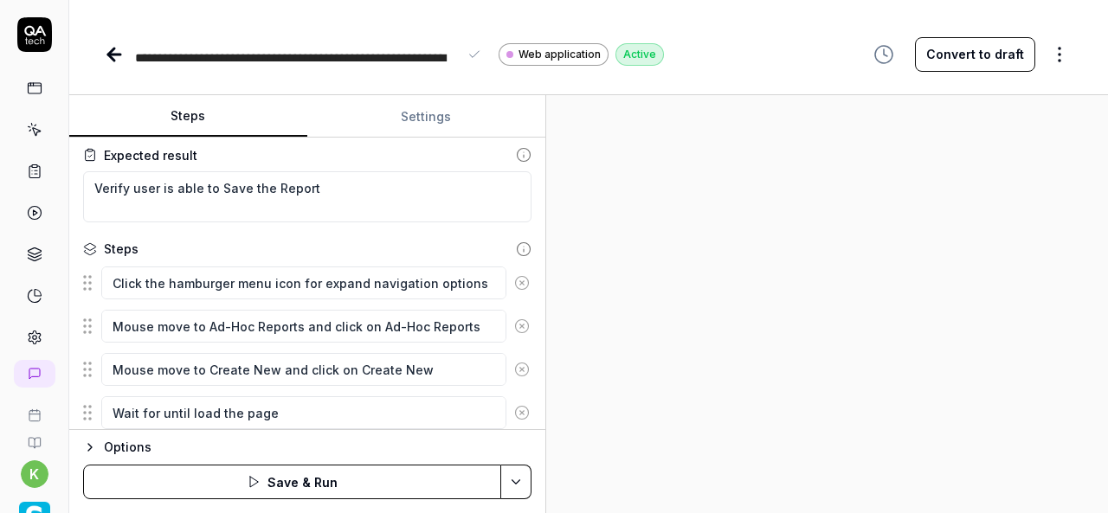
scroll to position [0, 0]
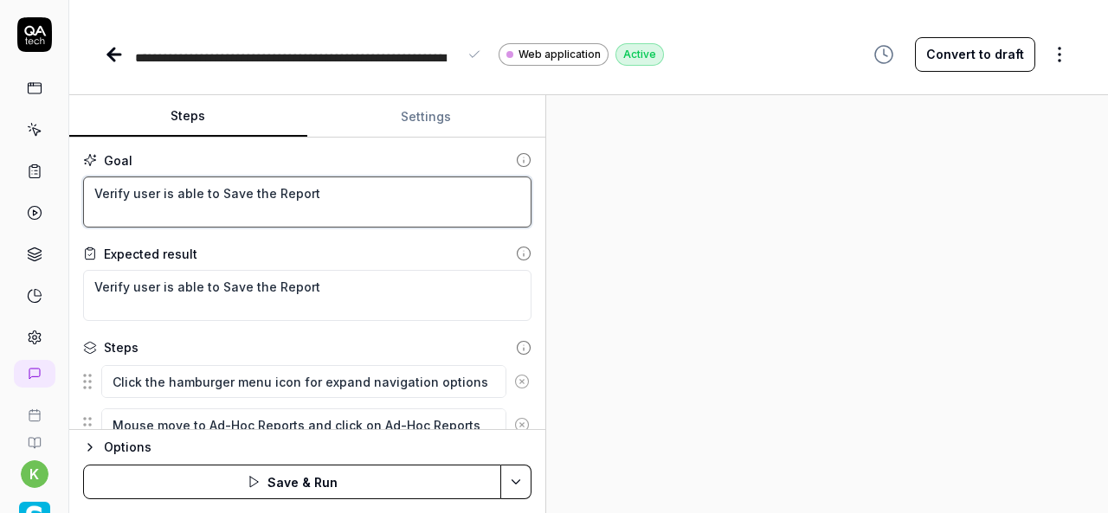
click at [296, 197] on textarea "Verify user is able to Save the Report" at bounding box center [307, 202] width 448 height 51
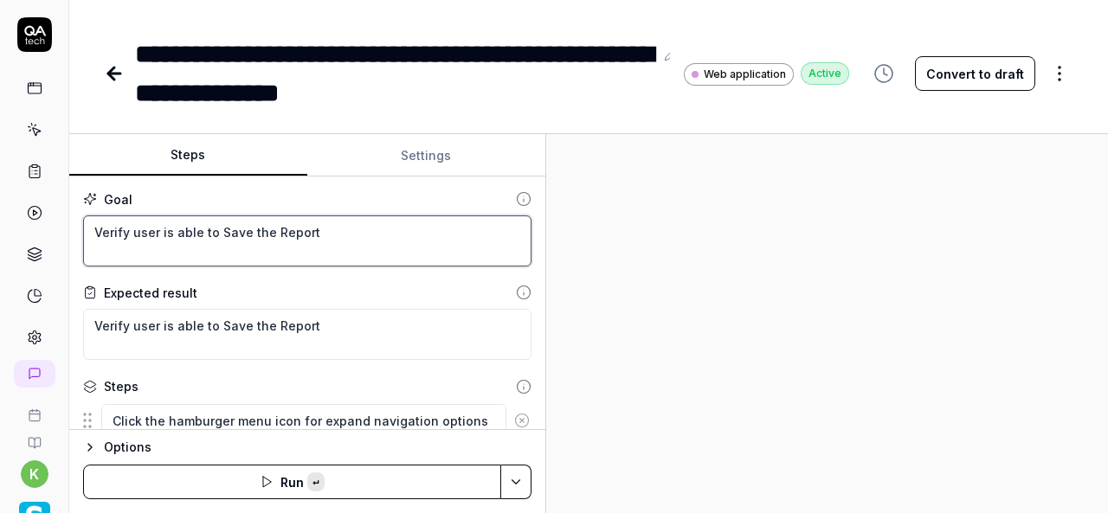
paste textarea "share the report one user to another user"
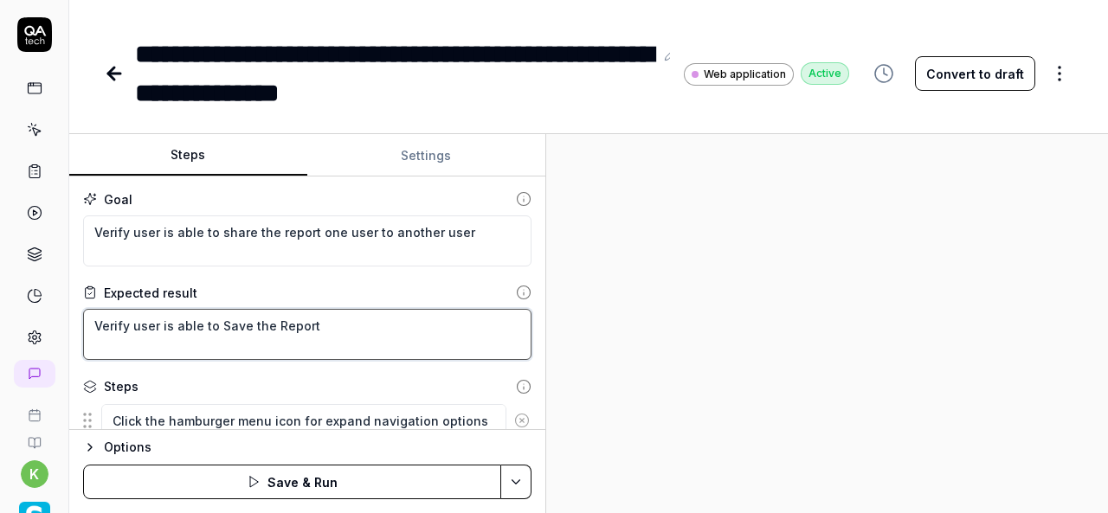
click at [343, 336] on textarea "Verify user is able to Save the Report" at bounding box center [307, 334] width 448 height 51
click at [839, 346] on div at bounding box center [827, 323] width 562 height 379
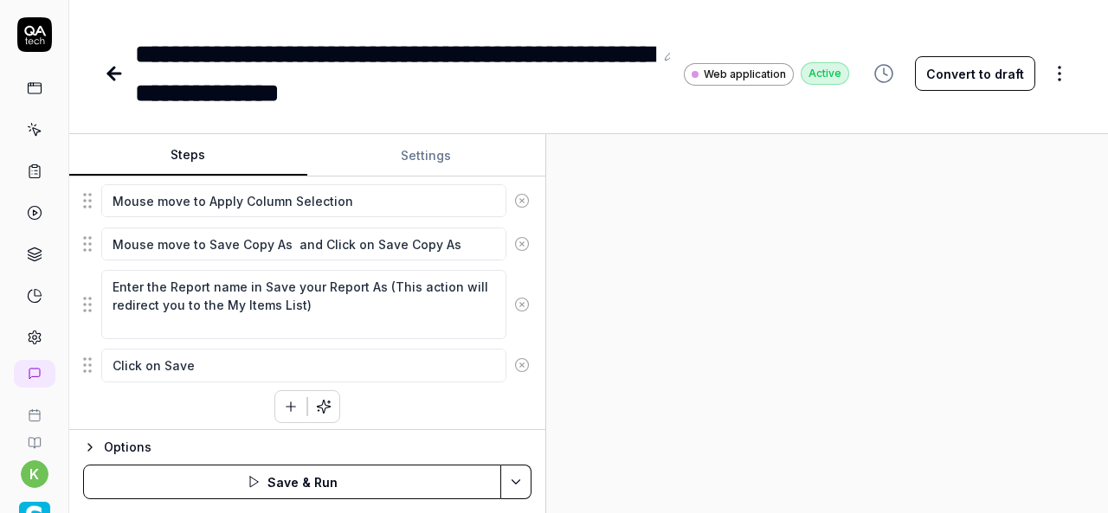
click at [409, 418] on div "Goal Verify user is able to share the report one user to another user Expected …" at bounding box center [307, 304] width 476 height 254
click at [283, 408] on icon "button" at bounding box center [291, 407] width 16 height 16
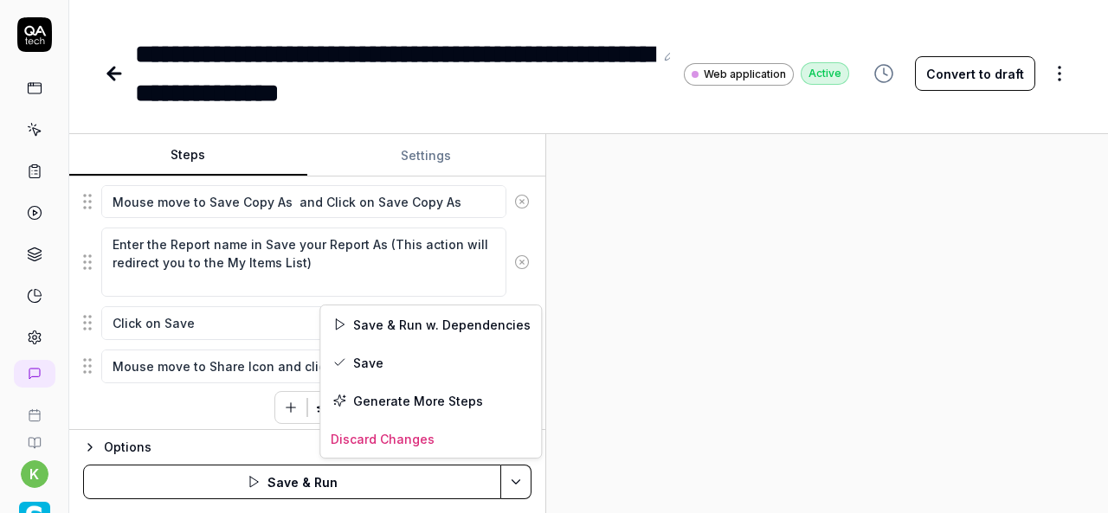
click at [520, 477] on html "**********" at bounding box center [554, 256] width 1108 height 513
click at [379, 314] on div "Save & Run w. Dependencies" at bounding box center [430, 325] width 221 height 38
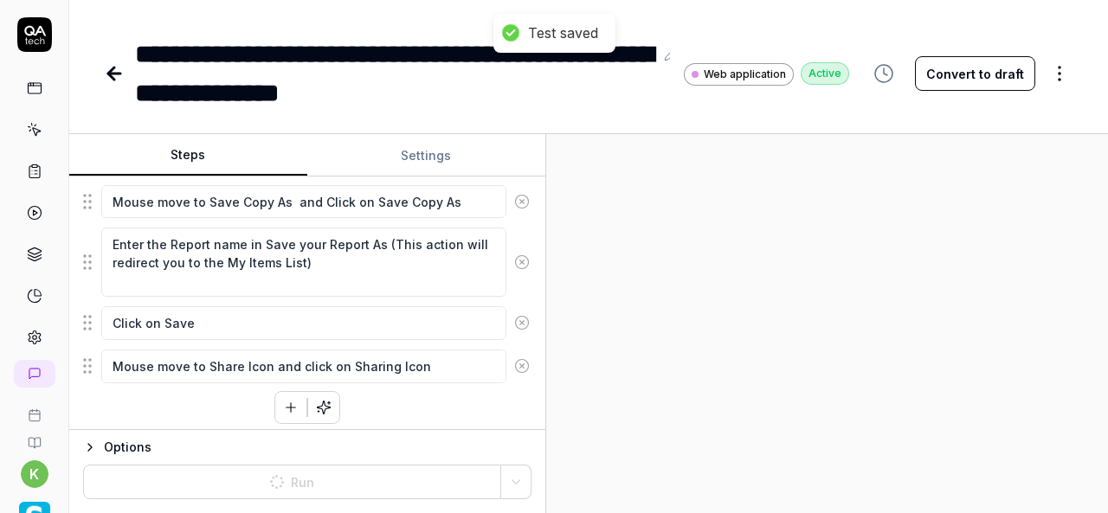
click at [985, 77] on button "Convert to draft" at bounding box center [975, 73] width 120 height 35
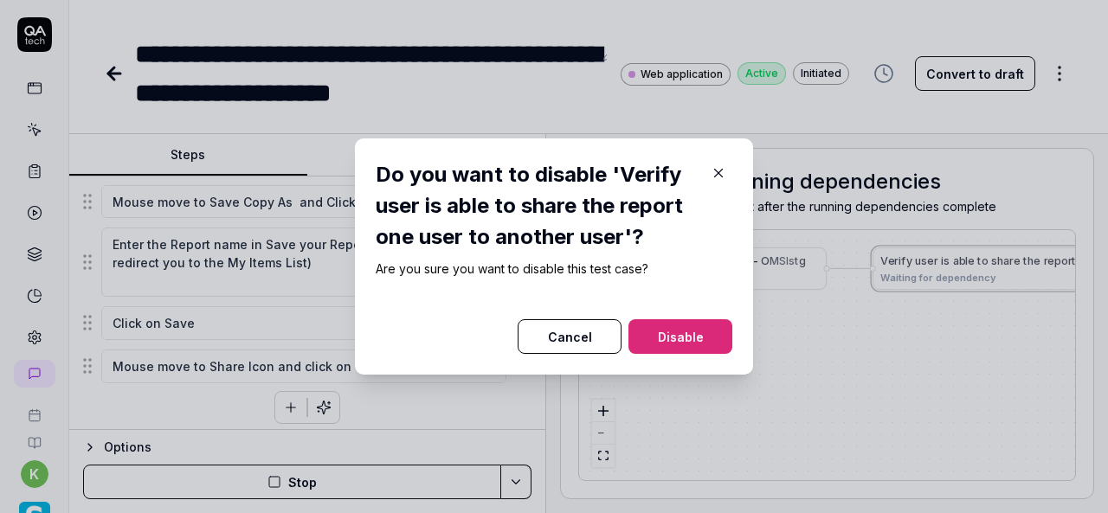
click at [716, 179] on icon "button" at bounding box center [719, 173] width 16 height 16
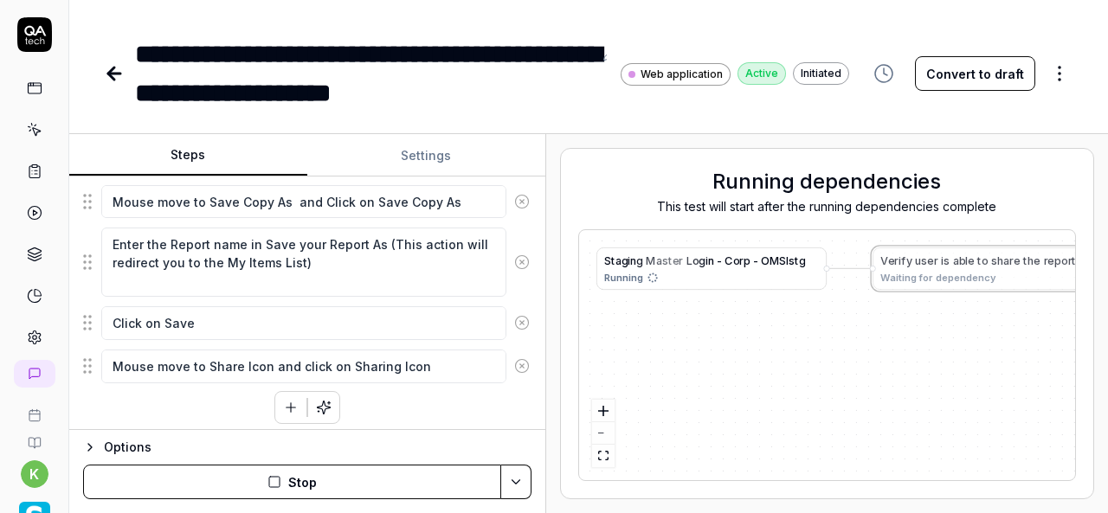
click at [974, 84] on button "Convert to draft" at bounding box center [975, 73] width 120 height 35
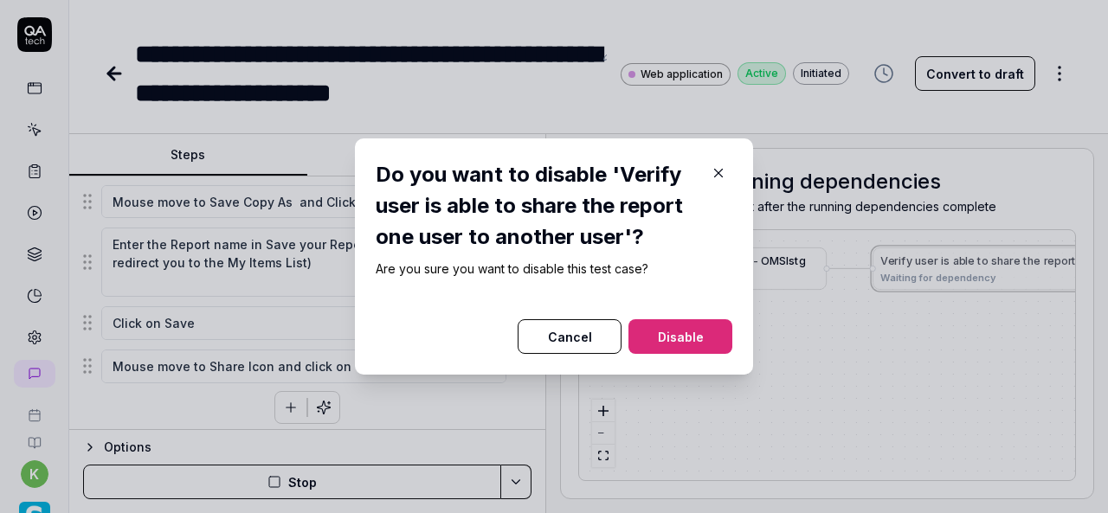
click at [719, 172] on icon "button" at bounding box center [719, 173] width 16 height 16
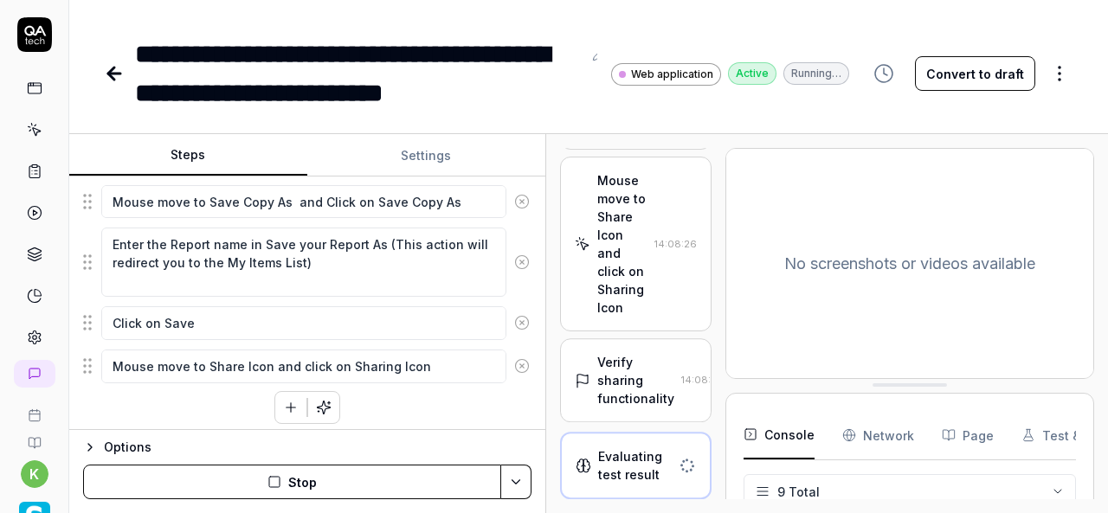
scroll to position [2151, 0]
click at [616, 187] on div "Mouse move to Share Icon and click on Sharing Icon" at bounding box center [622, 246] width 50 height 145
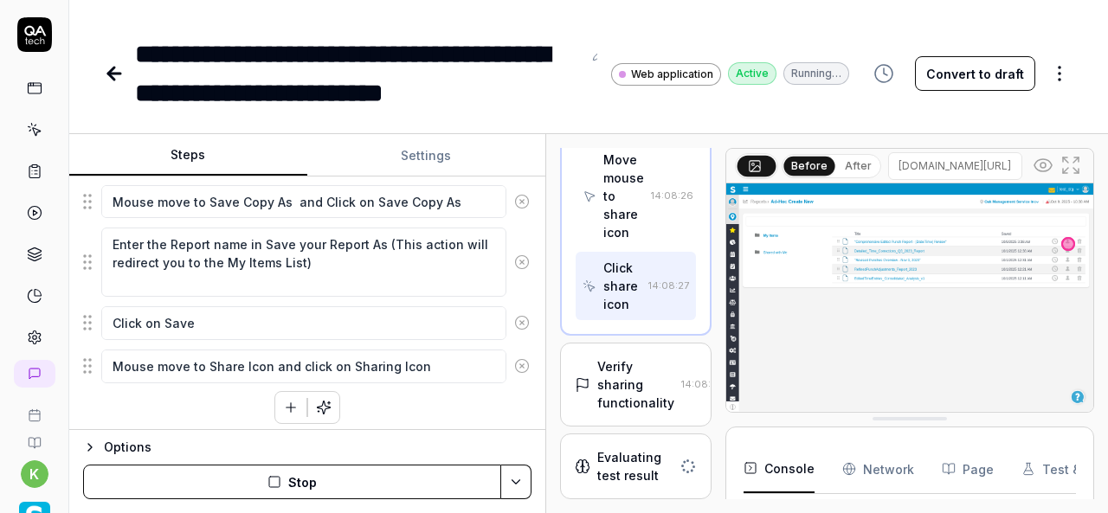
scroll to position [2945, 0]
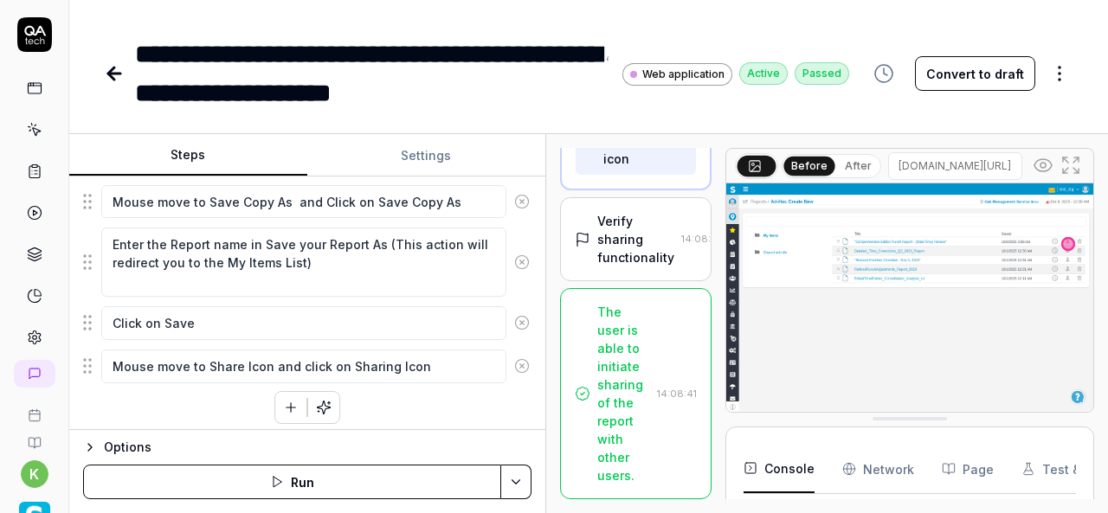
click at [650, 267] on div "Verify sharing functionality 14:08:41" at bounding box center [636, 239] width 122 height 55
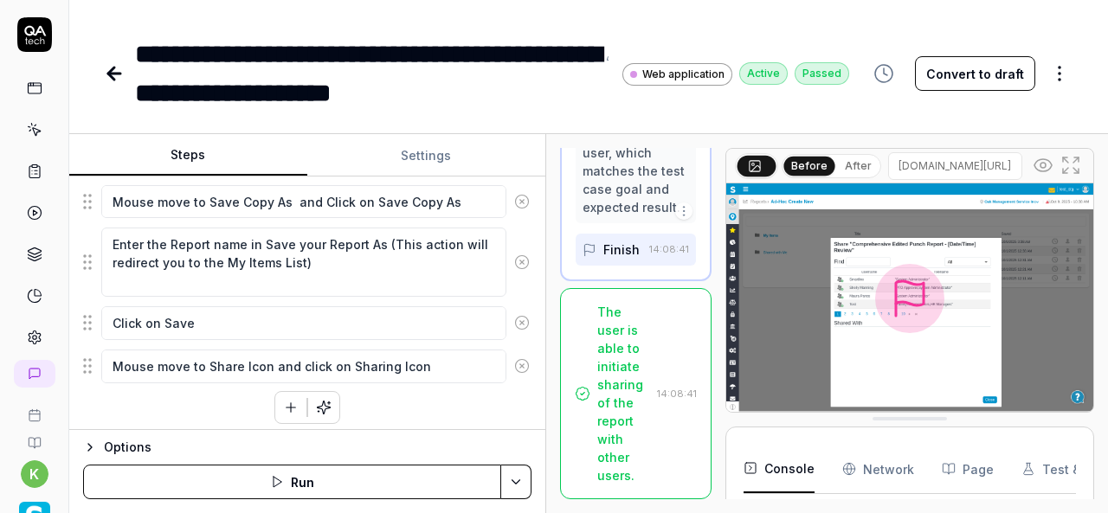
scroll to position [3473, 0]
click at [1039, 169] on icon at bounding box center [1043, 165] width 17 height 12
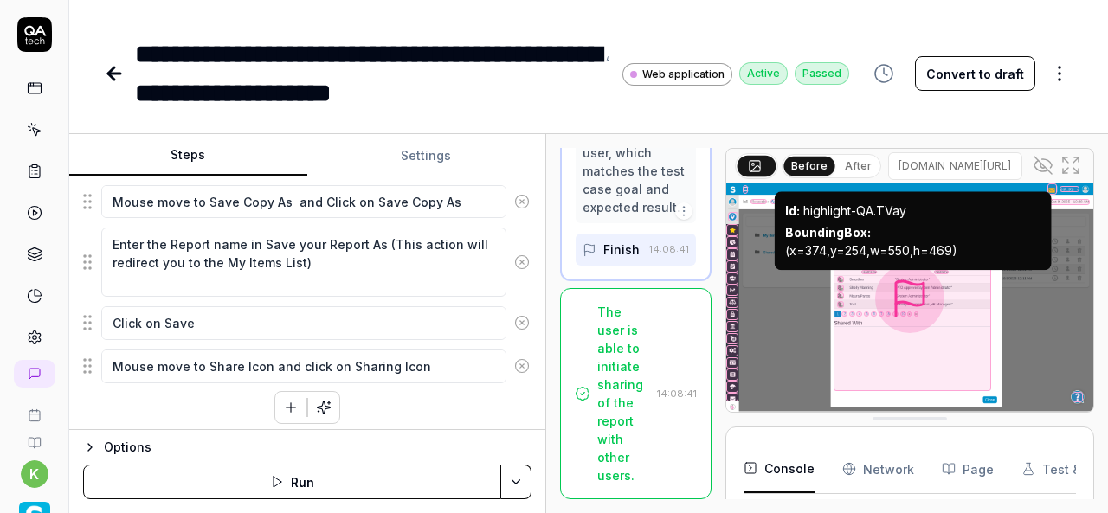
click at [843, 280] on div at bounding box center [913, 323] width 158 height 135
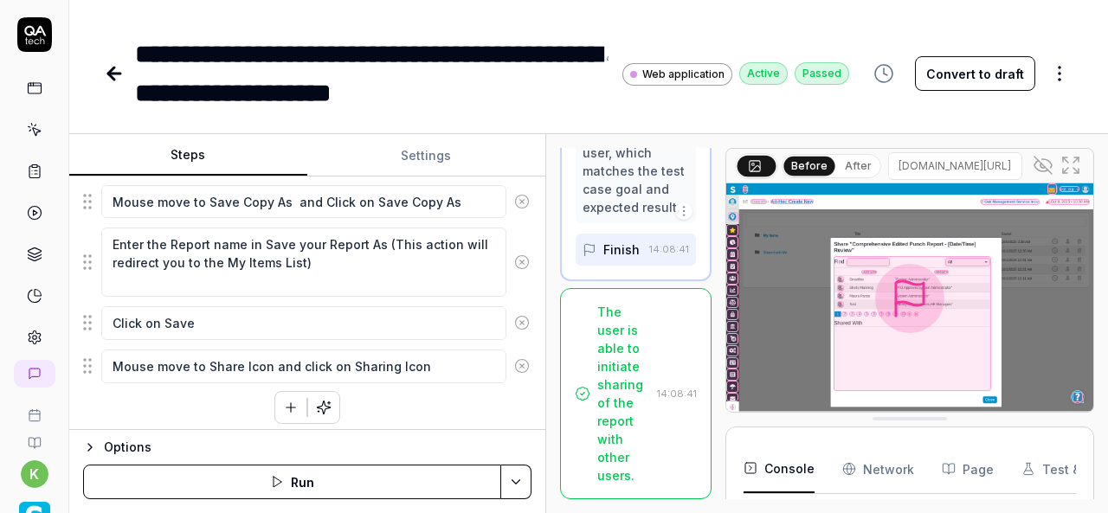
click at [843, 280] on div at bounding box center [913, 323] width 158 height 135
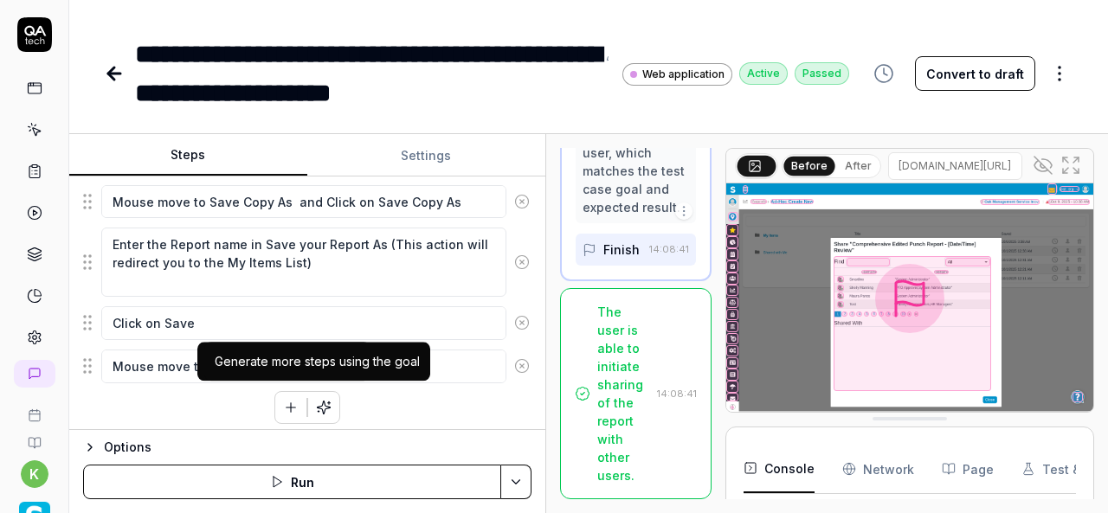
scroll to position [7199, 0]
click at [283, 406] on icon "button" at bounding box center [291, 408] width 16 height 16
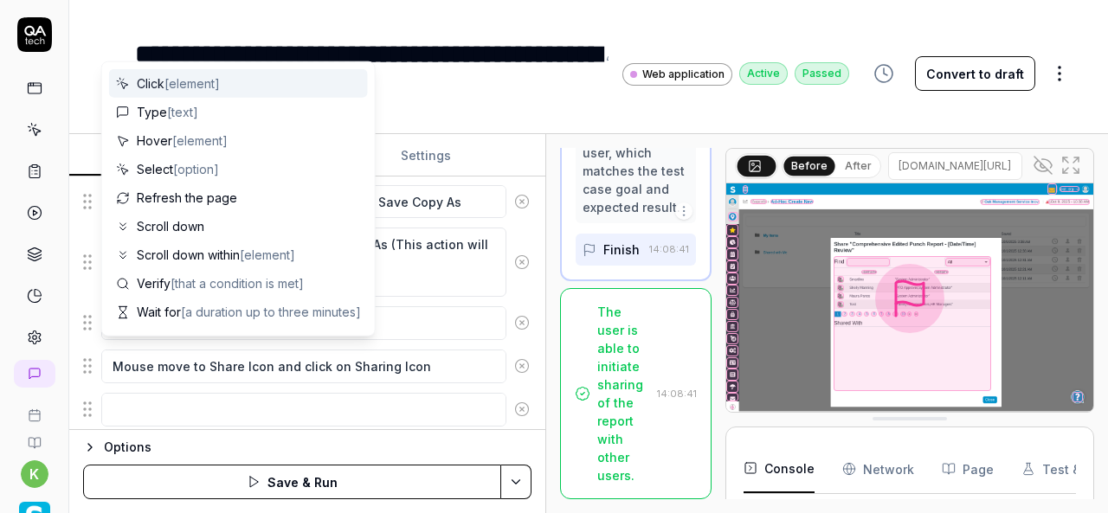
scroll to position [608, 0]
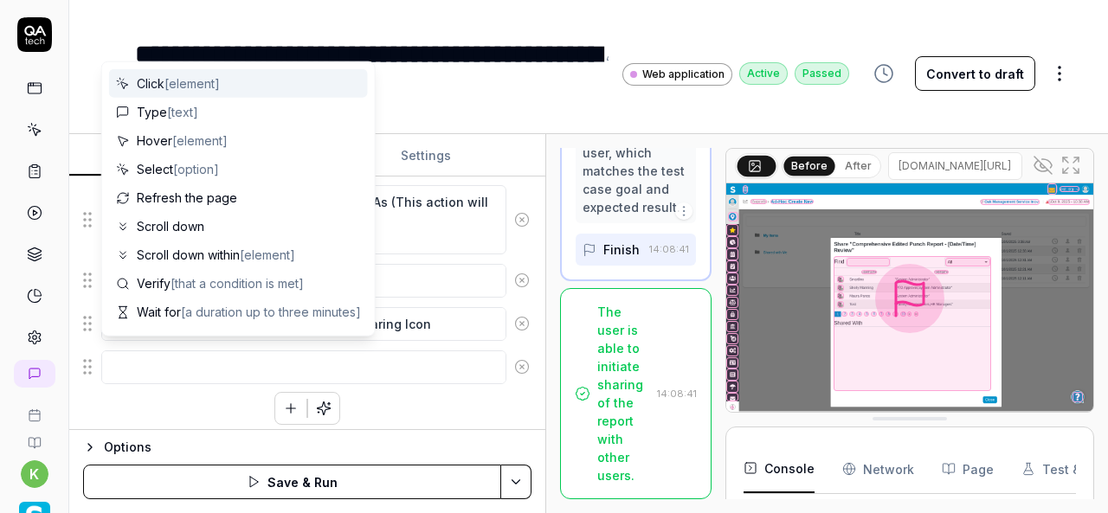
click at [159, 361] on textarea at bounding box center [303, 367] width 405 height 33
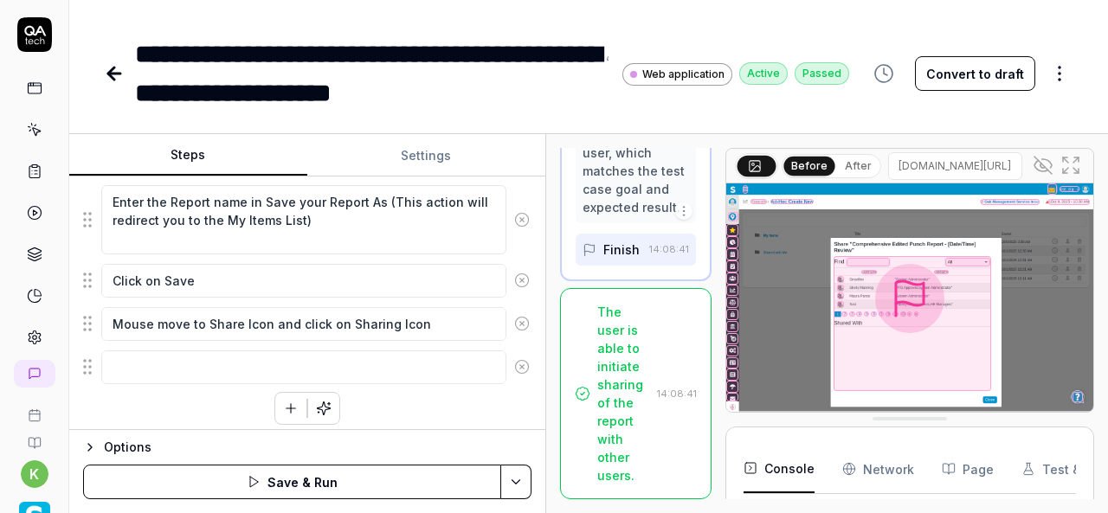
click at [446, 394] on div "Click the hamburger menu icon for expand navigation options Mouse move to Ad-Ho…" at bounding box center [307, 110] width 448 height 630
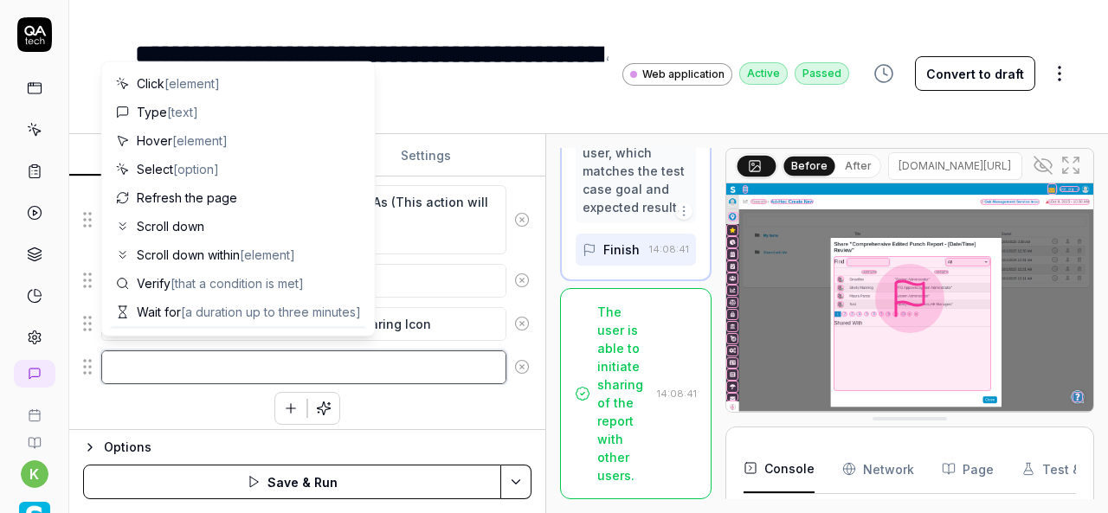
click at [249, 354] on textarea at bounding box center [303, 367] width 405 height 33
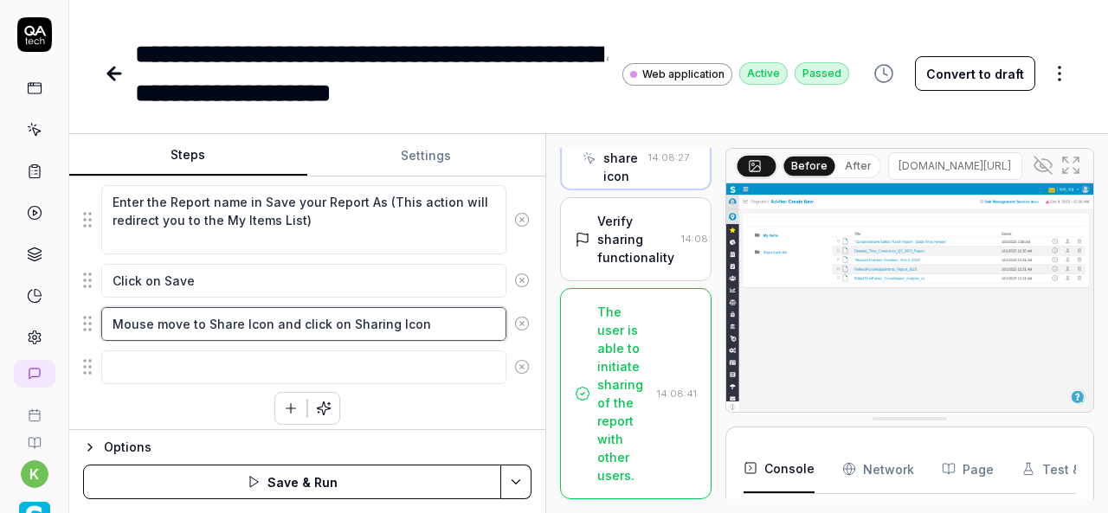
click at [432, 318] on textarea "Mouse move to Share Icon and click on Sharing Icon" at bounding box center [303, 323] width 405 height 33
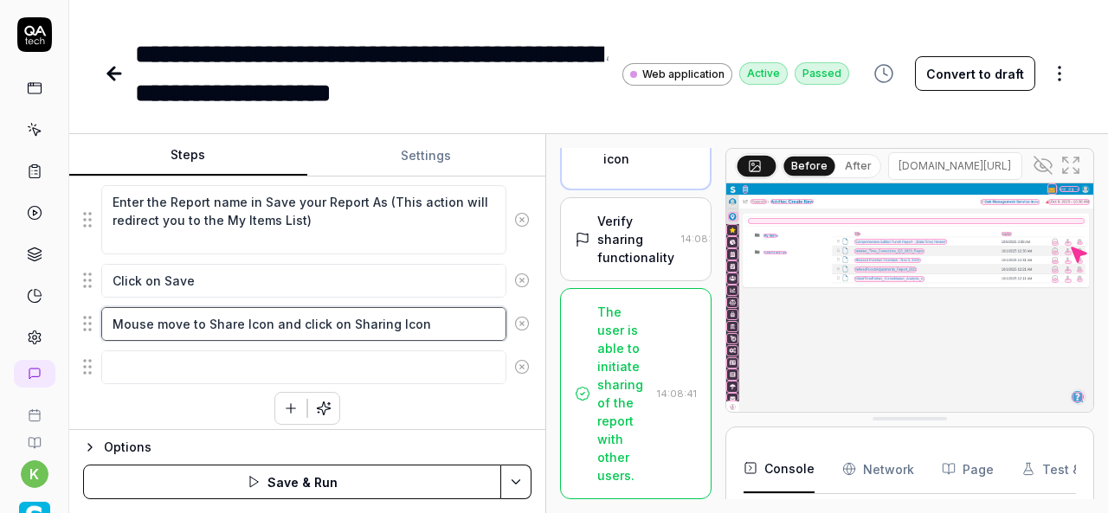
scroll to position [2945, 0]
drag, startPoint x: 432, startPoint y: 318, endPoint x: 107, endPoint y: 342, distance: 325.6
click at [107, 342] on fieldset "Click the hamburger menu icon for expand navigation options Mouse move to Ad-Ho…" at bounding box center [307, 90] width 448 height 590
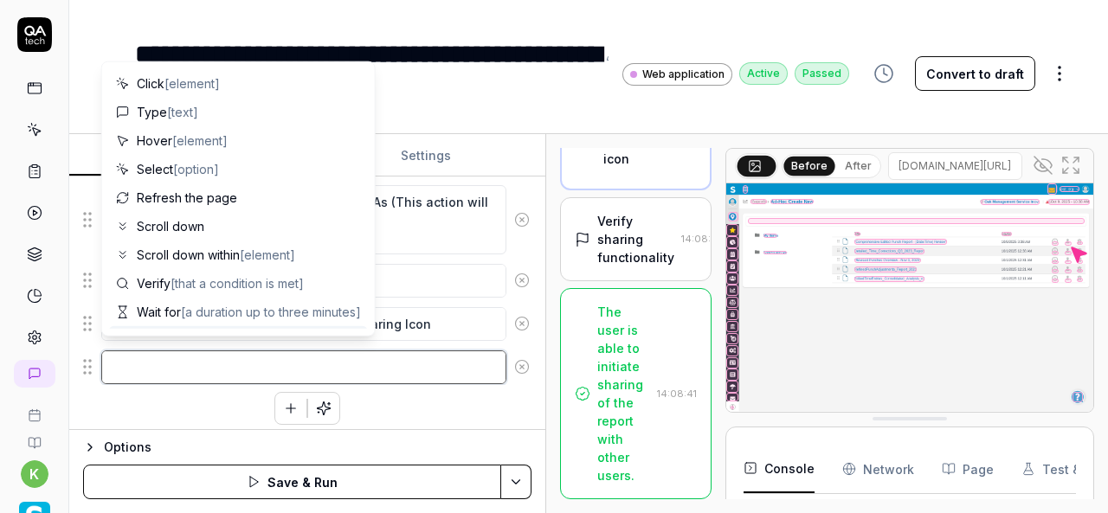
click at [125, 356] on textarea at bounding box center [303, 367] width 405 height 33
paste textarea "Mouse move to Share Icon and click on Sharing Icon"
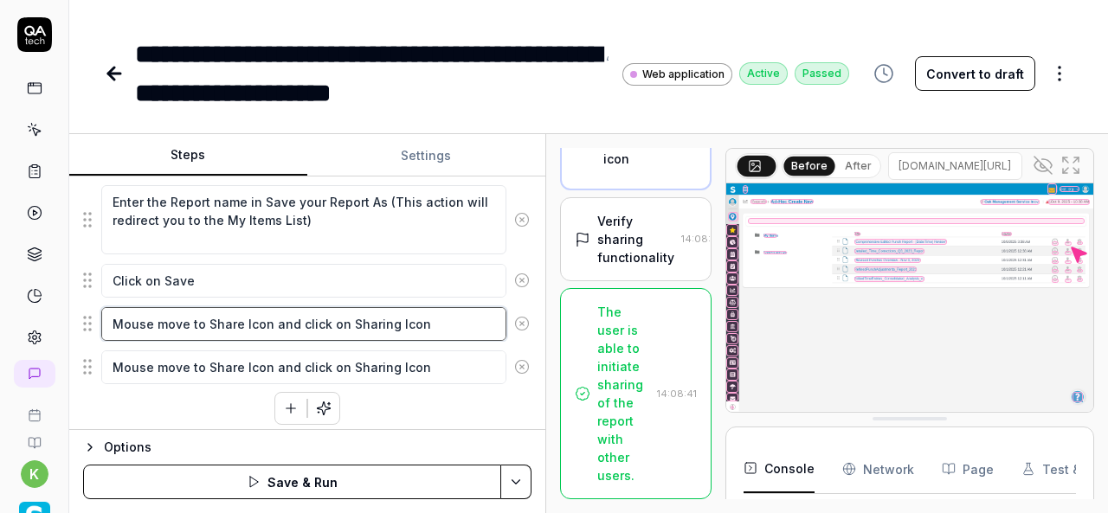
click at [455, 322] on textarea "Mouse move to Share Icon and click on Sharing Icon" at bounding box center [303, 323] width 405 height 33
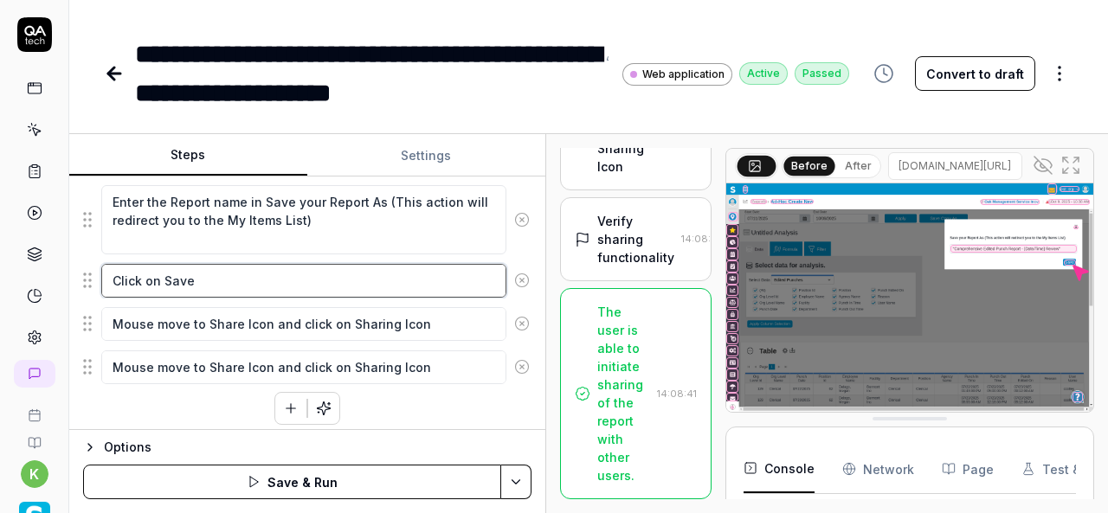
click at [384, 281] on textarea "Click on Save" at bounding box center [303, 280] width 405 height 33
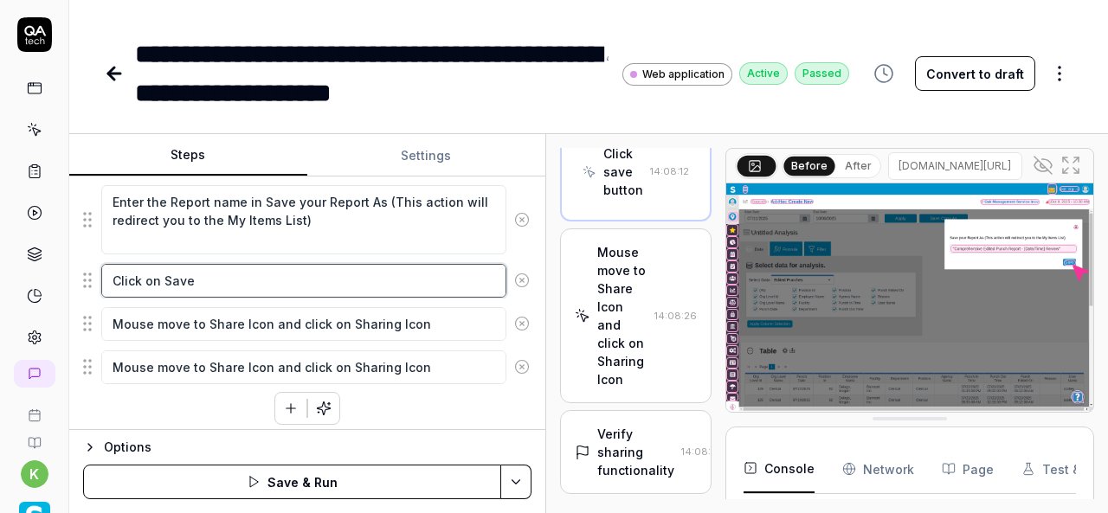
scroll to position [2346, 0]
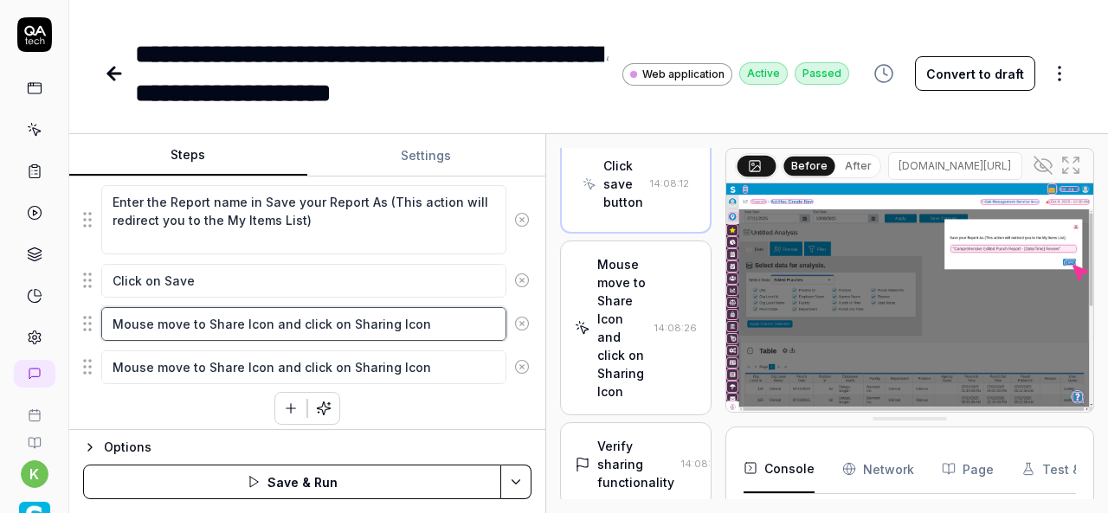
click at [412, 323] on textarea "Mouse move to Share Icon and click on Sharing Icon" at bounding box center [303, 323] width 405 height 33
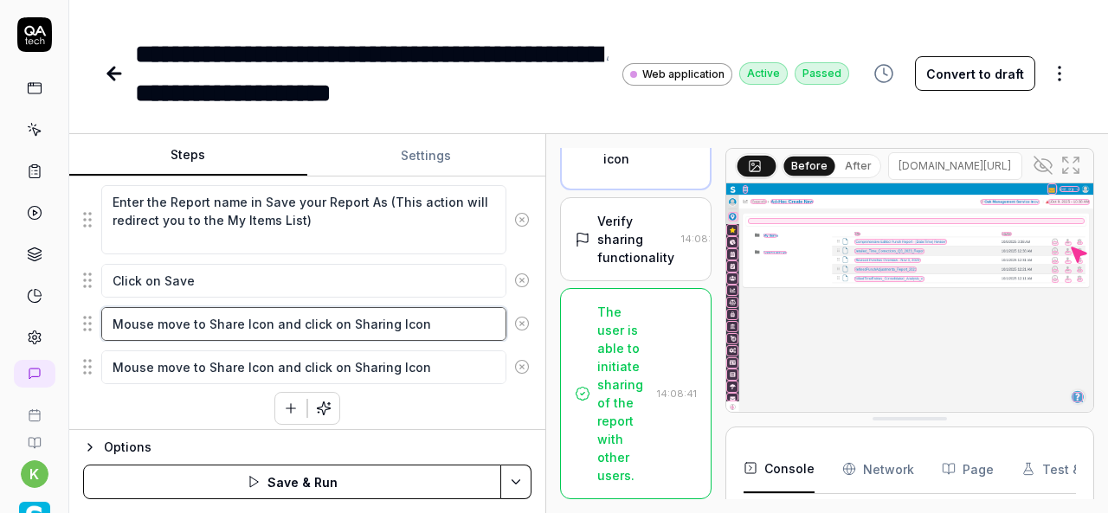
scroll to position [3326, 0]
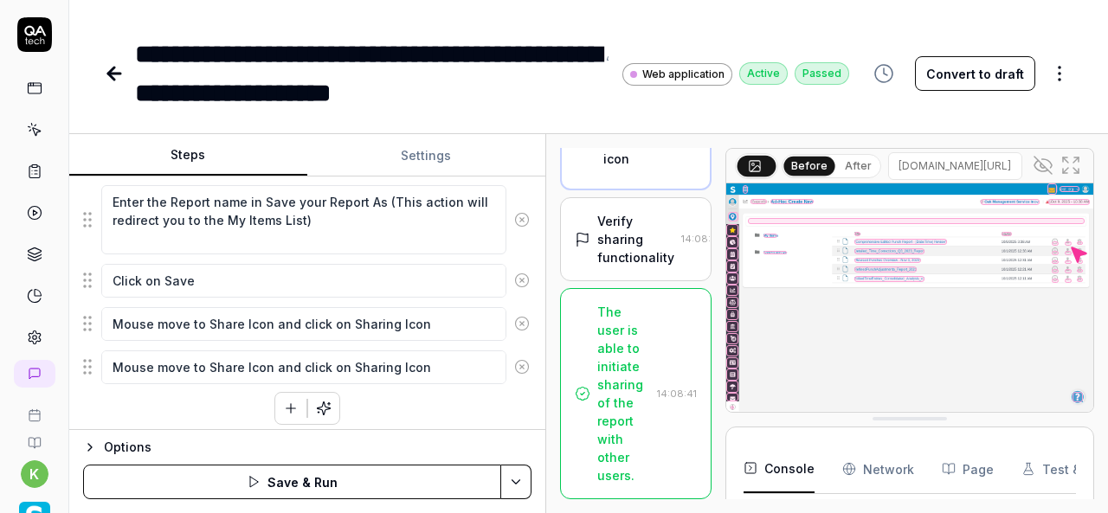
click at [630, 222] on div "Verify sharing functionality" at bounding box center [635, 239] width 77 height 55
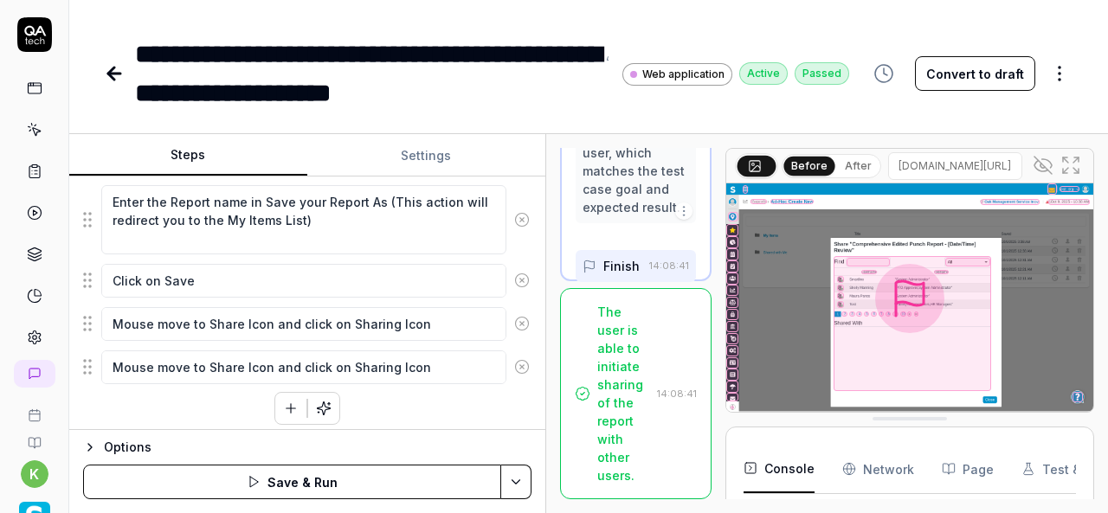
scroll to position [3473, 0]
click at [841, 279] on div at bounding box center [840, 279] width 7 height 7
click at [841, 278] on div at bounding box center [840, 279] width 7 height 7
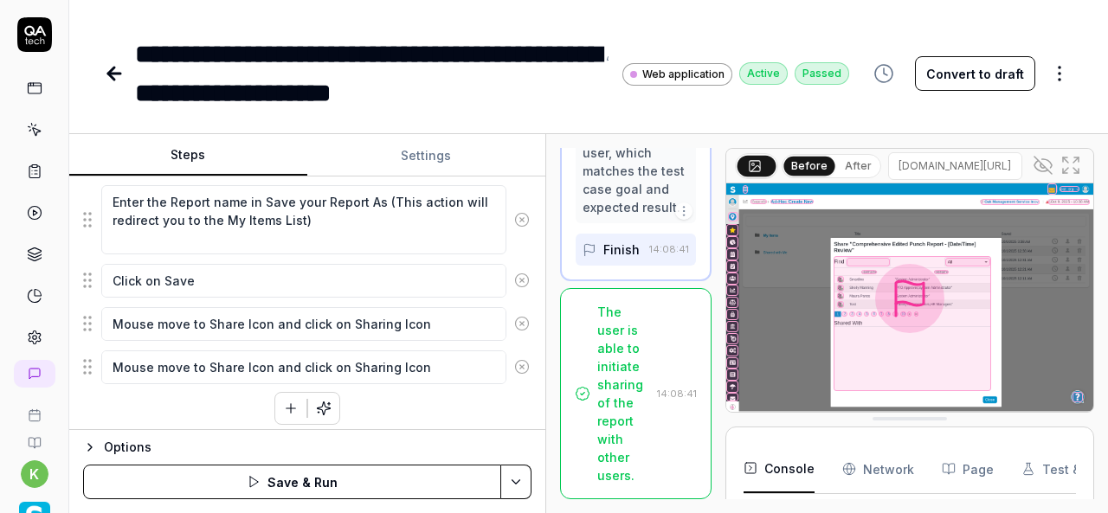
click at [842, 278] on div at bounding box center [840, 279] width 7 height 7
click at [841, 278] on div at bounding box center [840, 279] width 7 height 7
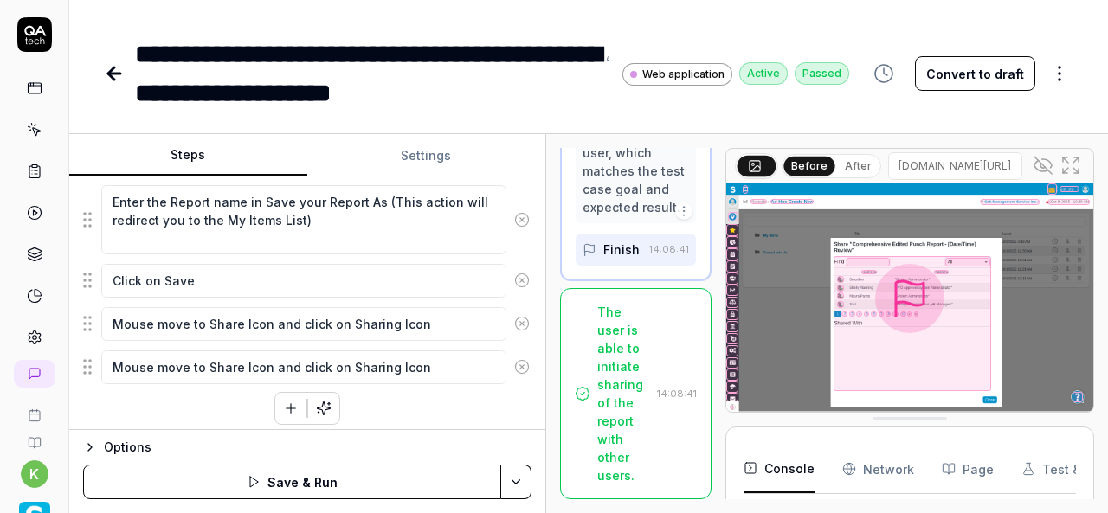
click at [275, 409] on button "button" at bounding box center [290, 408] width 31 height 31
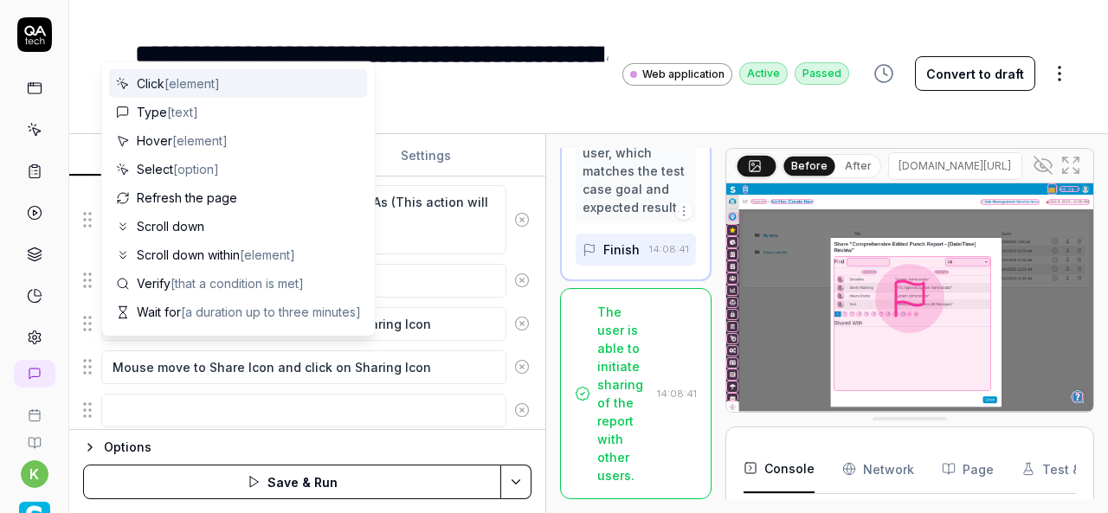
scroll to position [651, 0]
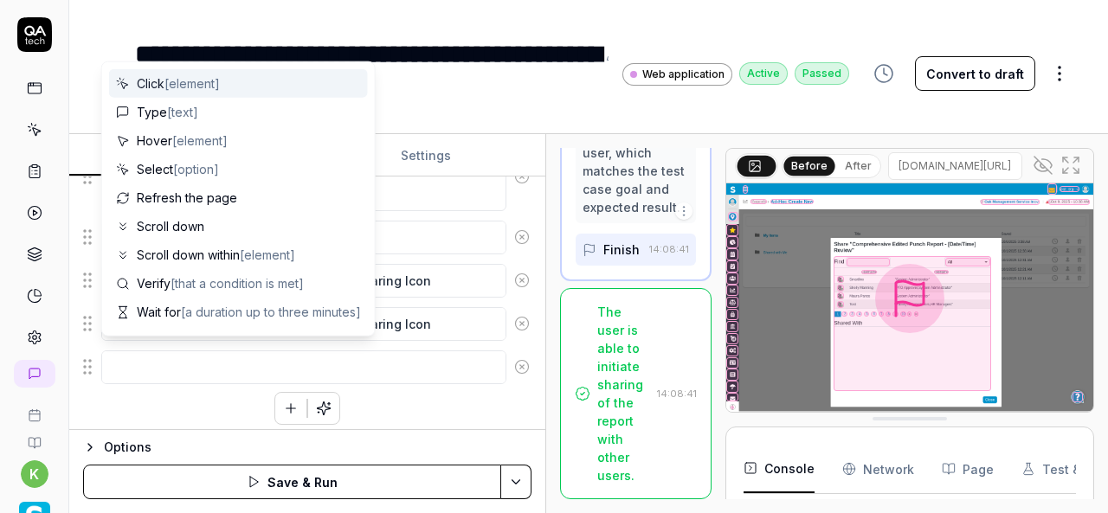
click at [184, 363] on textarea at bounding box center [303, 367] width 405 height 33
click at [422, 326] on textarea "Mouse move to Share Icon and click on Sharing Icon" at bounding box center [303, 323] width 405 height 33
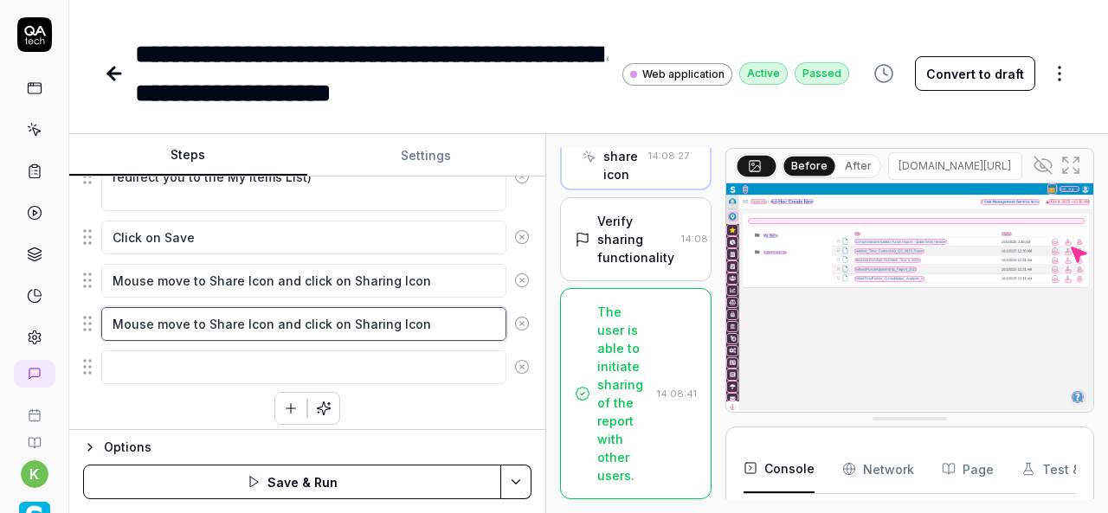
scroll to position [2945, 0]
drag, startPoint x: 426, startPoint y: 325, endPoint x: 113, endPoint y: 325, distance: 313.4
click at [113, 325] on textarea "Mouse move to Share Icon and click on Sharing Icon" at bounding box center [303, 323] width 405 height 33
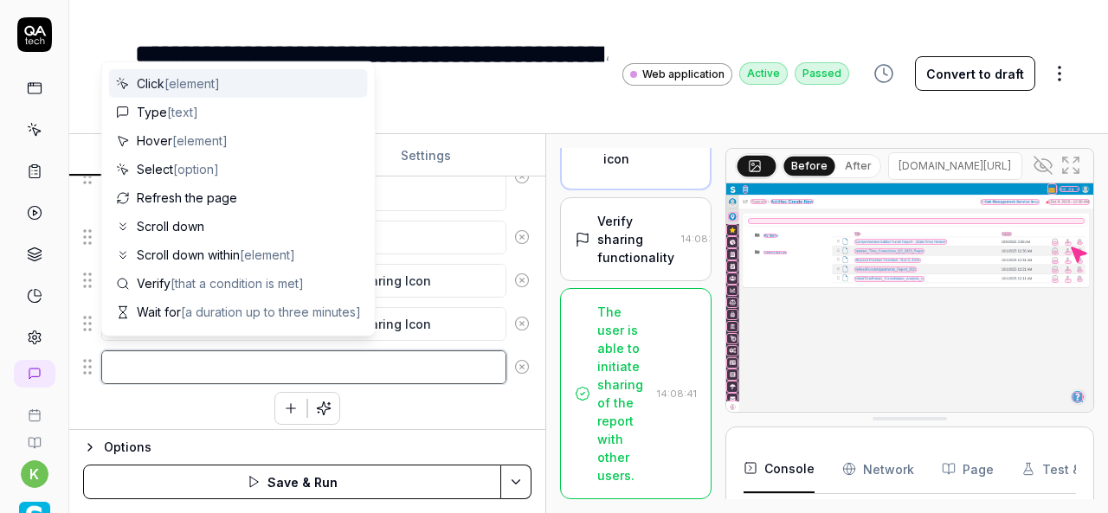
click at [126, 353] on textarea at bounding box center [303, 367] width 405 height 33
paste textarea "Mouse move to Share Icon and click on Sharing Icon"
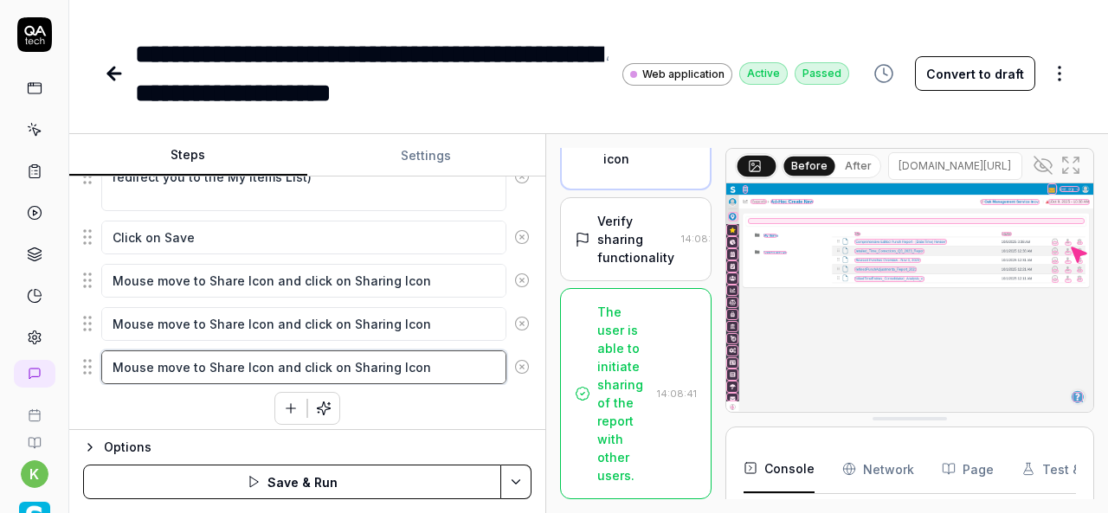
click at [210, 356] on textarea "Mouse move to Share Icon and click on Sharing Icon" at bounding box center [303, 367] width 405 height 33
click at [205, 354] on textarea "Mouse move to Share Icon and click on Sharing Icon" at bounding box center [303, 367] width 405 height 33
click at [270, 358] on textarea "Mouse move to Share Icon and click on Sharing Icon" at bounding box center [303, 367] width 405 height 33
click at [313, 357] on textarea "Mouse move to Close and click on Sharing Icon" at bounding box center [303, 367] width 405 height 33
click at [400, 366] on textarea "Mouse move to Close and click on Sharing Icon" at bounding box center [303, 367] width 405 height 33
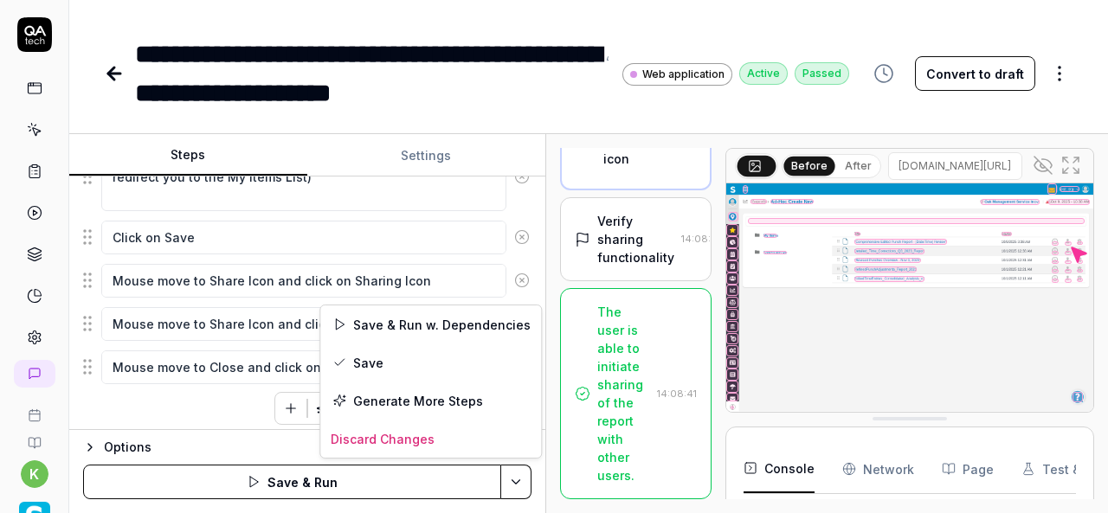
click at [514, 487] on html "**********" at bounding box center [554, 256] width 1108 height 513
click at [443, 313] on div "Save & Run w. Dependencies" at bounding box center [430, 325] width 221 height 38
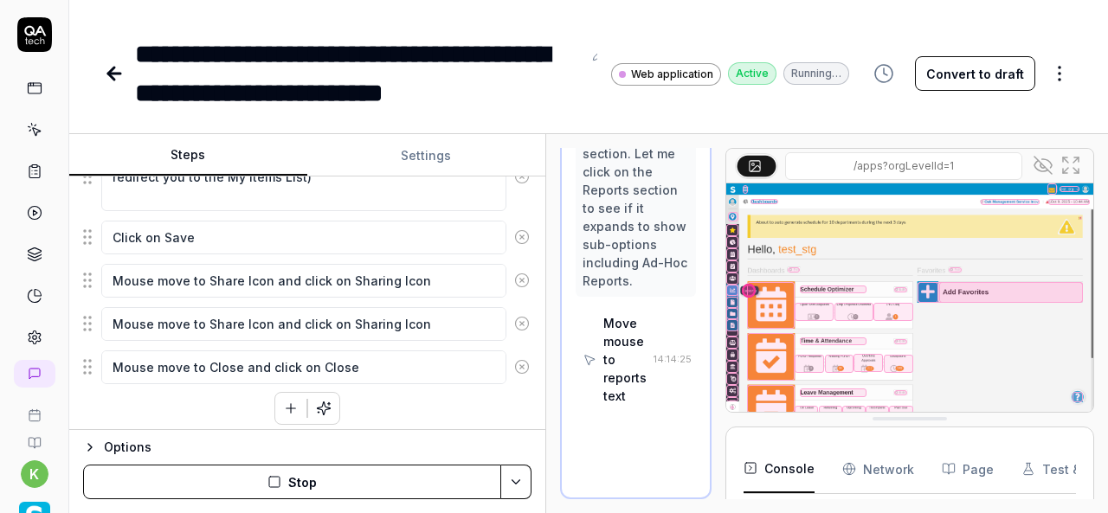
scroll to position [6655, 0]
click at [1035, 160] on icon at bounding box center [1043, 165] width 21 height 21
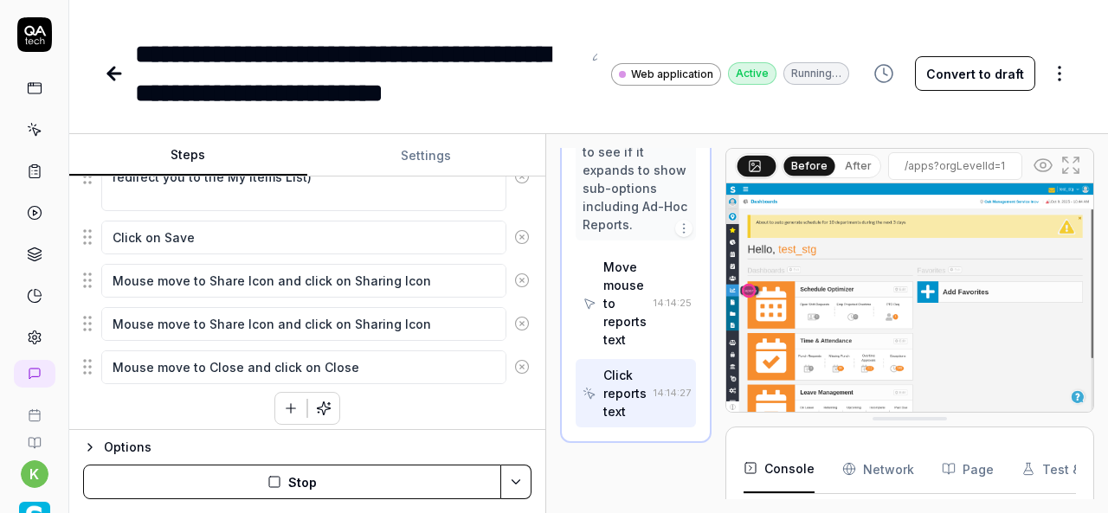
scroll to position [6710, 0]
click at [305, 483] on button "Stop" at bounding box center [292, 482] width 418 height 35
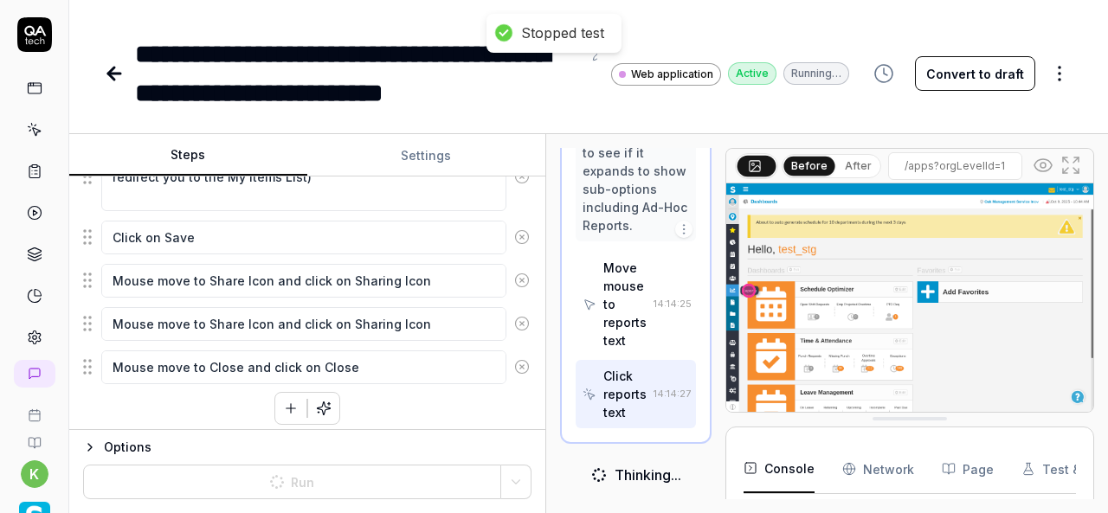
scroll to position [6801, 0]
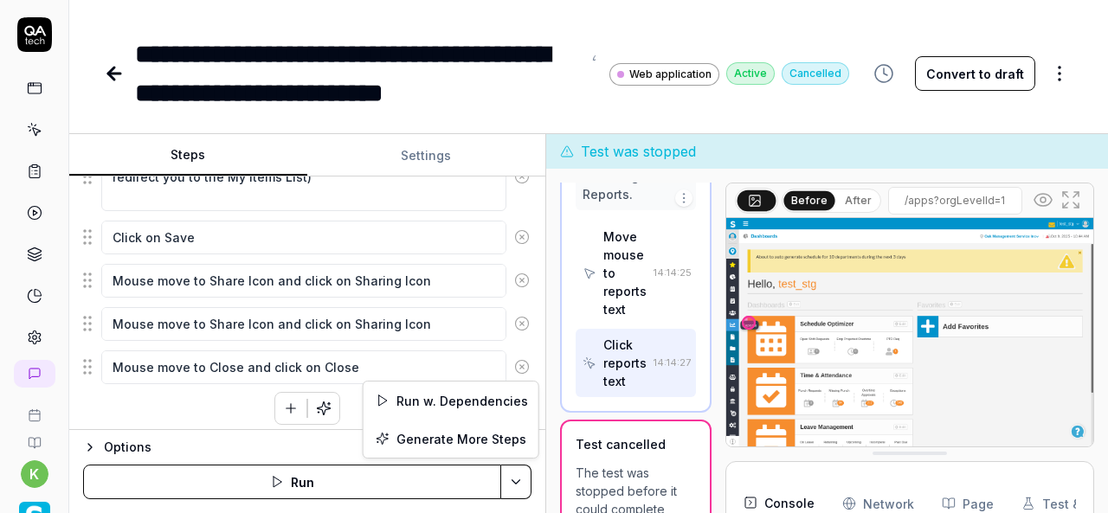
click at [512, 477] on html "**********" at bounding box center [554, 256] width 1108 height 513
click at [474, 401] on div "Run w. Dependencies" at bounding box center [451, 401] width 175 height 38
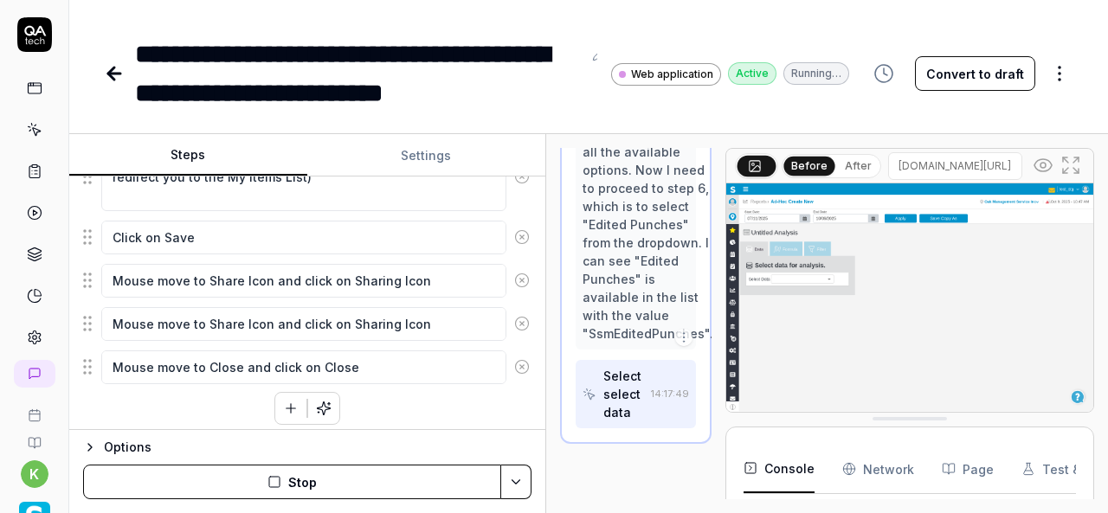
scroll to position [1236, 0]
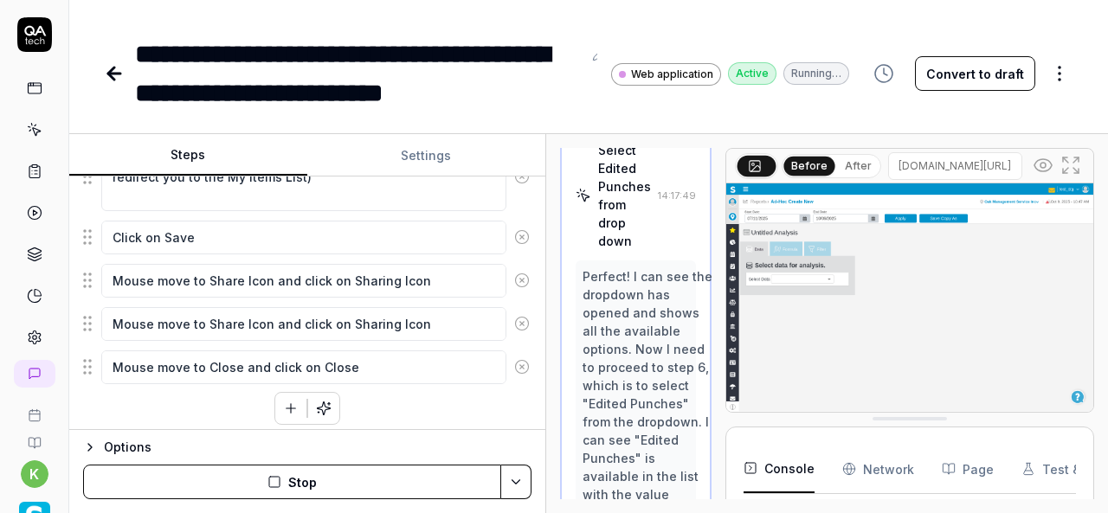
click at [620, 104] on div "Click on Select Data Drop down" at bounding box center [624, 58] width 55 height 91
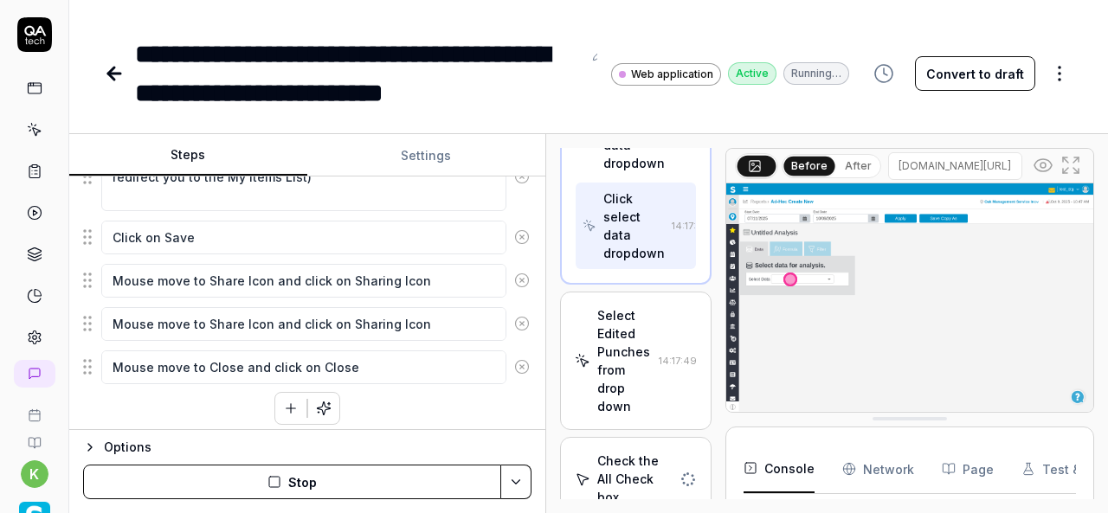
scroll to position [1422, 0]
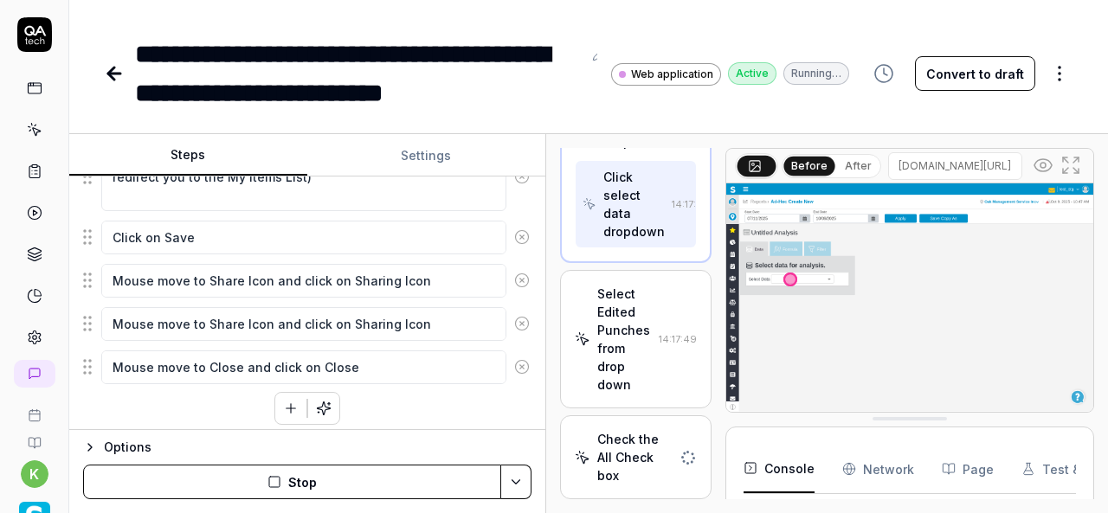
click at [630, 368] on div "Select Edited Punches from drop down" at bounding box center [624, 339] width 55 height 109
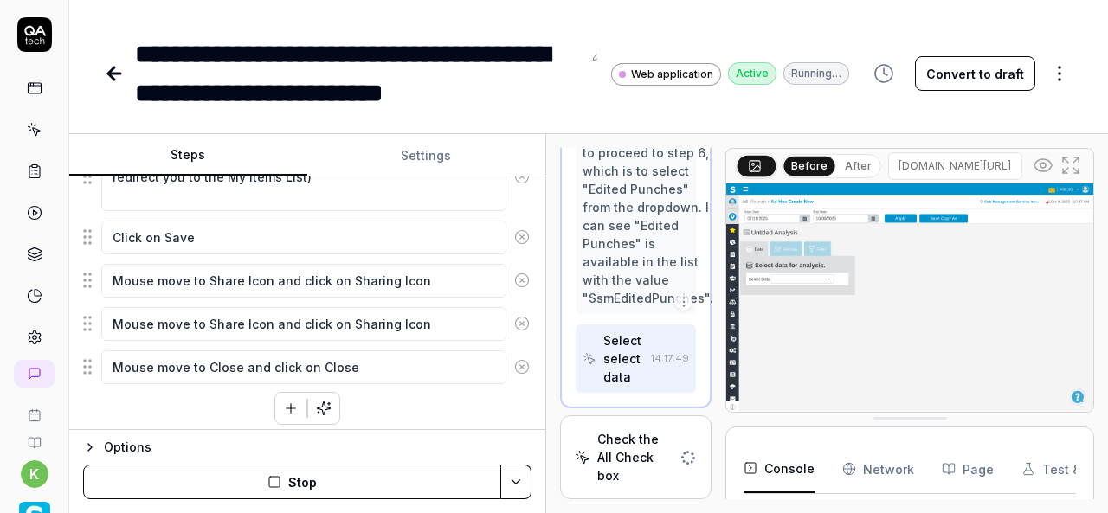
scroll to position [1272, 0]
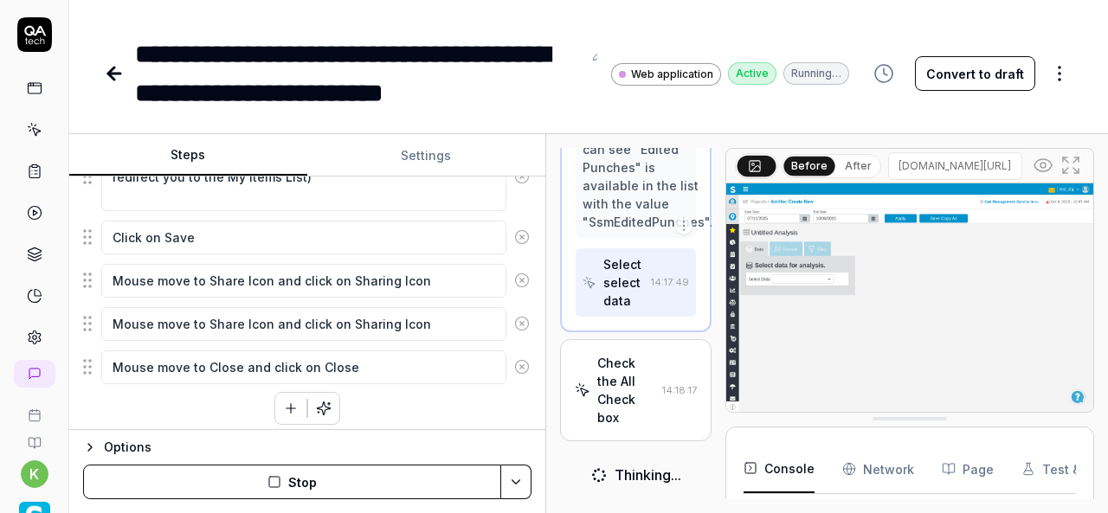
click at [654, 427] on div "Check the All Check box 14:18:17" at bounding box center [636, 390] width 122 height 73
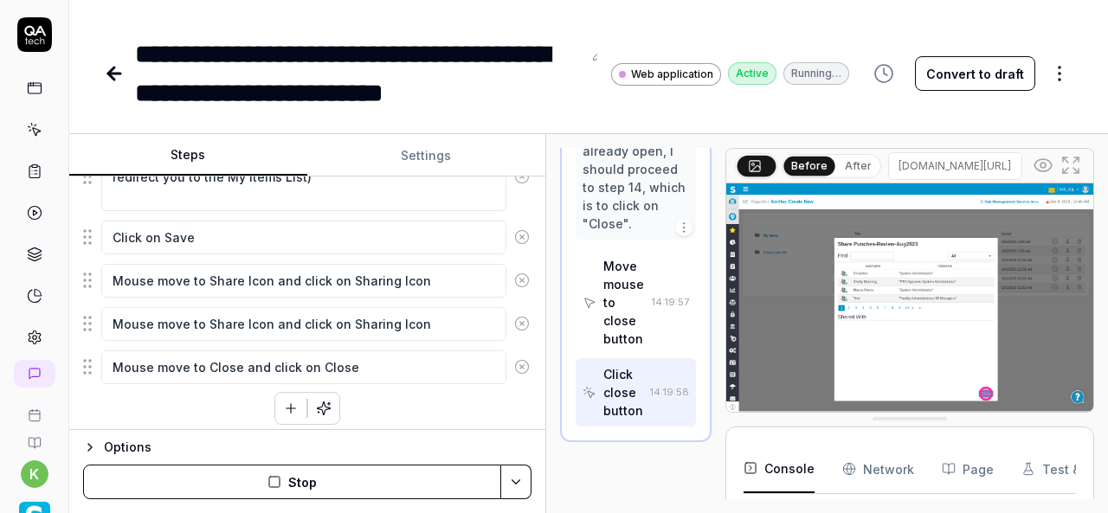
scroll to position [3800, 0]
click at [642, 317] on div "Move mouse to close button" at bounding box center [624, 304] width 42 height 91
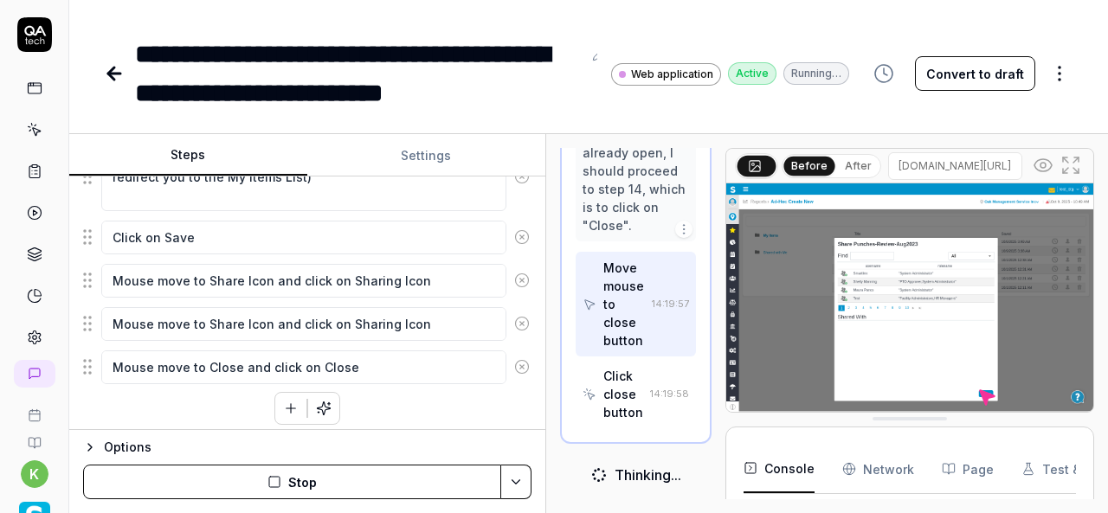
scroll to position [3599, 0]
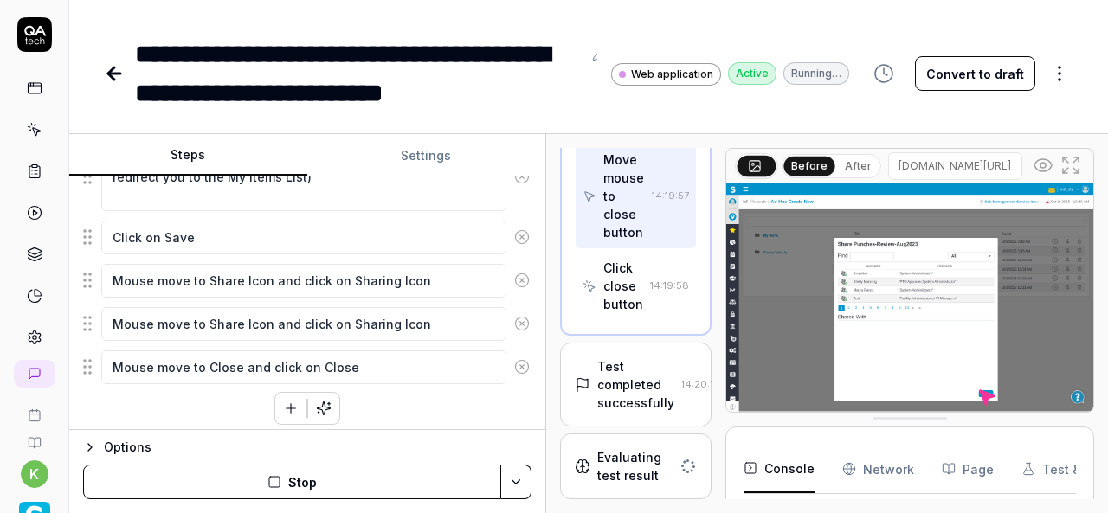
click at [1044, 155] on icon at bounding box center [1043, 165] width 21 height 21
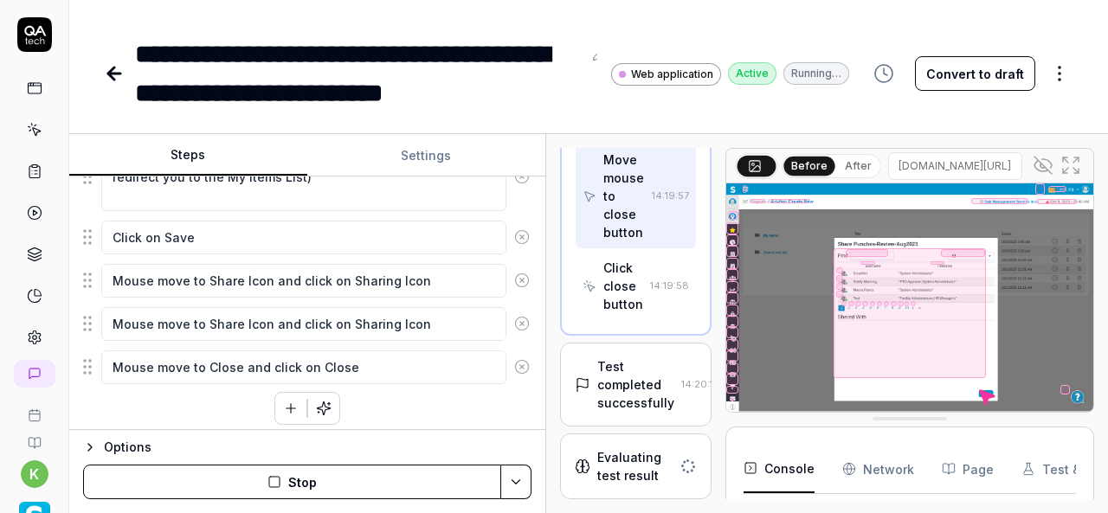
click at [1074, 168] on icon at bounding box center [1071, 165] width 21 height 21
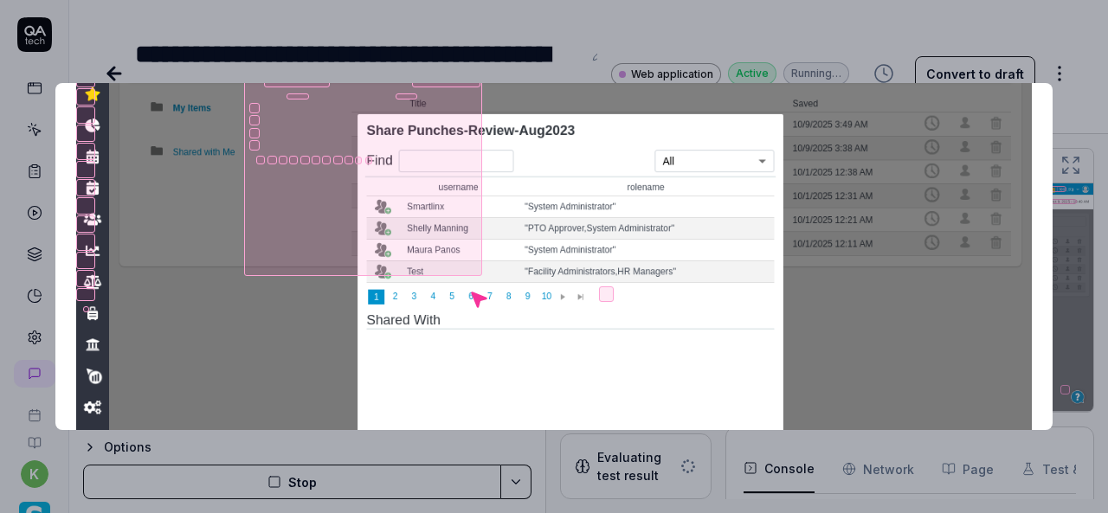
click at [260, 113] on div at bounding box center [254, 108] width 10 height 10
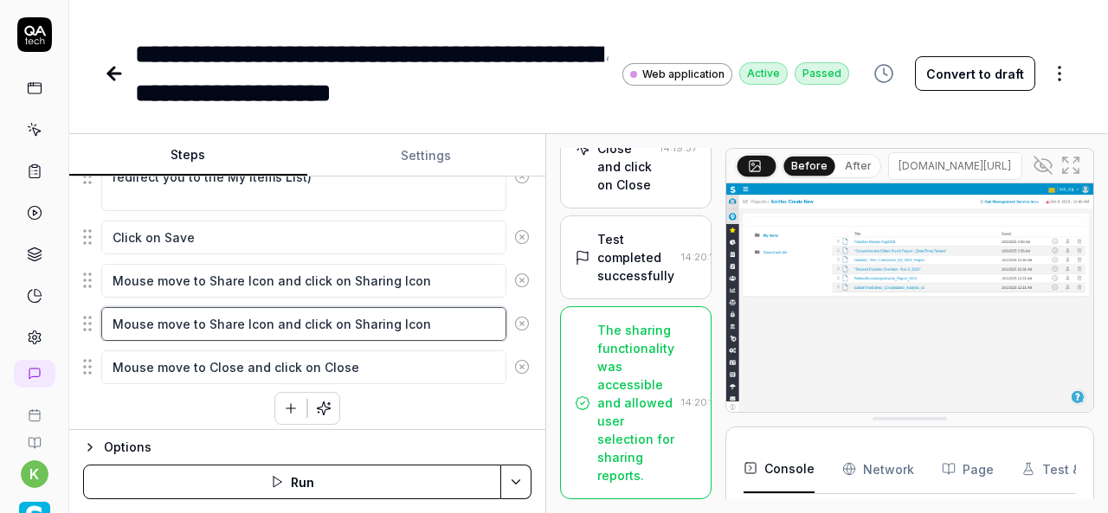
click at [206, 315] on textarea "Mouse move to Share Icon and click on Sharing Icon" at bounding box center [303, 323] width 405 height 33
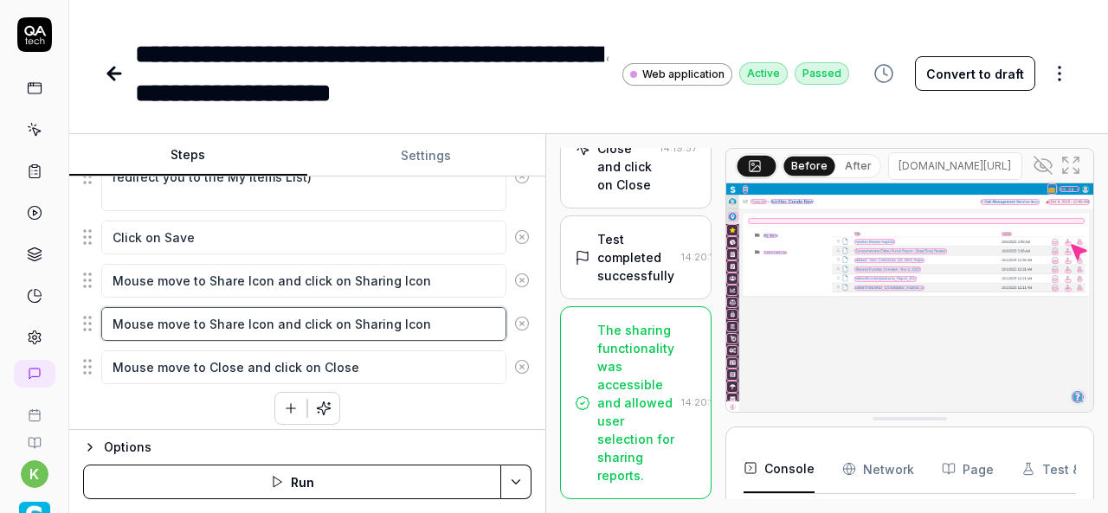
scroll to position [2945, 0]
click at [265, 318] on textarea "Mouse move to Share Icon and click on Sharing Icon" at bounding box center [303, 323] width 405 height 33
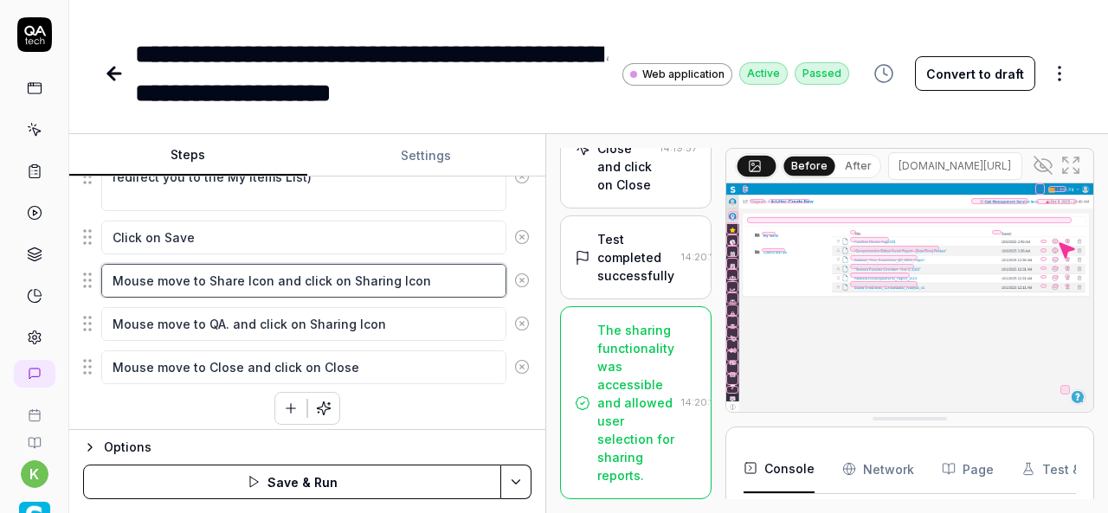
click at [376, 280] on textarea "Mouse move to Share Icon and click on Sharing Icon" at bounding box center [303, 280] width 405 height 33
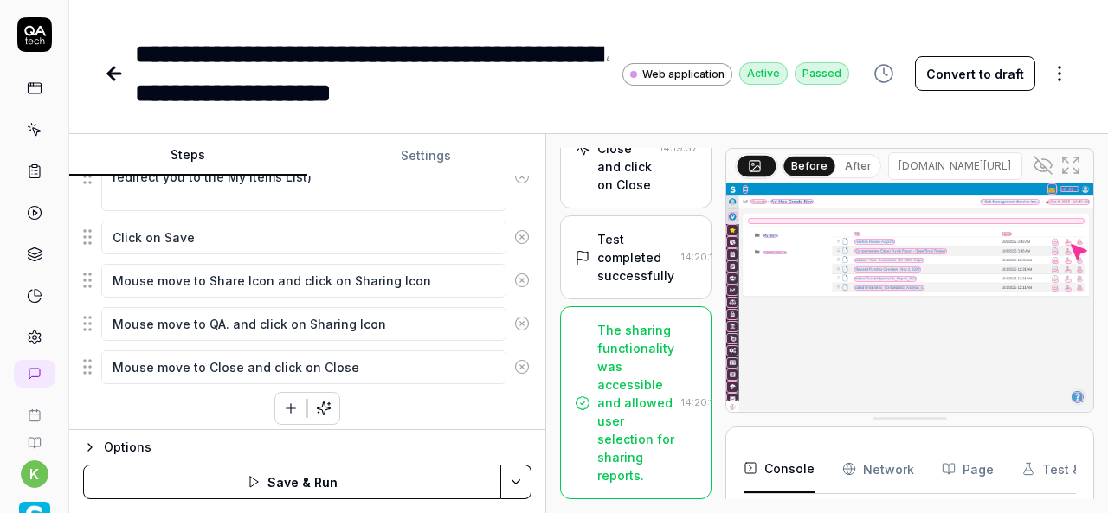
click at [370, 335] on fieldset "Click the hamburger menu icon for expand navigation options Mouse move to Ad-Ho…" at bounding box center [307, 69] width 448 height 634
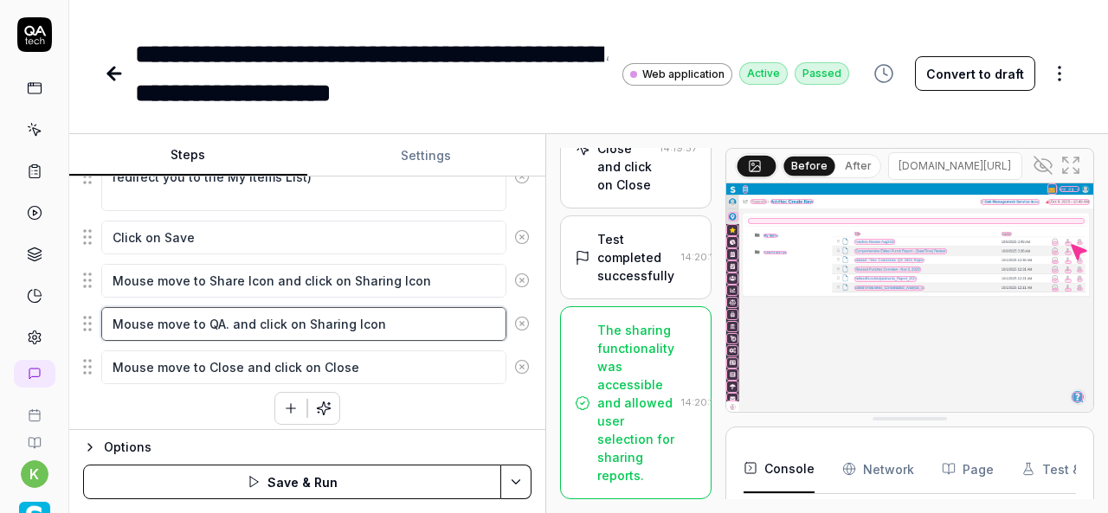
click at [224, 315] on textarea "Mouse move to QA. and click on Sharing Icon" at bounding box center [303, 323] width 405 height 33
click at [204, 315] on textarea "Mouse move to QA.TMEja and click on Sharing Icon" at bounding box center [303, 323] width 405 height 33
click at [261, 315] on textarea "Mouse move to QA.TMEja and click on Sharing Icon" at bounding box center [303, 323] width 405 height 33
click at [336, 316] on textarea "Mouse move to QA.TMEja and click on Sharing Icon" at bounding box center [303, 323] width 405 height 33
click at [417, 321] on textarea "Mouse move to QA.TMEja and click on Sharing Icon" at bounding box center [303, 323] width 405 height 33
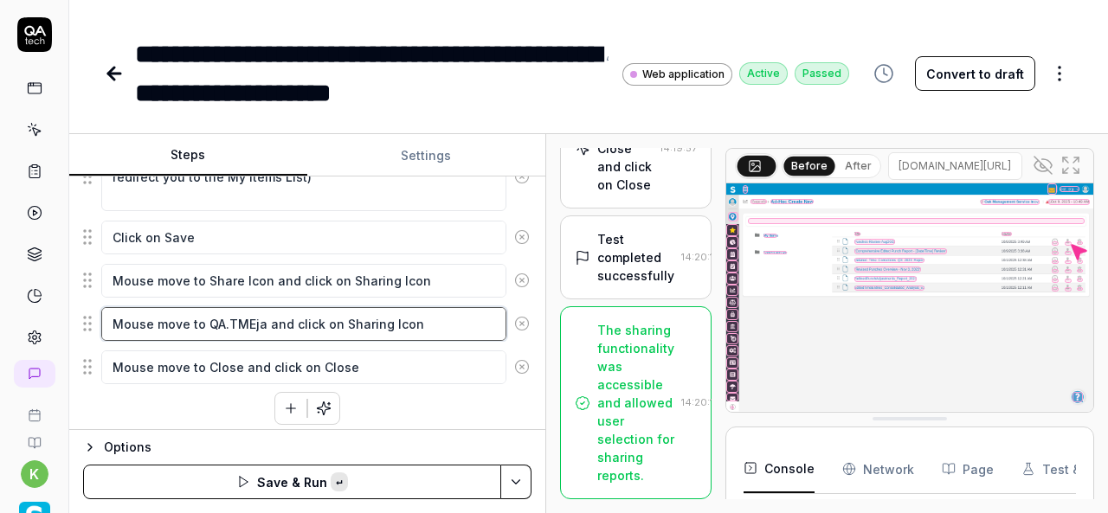
paste textarea "QA.TMEja"
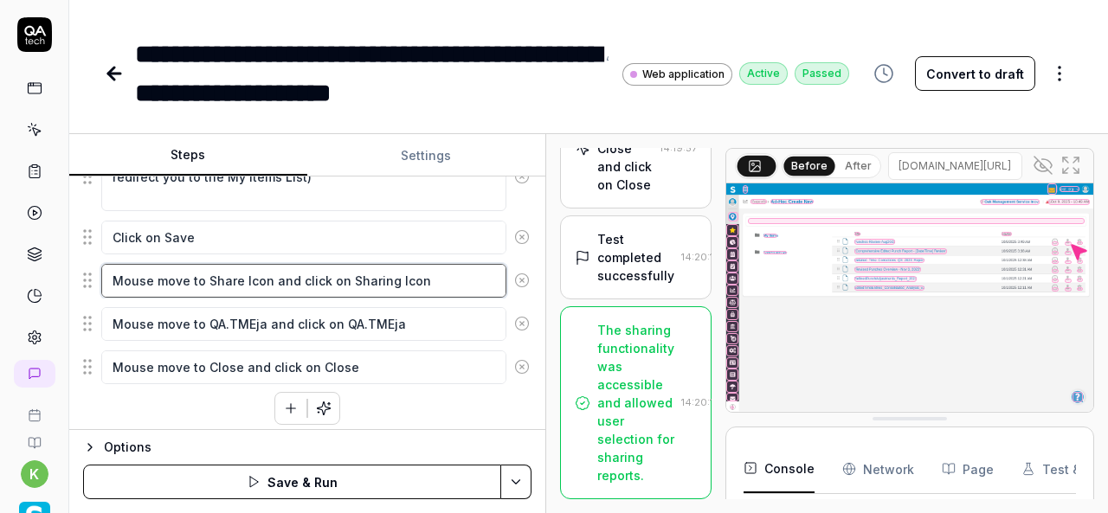
click at [435, 265] on textarea "Mouse move to Share Icon and click on Sharing Icon" at bounding box center [303, 280] width 405 height 33
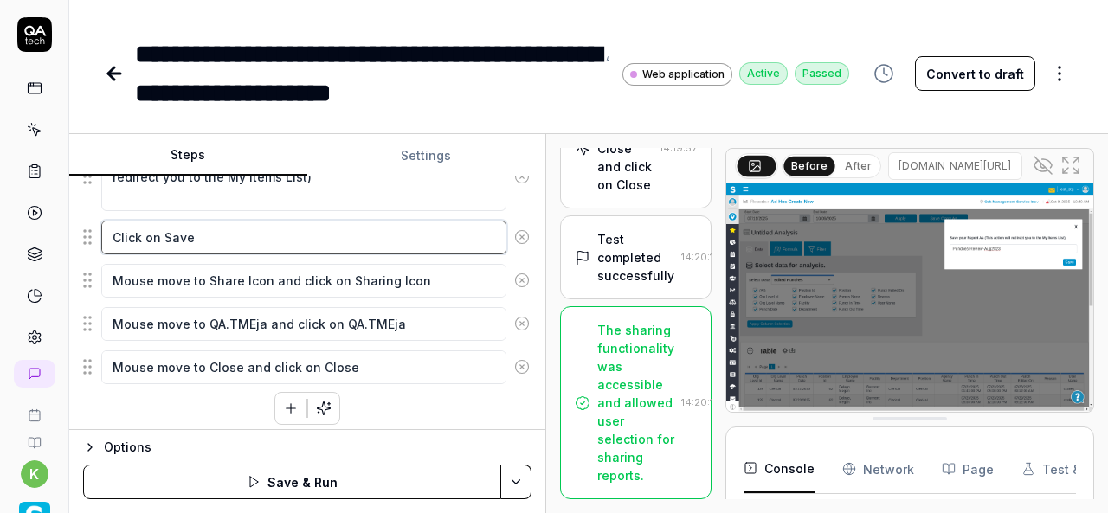
click at [324, 244] on textarea "Click on Save" at bounding box center [303, 237] width 405 height 33
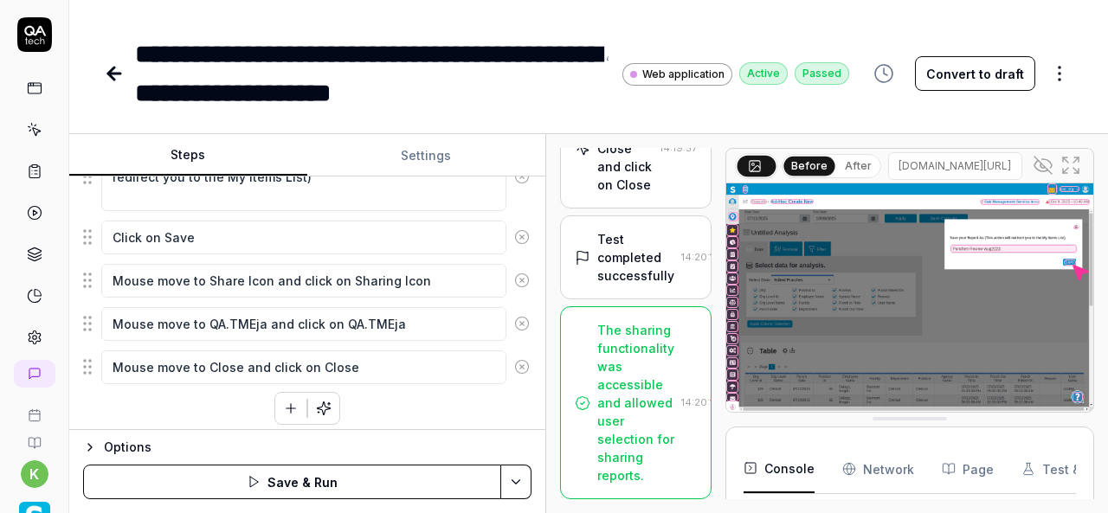
click at [640, 67] on div "Mouse move to Share Icon and click on Sharing Icon" at bounding box center [625, 2] width 56 height 127
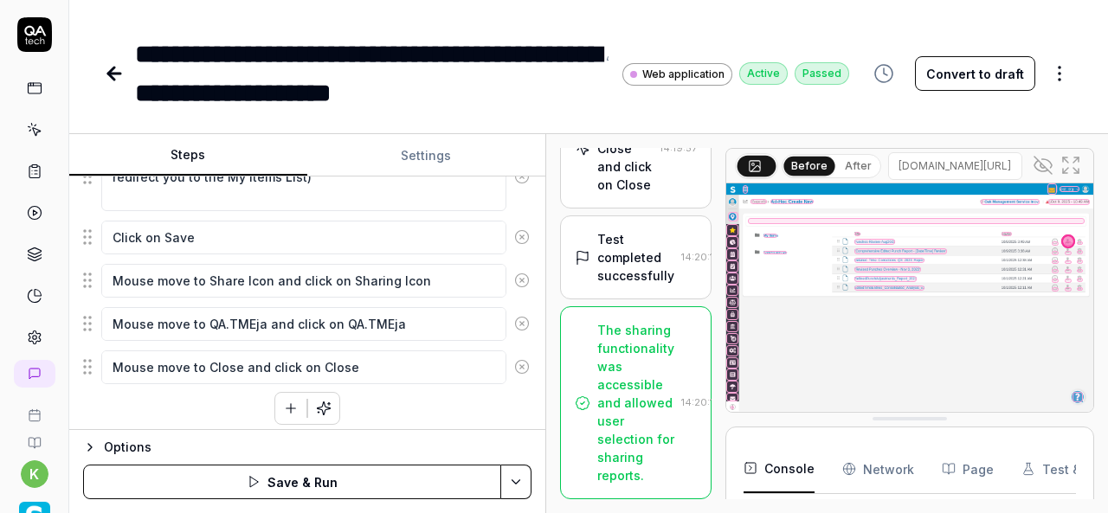
click at [616, 194] on div "Mouse move to Close and click on Close" at bounding box center [624, 148] width 55 height 91
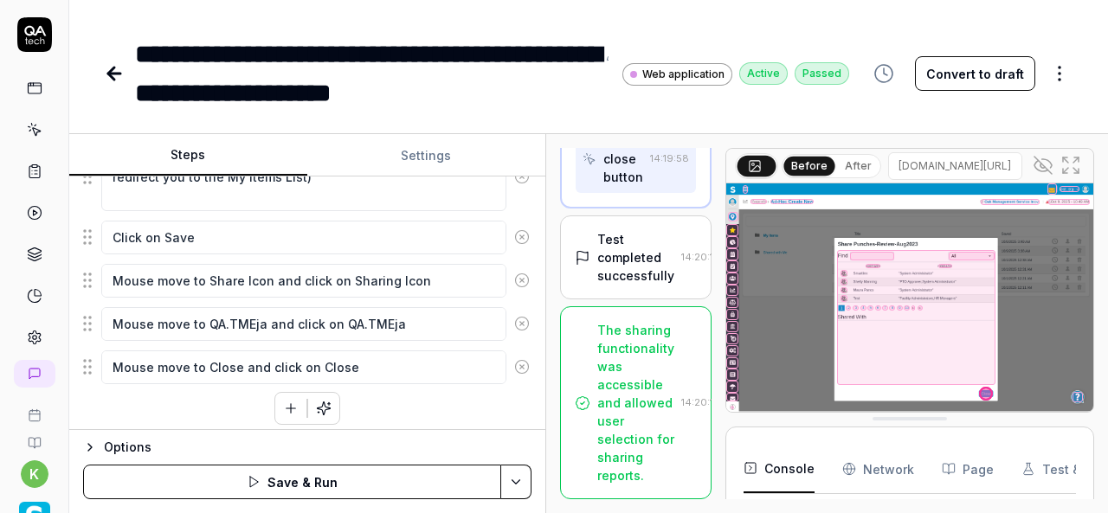
scroll to position [3744, 0]
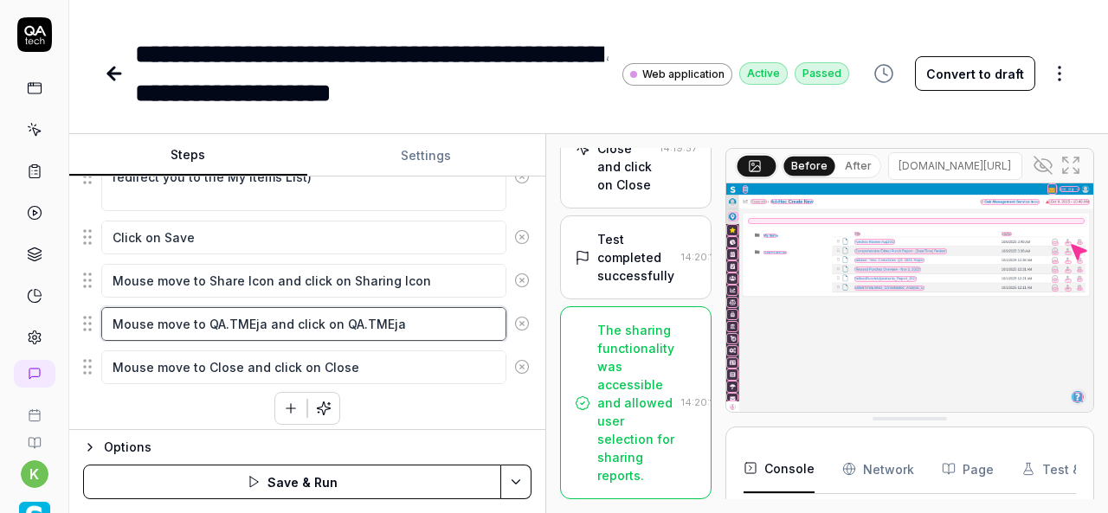
click at [258, 314] on textarea "Mouse move to QA.TMEja and click on QA.TMEja" at bounding box center [303, 323] width 405 height 33
click at [416, 319] on textarea "Mouse move to QA.TMEj and click on QA.TMEja" at bounding box center [303, 323] width 405 height 33
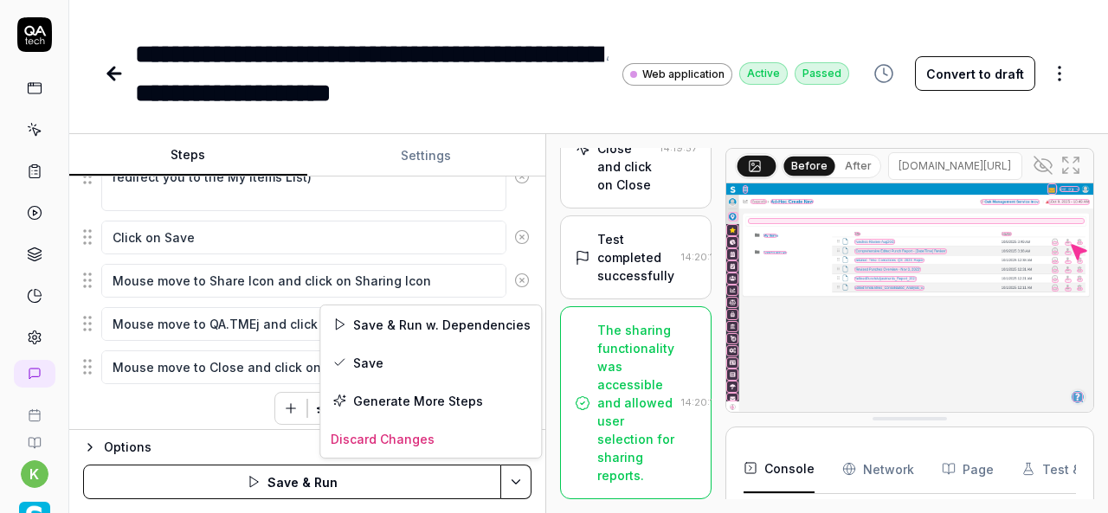
click at [518, 482] on html "**********" at bounding box center [554, 256] width 1108 height 513
click at [407, 313] on div "Save & Run w. Dependencies" at bounding box center [430, 325] width 221 height 38
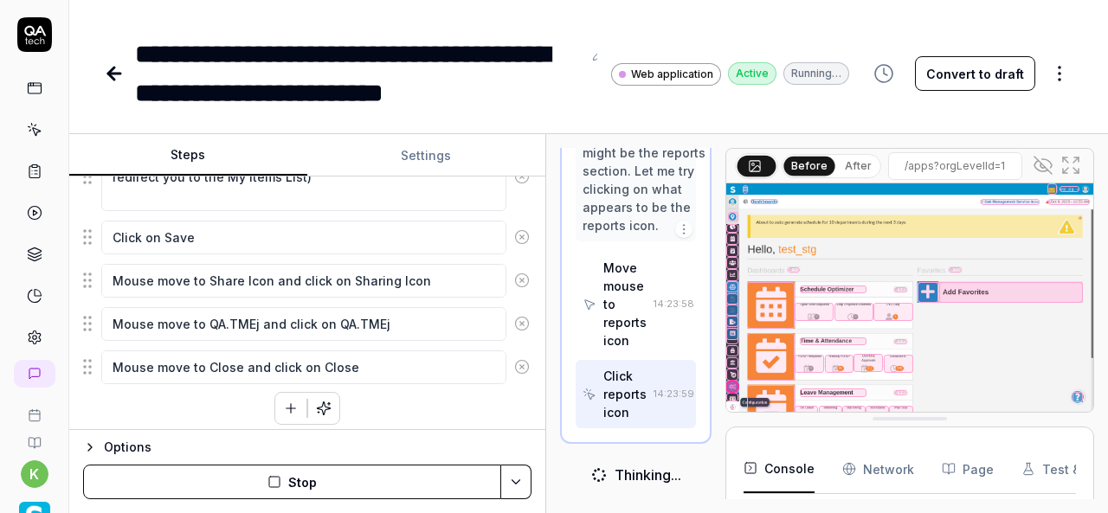
scroll to position [2928, 0]
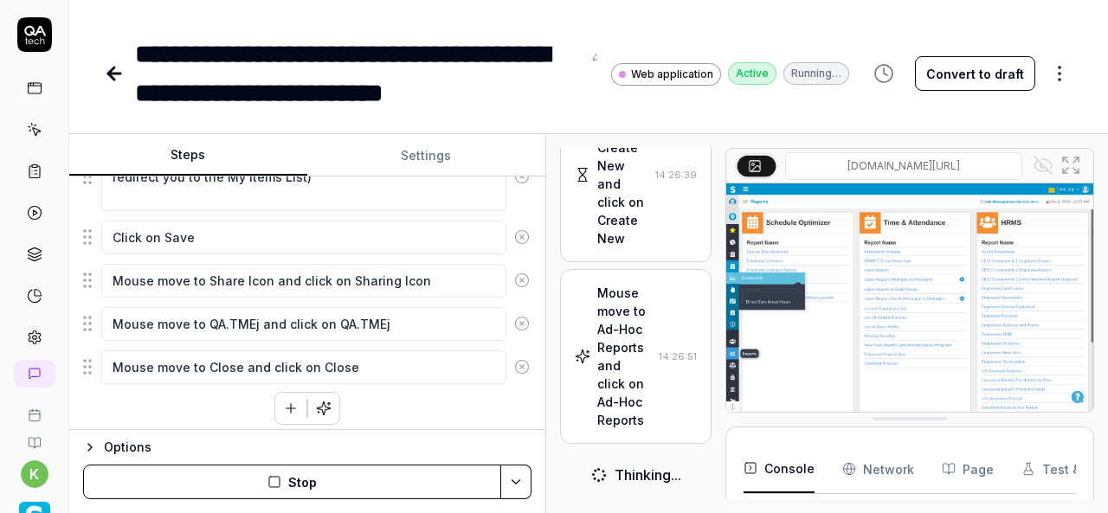
scroll to position [1062, 0]
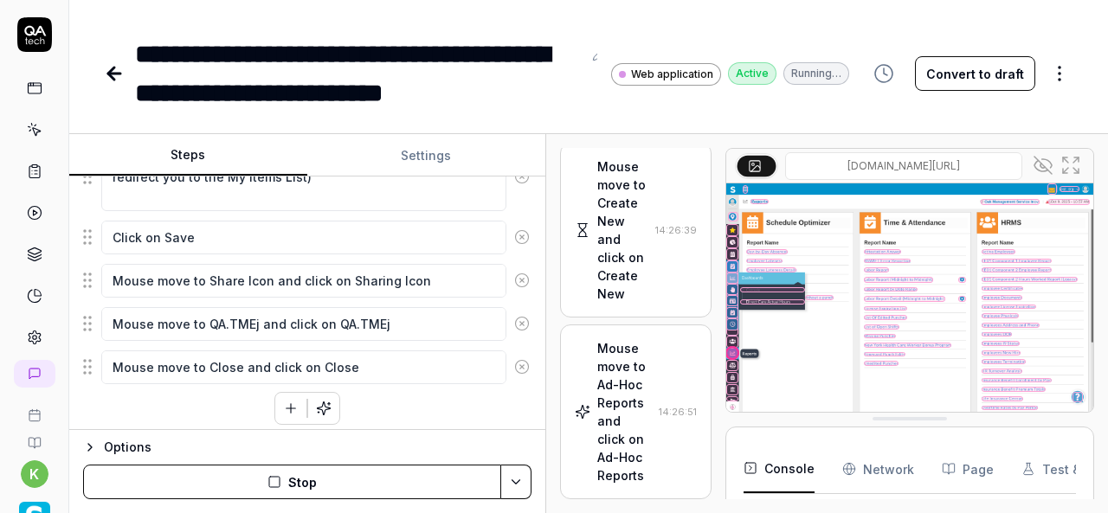
click at [1043, 159] on icon at bounding box center [1047, 163] width 10 height 9
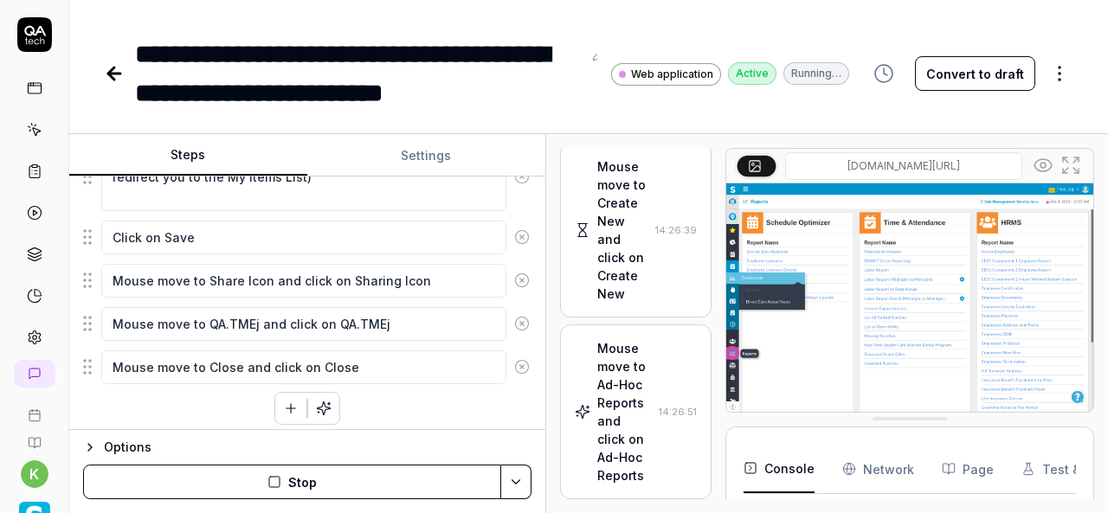
click at [296, 477] on button "Stop" at bounding box center [292, 482] width 418 height 35
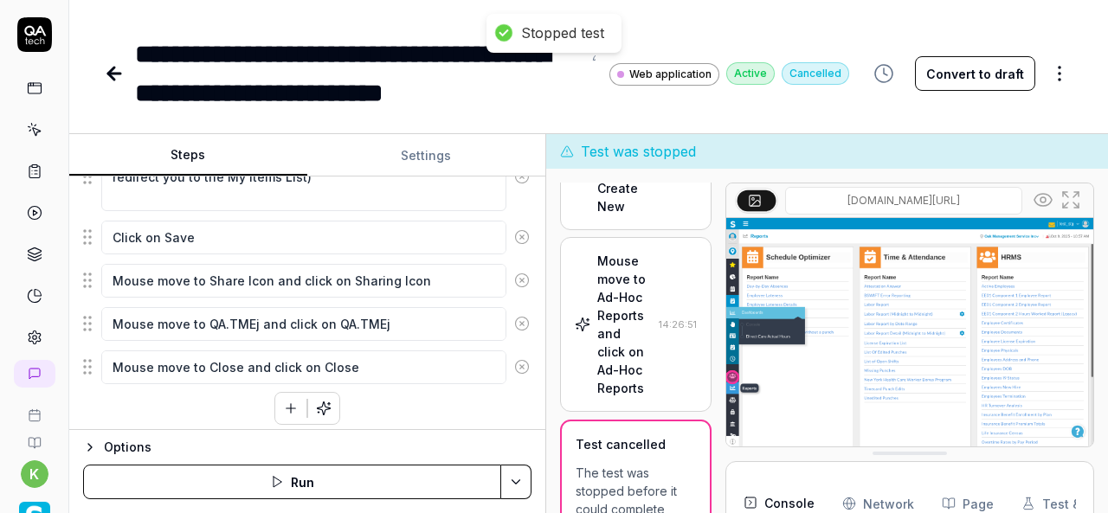
scroll to position [1183, 0]
click at [519, 480] on html "**********" at bounding box center [554, 256] width 1108 height 513
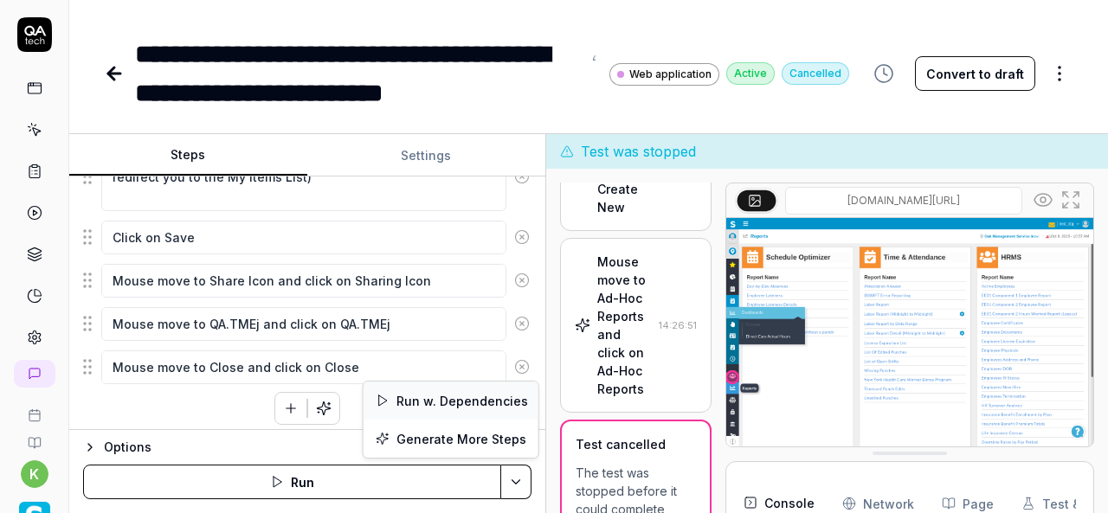
click at [455, 394] on div "Run w. Dependencies" at bounding box center [451, 401] width 175 height 38
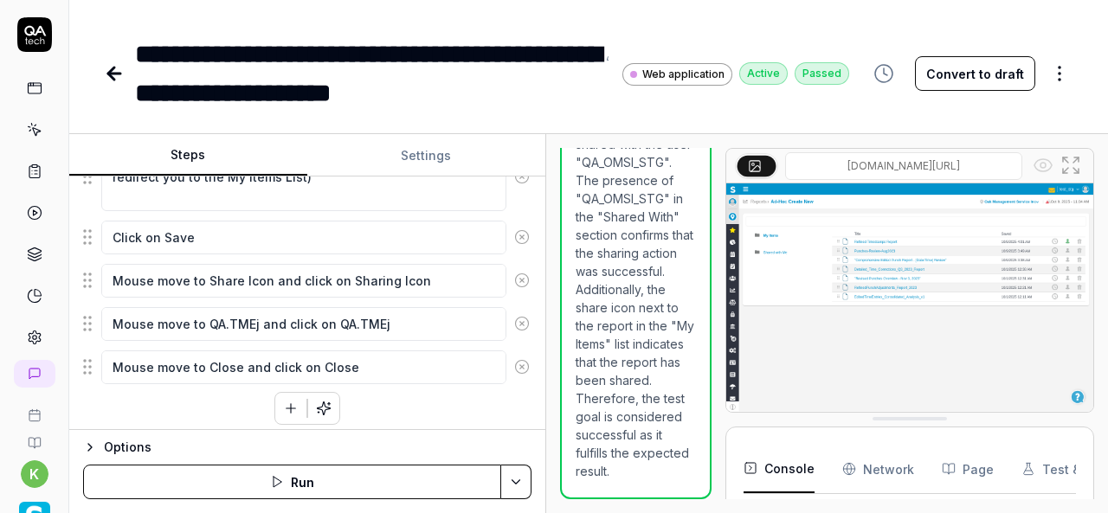
scroll to position [3059, 0]
click at [614, 414] on p "The test case goal was to verify that a user is able to share a report with ano…" at bounding box center [636, 171] width 120 height 618
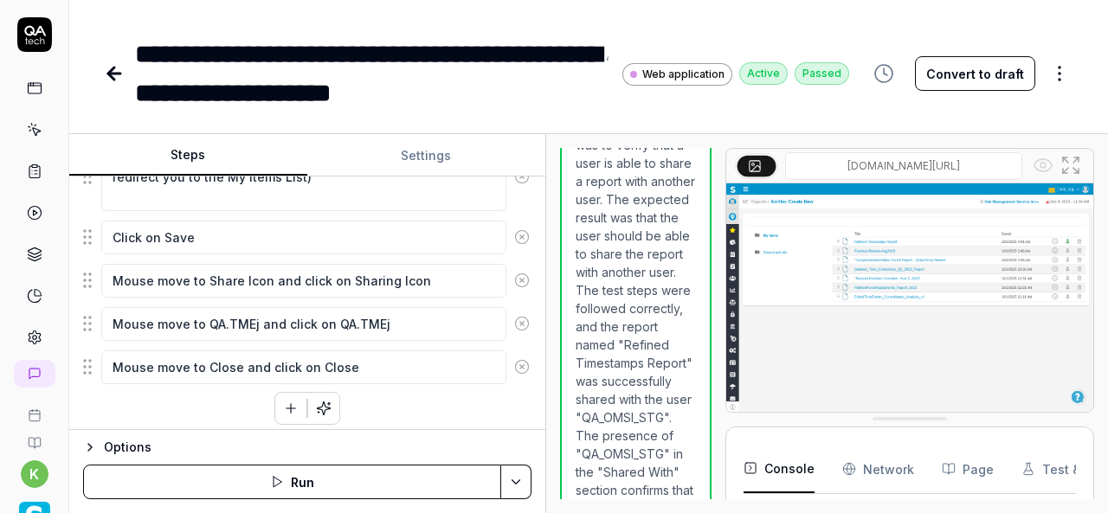
scroll to position [2272, 0]
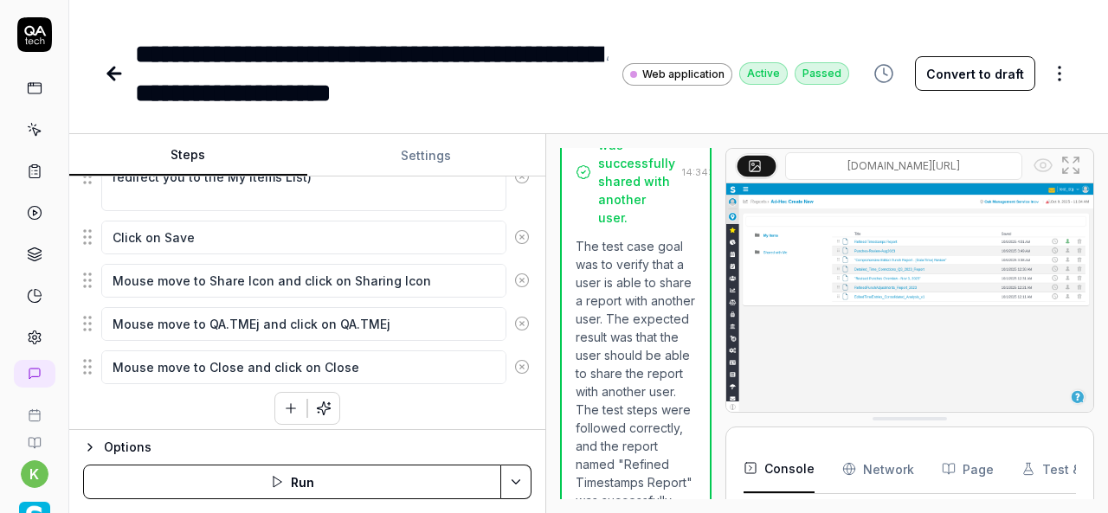
click at [614, 81] on div "Test completed successfully" at bounding box center [635, 53] width 77 height 55
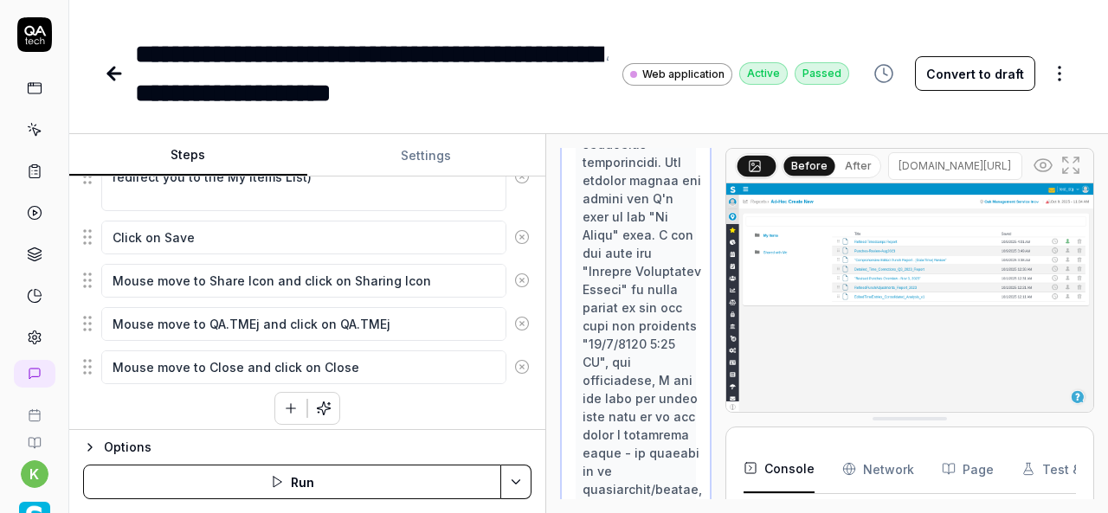
type textarea "*"
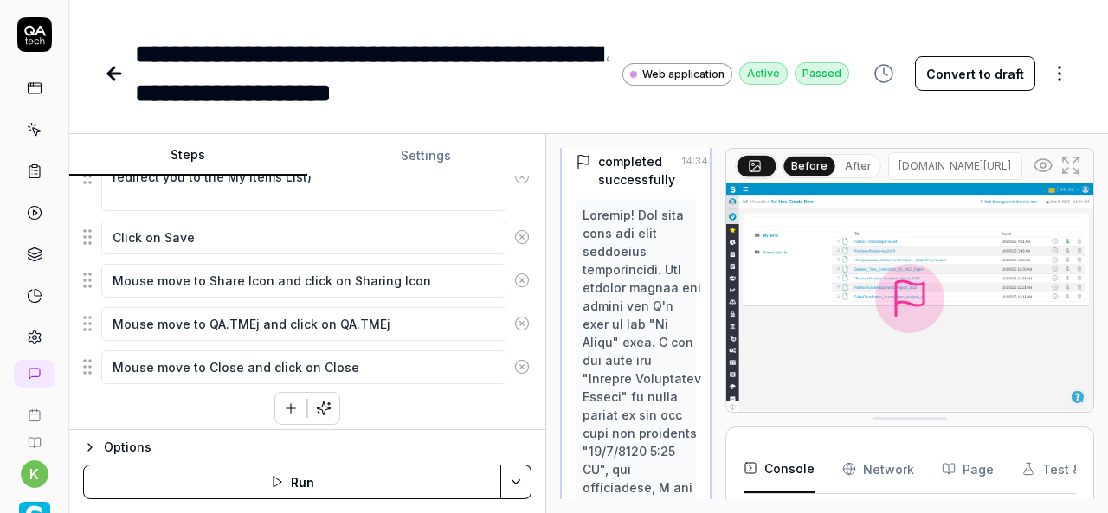
scroll to position [2159, 0]
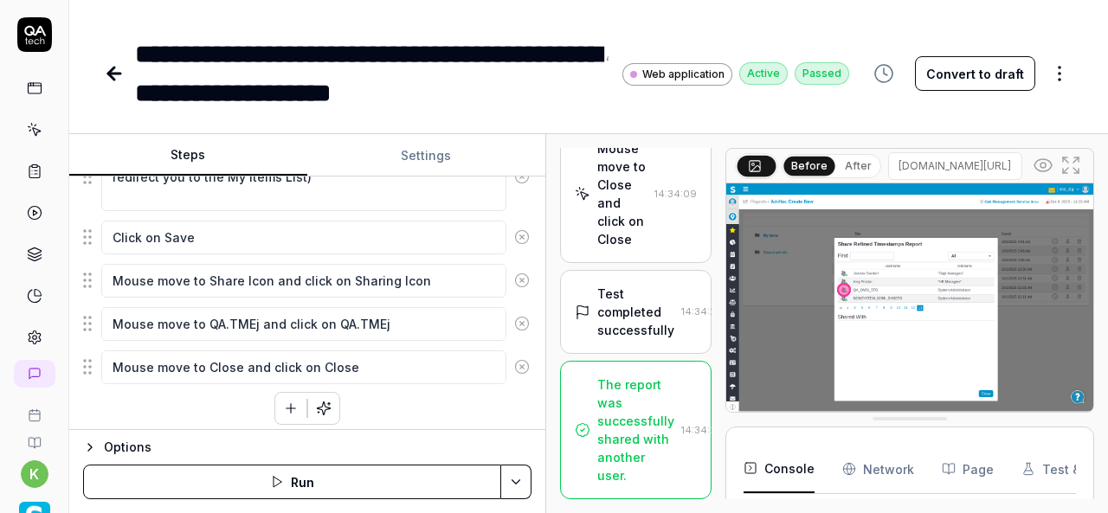
scroll to position [9621, 0]
click at [641, 248] on div "Mouse move to Close and click on Close 14:34:09" at bounding box center [636, 193] width 122 height 109
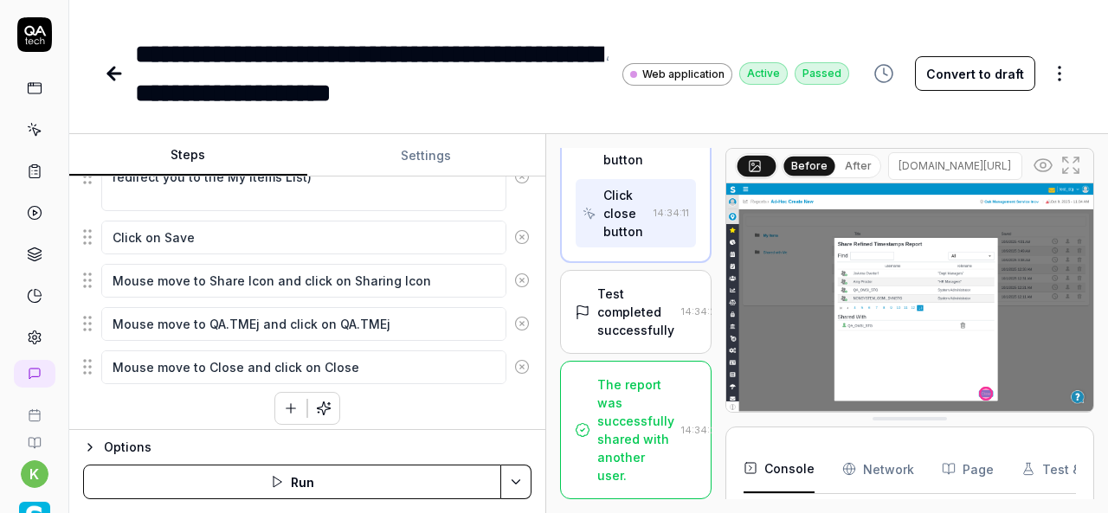
scroll to position [3343, 0]
